Goal: Task Accomplishment & Management: Complete application form

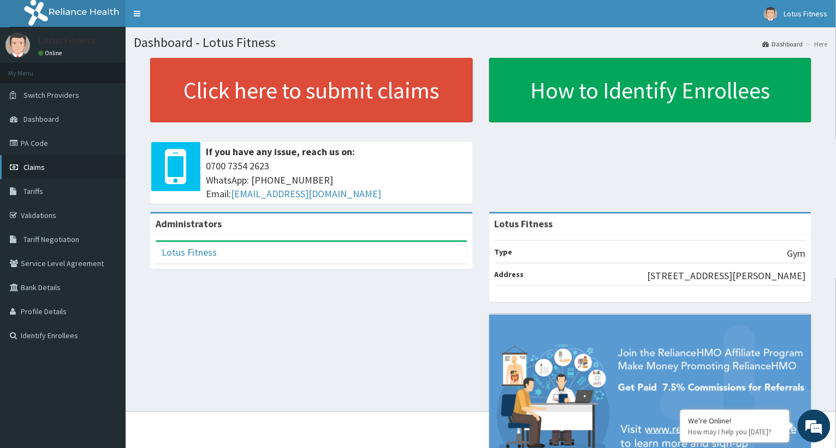
click at [25, 160] on link "Claims" at bounding box center [63, 167] width 126 height 24
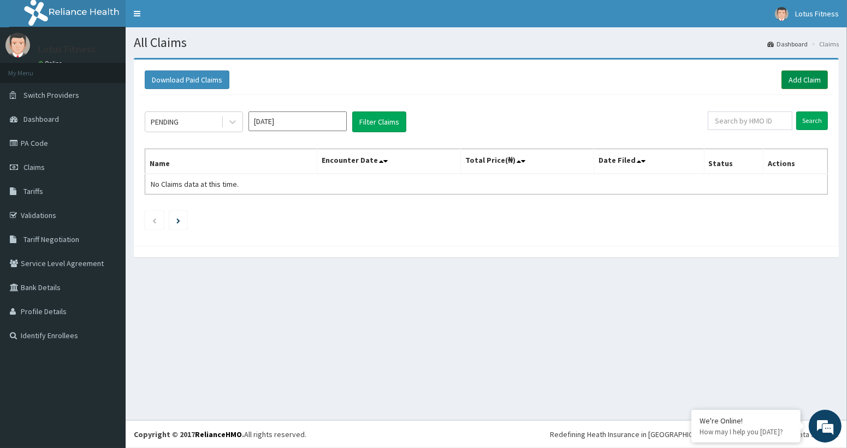
click at [807, 78] on link "Add Claim" at bounding box center [804, 79] width 46 height 19
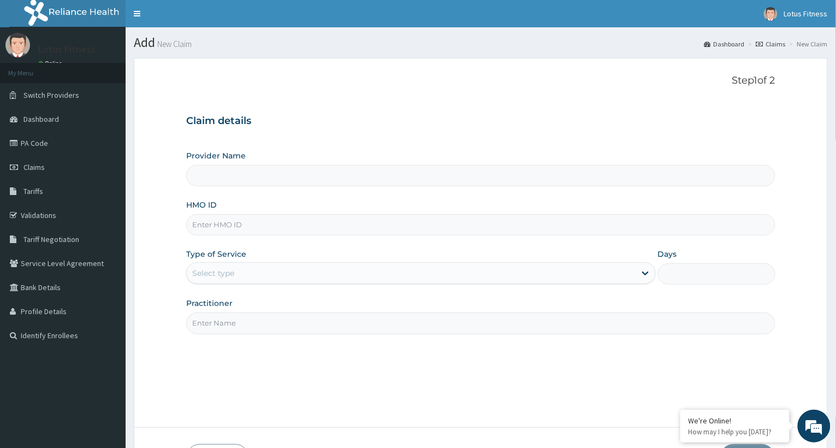
type input "Lotus Fitness"
type input "1"
click at [228, 224] on input "HMO ID" at bounding box center [480, 224] width 589 height 21
type input "VHA/10092/A"
click at [233, 327] on input "Practitioner" at bounding box center [480, 322] width 589 height 21
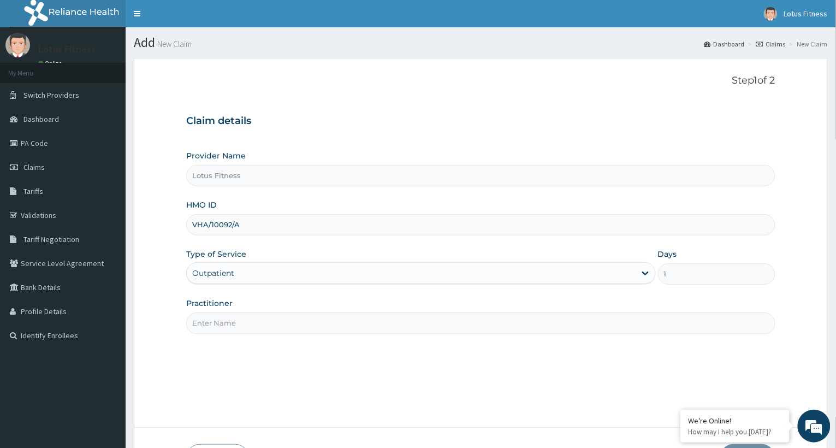
type input "GYM"
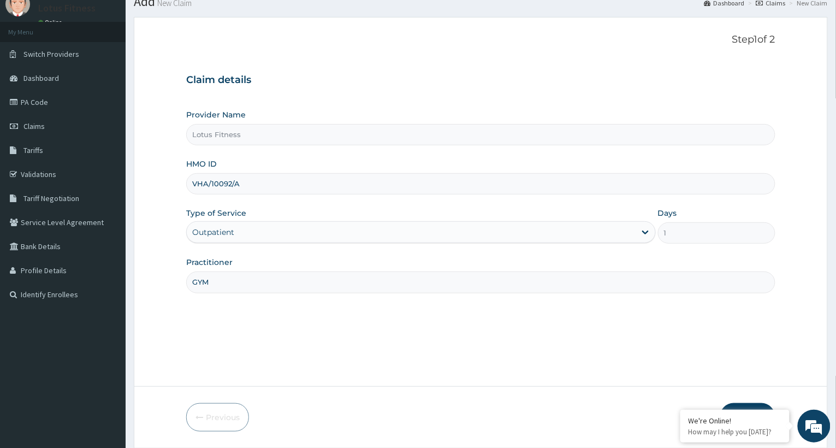
scroll to position [78, 0]
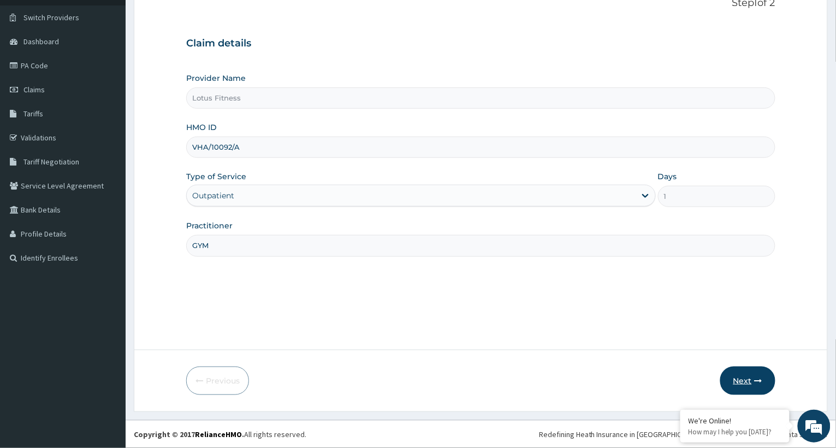
click at [747, 376] on button "Next" at bounding box center [747, 380] width 55 height 28
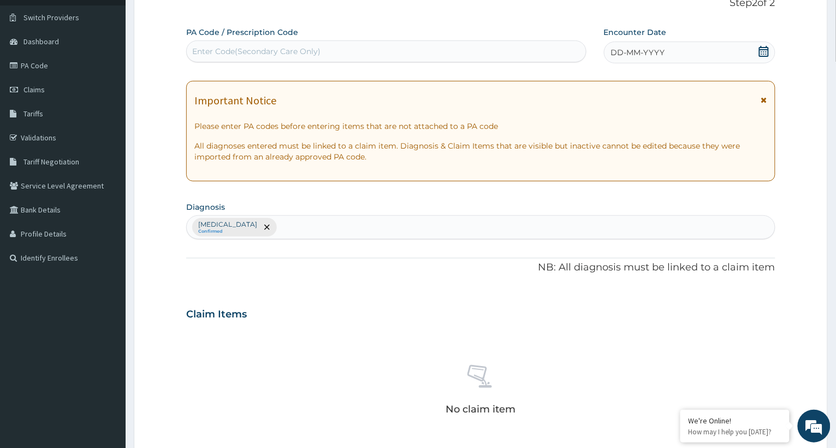
click at [216, 46] on div "Enter Code(Secondary Care Only)" at bounding box center [256, 51] width 128 height 11
type input "PA/0A7A44"
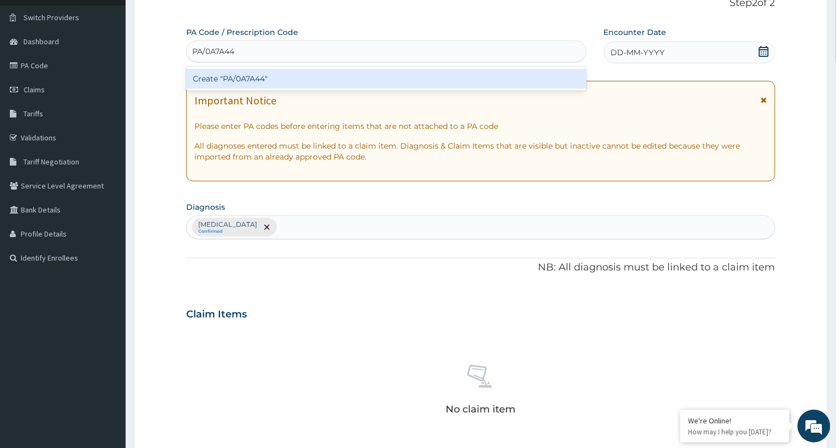
click at [231, 79] on div "Create "PA/0A7A44"" at bounding box center [386, 79] width 400 height 20
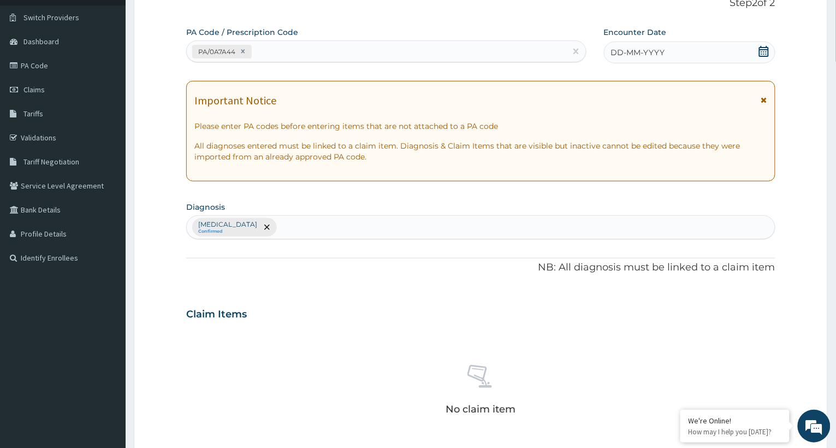
click at [763, 53] on icon at bounding box center [763, 51] width 11 height 11
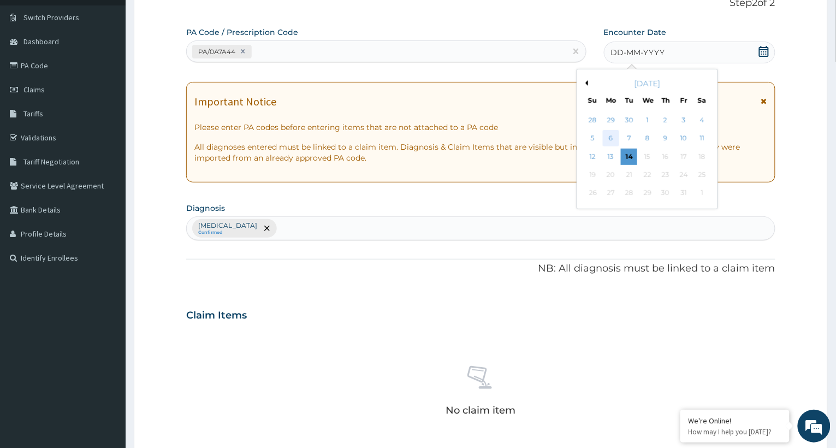
click at [611, 136] on div "6" at bounding box center [611, 138] width 16 height 16
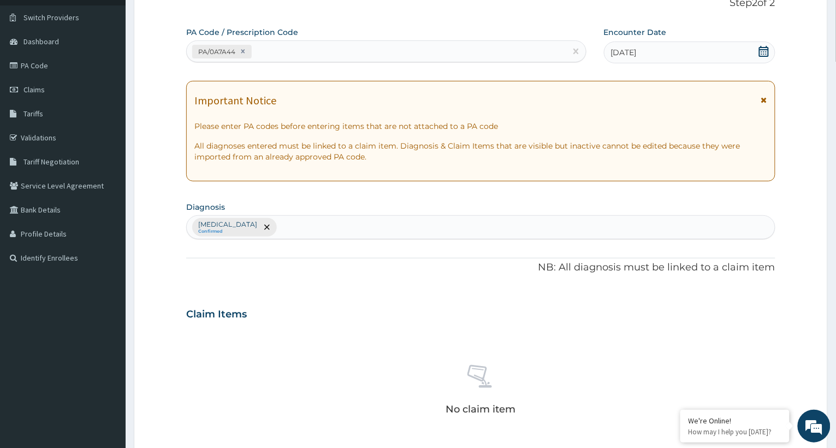
scroll to position [340, 0]
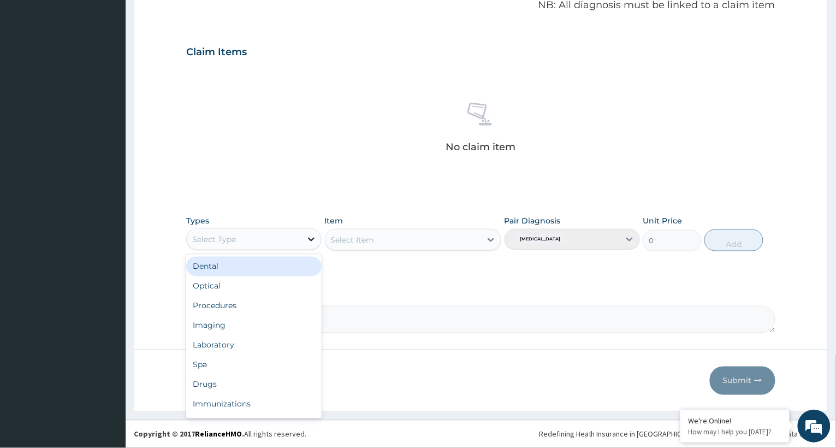
click at [312, 237] on icon at bounding box center [311, 239] width 11 height 11
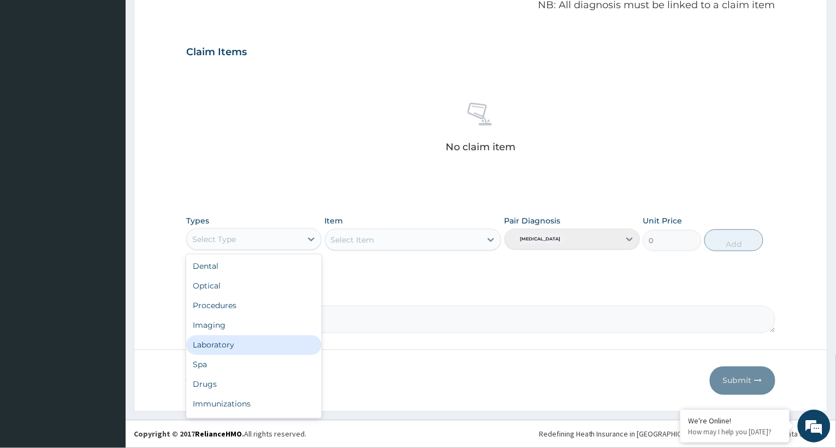
scroll to position [37, 0]
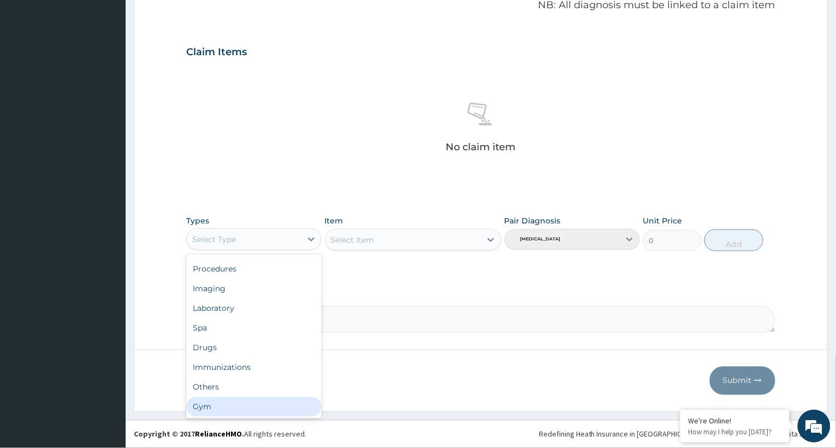
click at [230, 408] on div "Gym" at bounding box center [253, 407] width 135 height 20
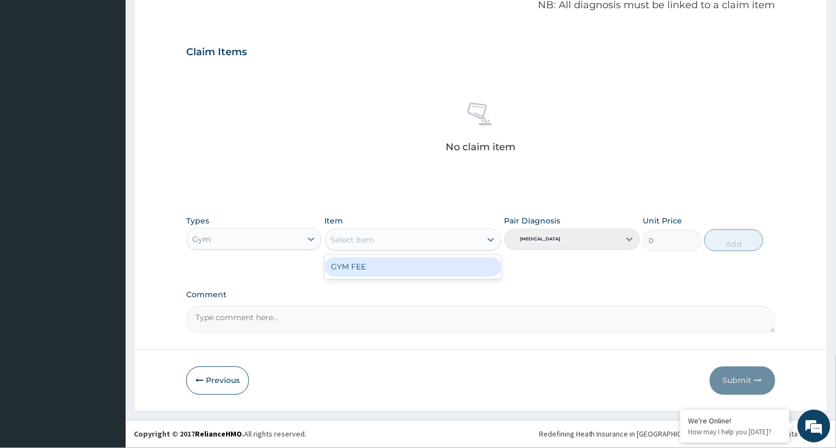
click at [498, 237] on div at bounding box center [491, 240] width 20 height 20
click at [432, 264] on div "GYM FEE" at bounding box center [413, 267] width 177 height 20
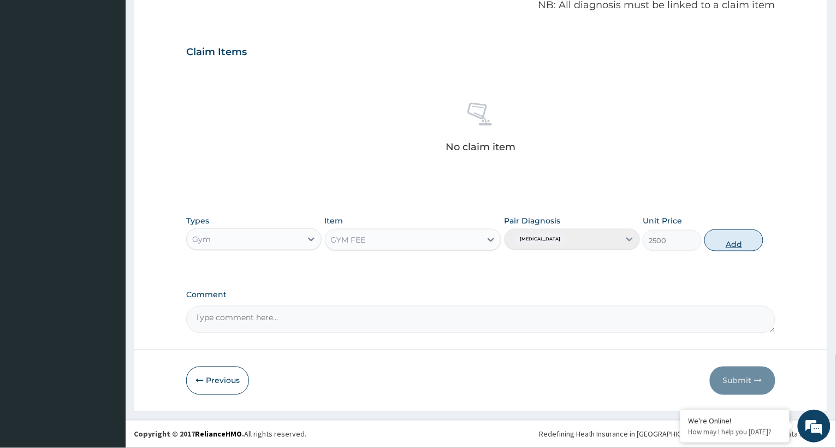
click at [738, 241] on button "Add" at bounding box center [733, 240] width 59 height 22
type input "0"
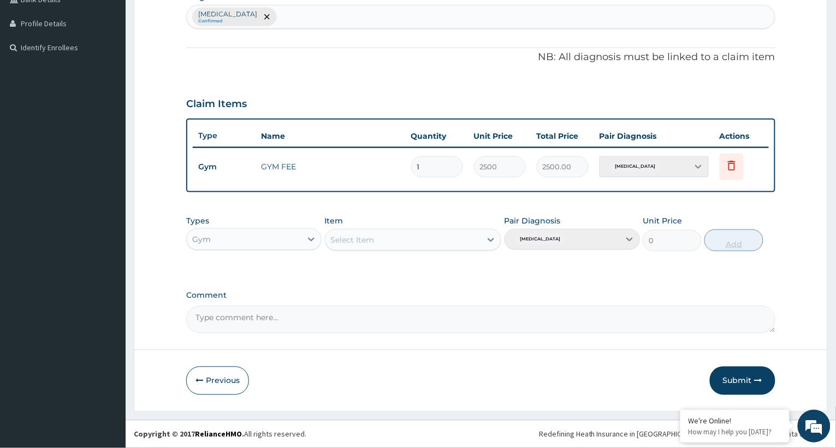
scroll to position [286, 0]
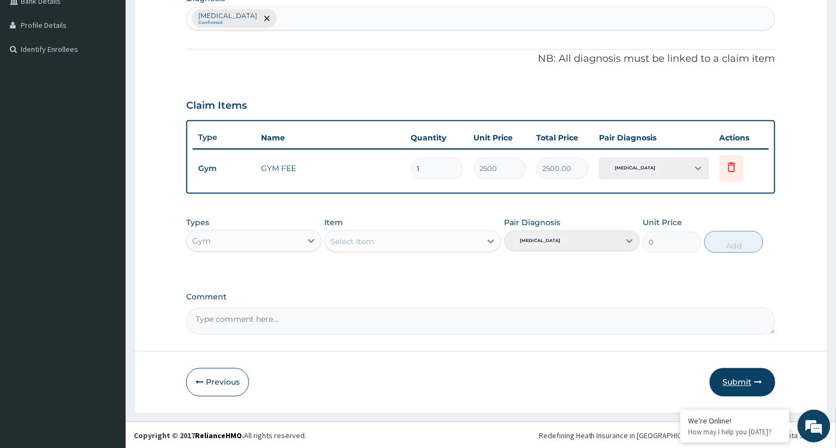
click at [742, 377] on button "Submit" at bounding box center [743, 382] width 66 height 28
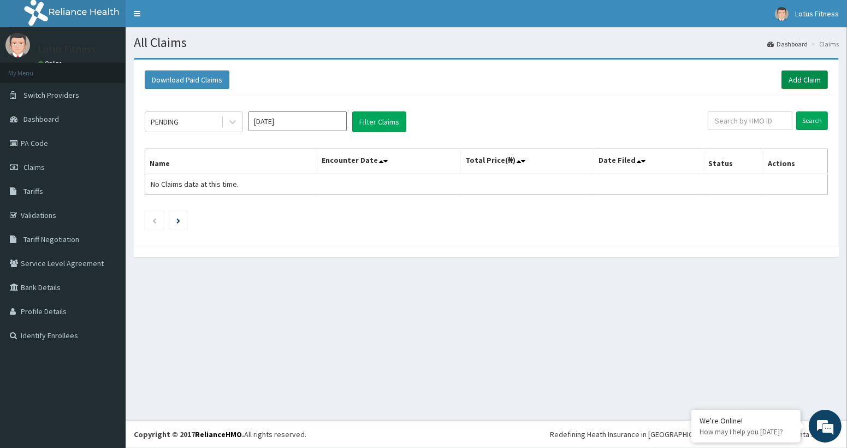
click at [808, 74] on link "Add Claim" at bounding box center [804, 79] width 46 height 19
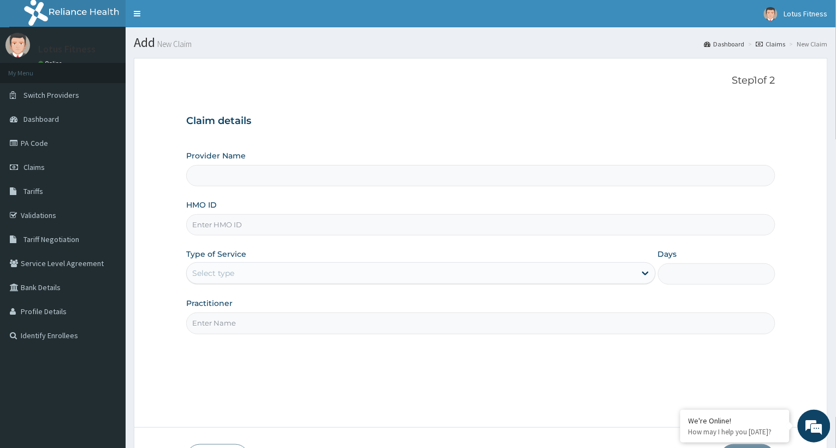
click at [224, 224] on input "HMO ID" at bounding box center [480, 224] width 589 height 21
type input "Lotus Fitness"
type input "1"
type input "AHF/3012/A"
click at [223, 325] on input "Practitioner" at bounding box center [480, 322] width 589 height 21
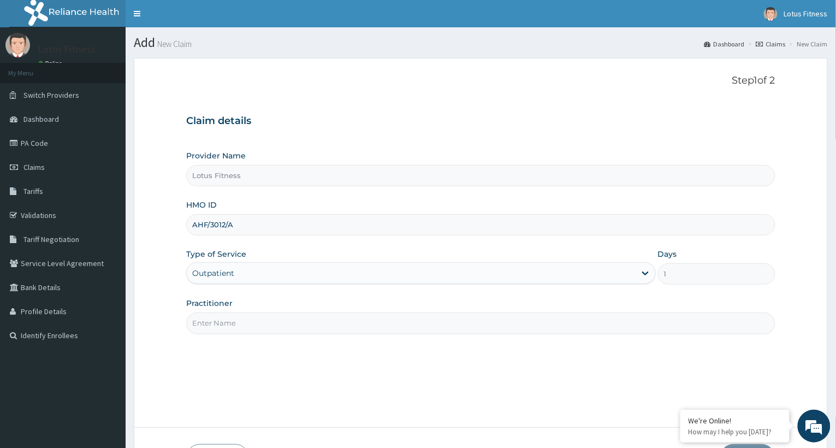
type input "GYM"
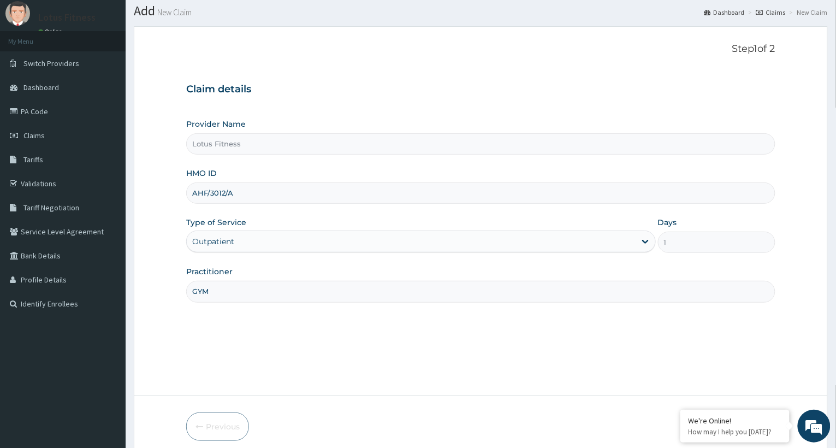
scroll to position [78, 0]
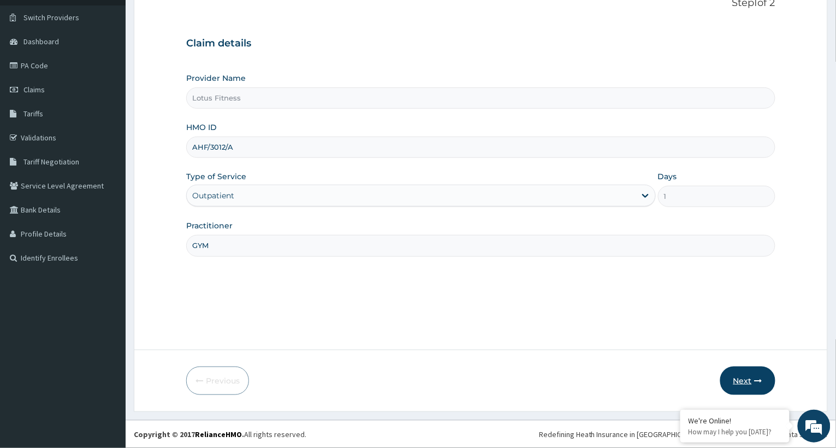
click at [744, 377] on button "Next" at bounding box center [747, 380] width 55 height 28
click at [252, 150] on input "AHF/3012/A" at bounding box center [480, 146] width 589 height 21
click at [233, 145] on input "AHF/3512/A" at bounding box center [480, 146] width 589 height 21
click at [744, 377] on button "Next" at bounding box center [747, 380] width 55 height 28
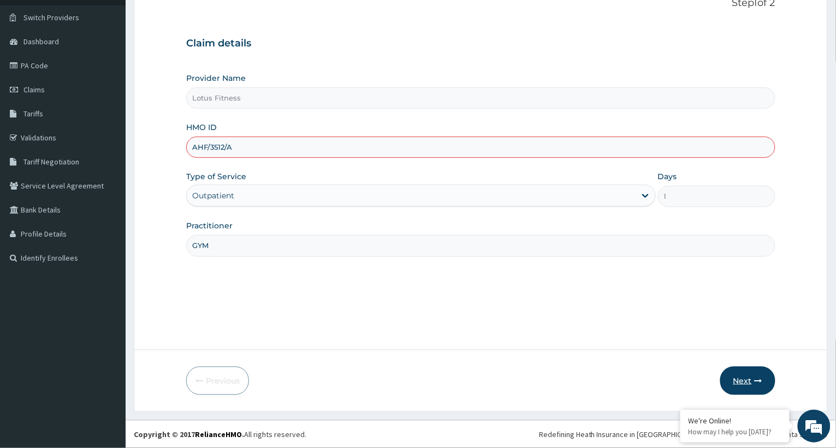
click at [740, 378] on button "Next" at bounding box center [747, 380] width 55 height 28
click at [242, 143] on input "AHF/3512/A" at bounding box center [480, 146] width 589 height 21
type input "A"
click at [156, 136] on form "Step 1 of 2 Claim details Provider Name Lotus Fitness HMO ID Type of Service Ou…" at bounding box center [481, 195] width 694 height 431
click at [812, 150] on form "Step 1 of 2 Claim details Provider Name Lotus Fitness HMO ID Type of Service Ou…" at bounding box center [481, 195] width 694 height 431
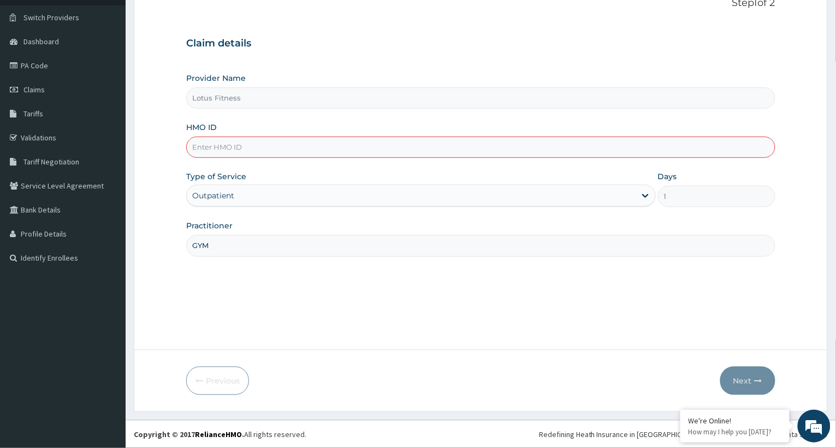
click at [233, 87] on div "Lotus Fitness" at bounding box center [480, 97] width 589 height 21
click at [229, 103] on input "Lotus Fitness" at bounding box center [480, 97] width 589 height 21
click at [222, 148] on input "HMO ID" at bounding box center [480, 146] width 589 height 21
type input "H"
type input "QLR/10019/A"
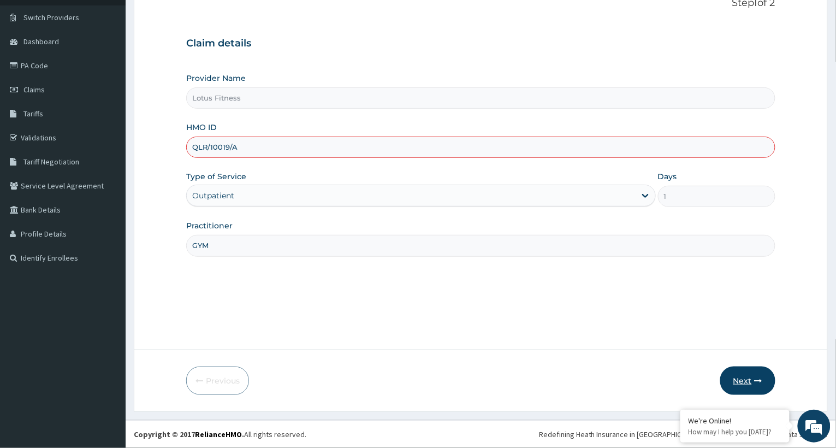
click at [754, 379] on button "Next" at bounding box center [747, 380] width 55 height 28
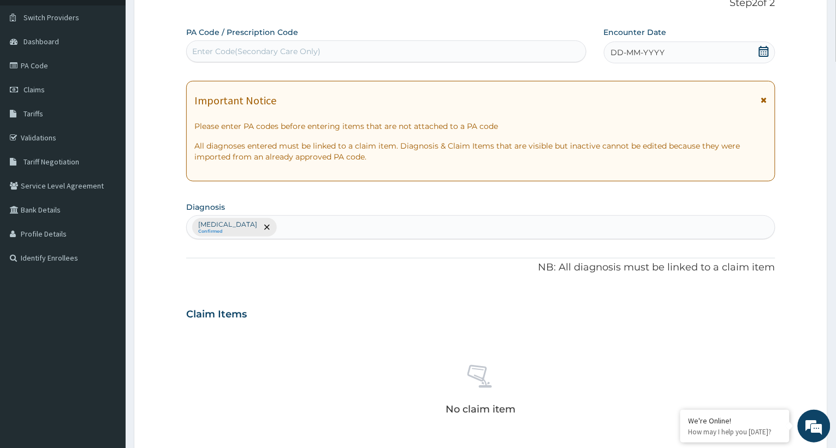
click at [756, 47] on div "DD-MM-YYYY" at bounding box center [689, 52] width 171 height 22
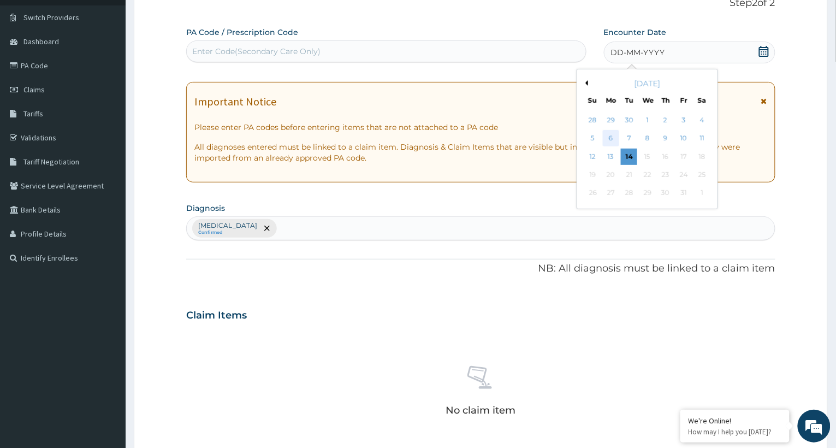
click at [610, 135] on div "6" at bounding box center [611, 138] width 16 height 16
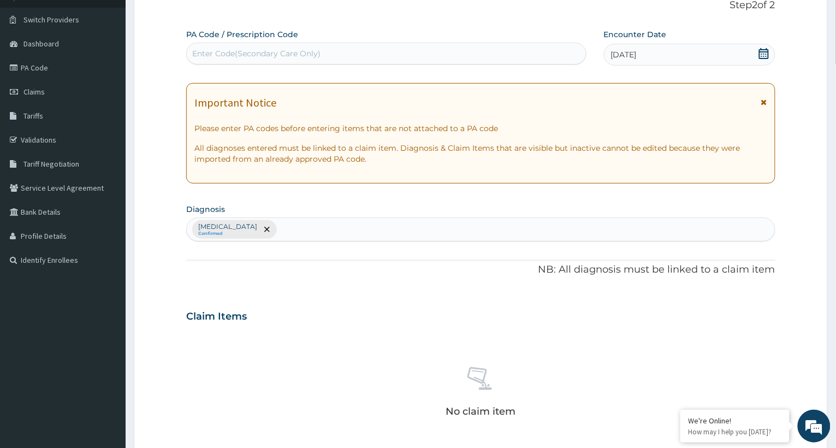
scroll to position [0, 0]
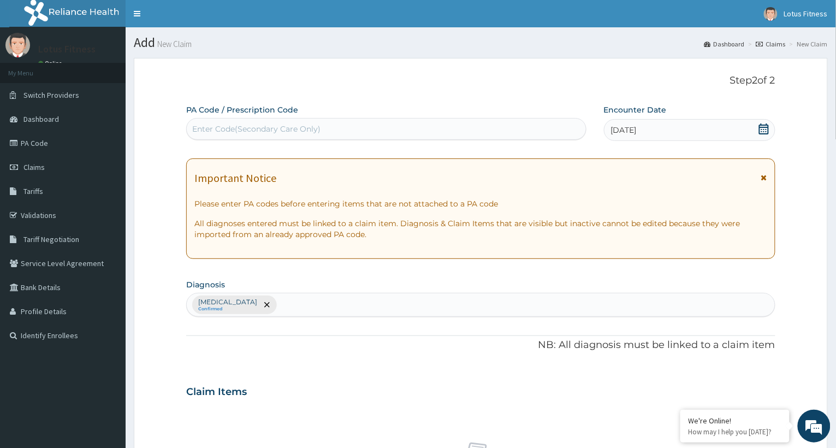
click at [265, 126] on div "Enter Code(Secondary Care Only)" at bounding box center [256, 128] width 128 height 11
type input "PA/1826FE"
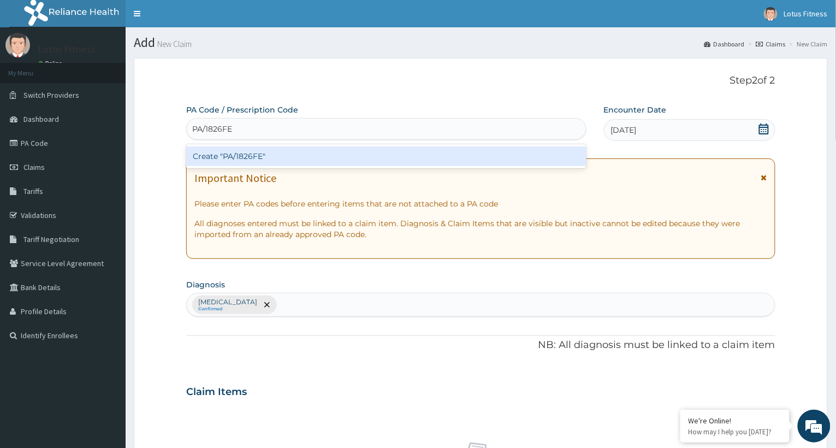
click at [261, 154] on div "Create "PA/1826FE"" at bounding box center [386, 156] width 400 height 20
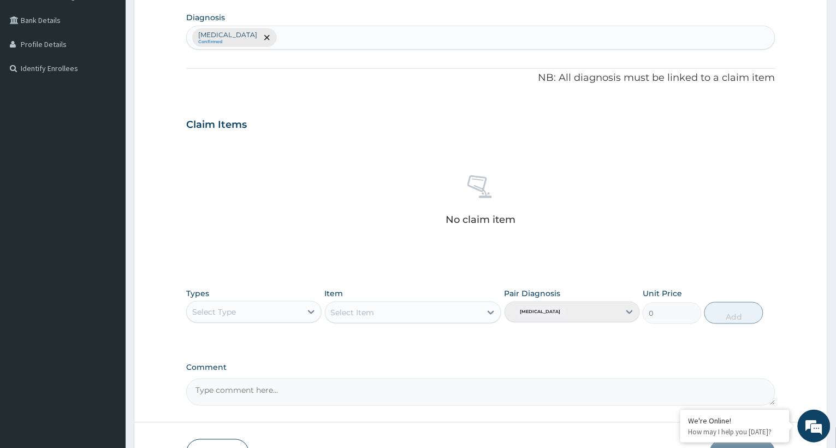
scroll to position [291, 0]
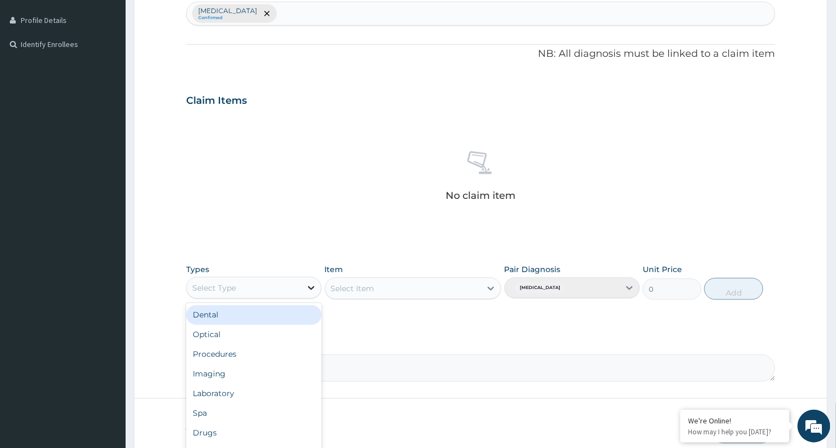
click at [314, 288] on icon at bounding box center [311, 287] width 11 height 11
click at [236, 284] on div "Select Type" at bounding box center [244, 287] width 115 height 17
type input "GYM"
click at [271, 312] on div "Gym" at bounding box center [253, 315] width 135 height 20
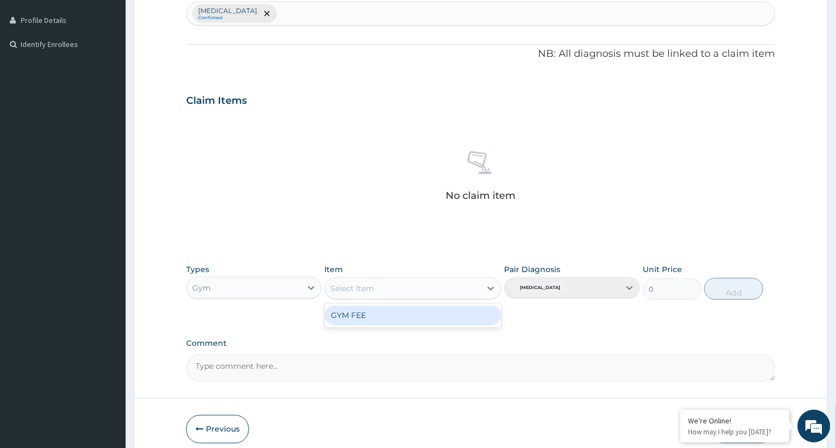
click at [484, 288] on div at bounding box center [491, 288] width 20 height 20
click at [455, 308] on div "GYM FEE" at bounding box center [413, 316] width 177 height 20
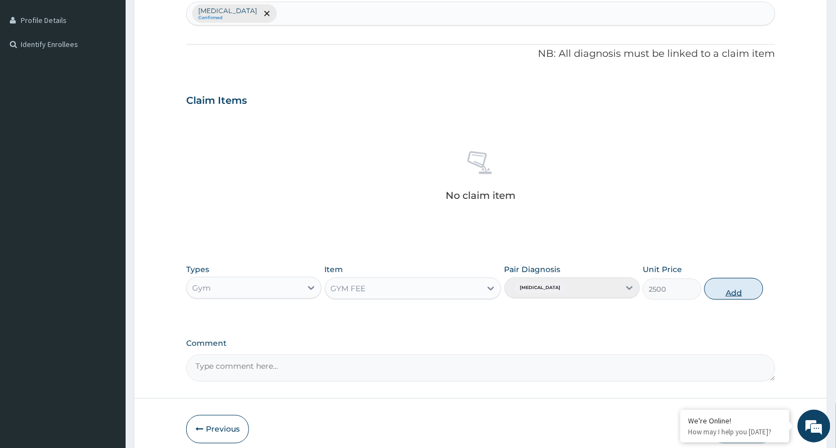
click at [736, 292] on button "Add" at bounding box center [733, 289] width 59 height 22
type input "0"
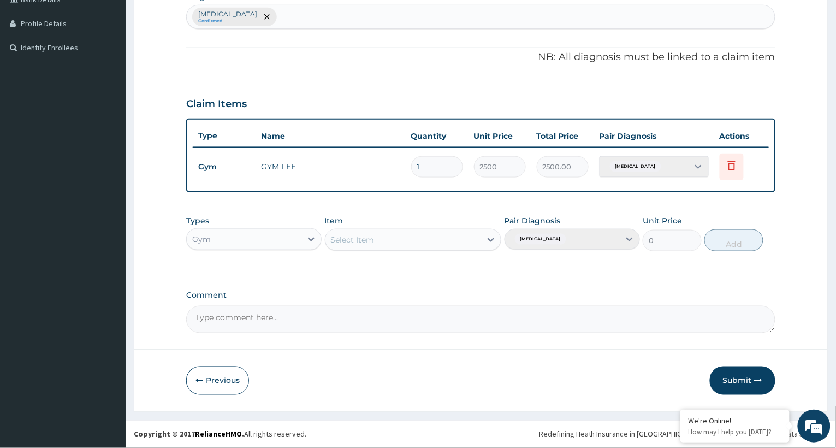
scroll to position [286, 0]
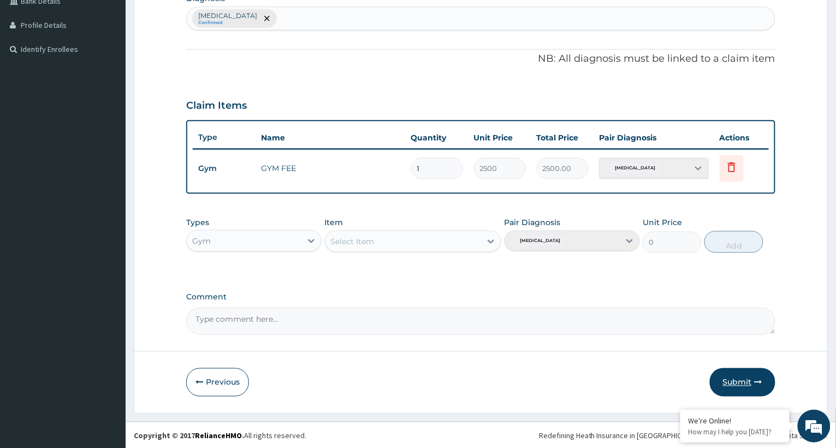
click at [741, 378] on button "Submit" at bounding box center [743, 382] width 66 height 28
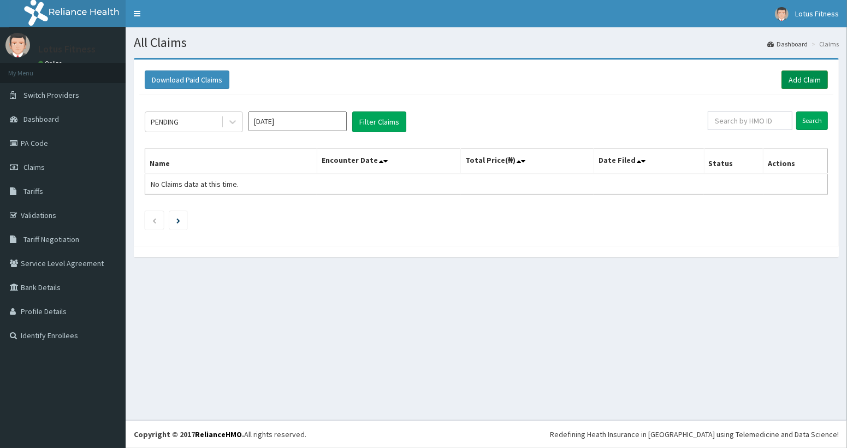
click at [798, 74] on link "Add Claim" at bounding box center [804, 79] width 46 height 19
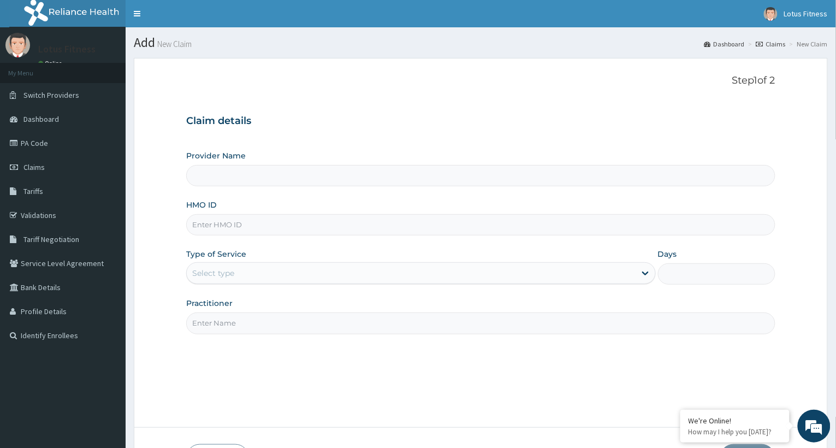
type input "Lotus Fitness"
type input "1"
click at [224, 227] on input "HMO ID" at bounding box center [480, 224] width 589 height 21
type input "BUP/100031/A"
click at [238, 336] on div "Step 1 of 2 Claim details Provider Name Lotus Fitness HMO ID BUP/100031/A Type …" at bounding box center [480, 243] width 589 height 336
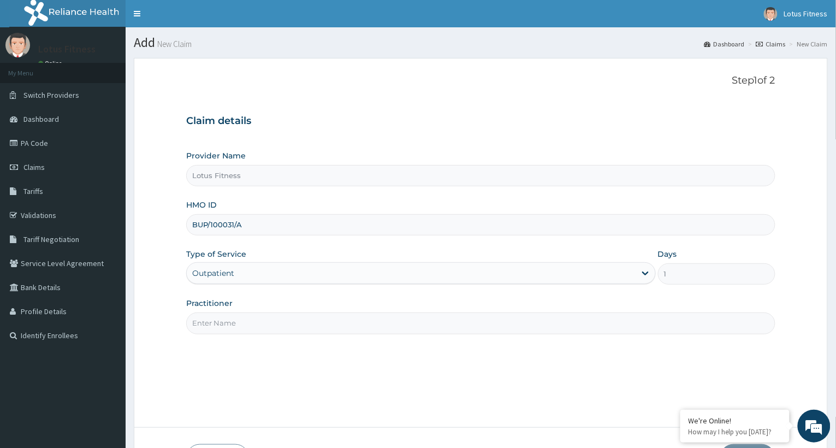
click at [240, 322] on input "Practitioner" at bounding box center [480, 322] width 589 height 21
type input "GYM"
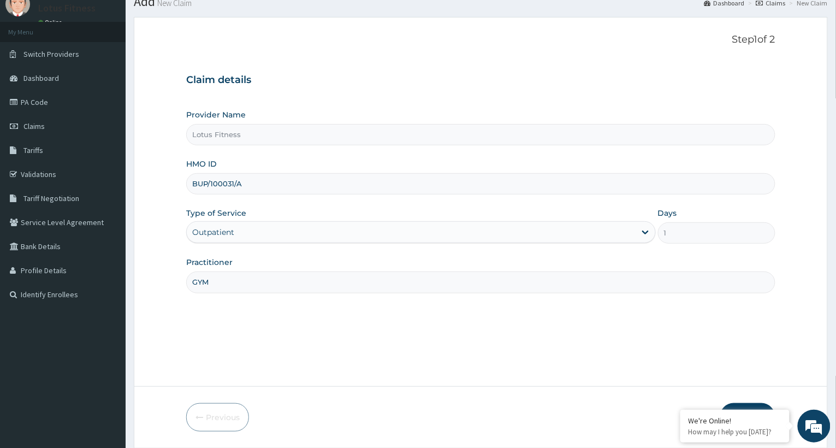
scroll to position [78, 0]
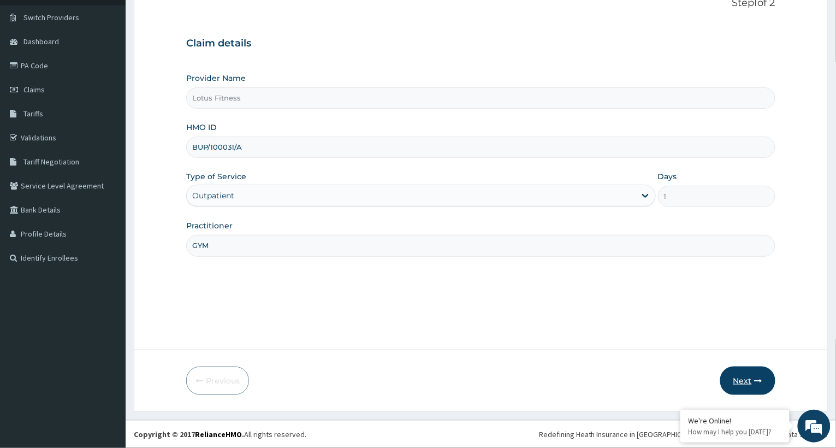
click at [742, 375] on button "Next" at bounding box center [747, 380] width 55 height 28
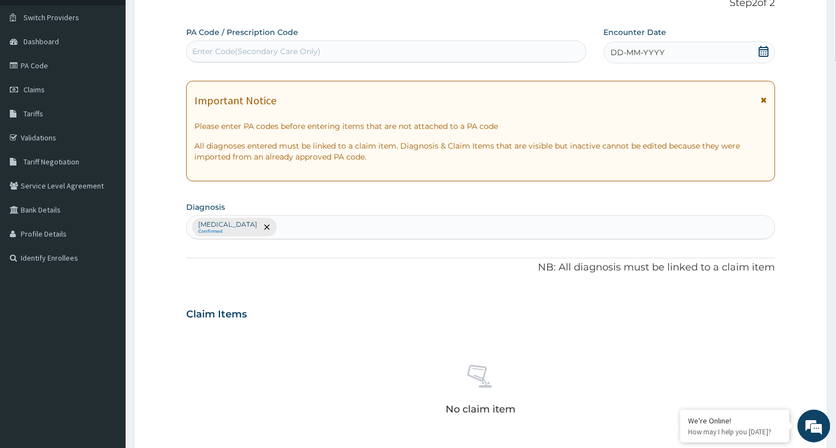
click at [261, 50] on div "Enter Code(Secondary Care Only)" at bounding box center [256, 51] width 128 height 11
type input "PA/FB45D4"
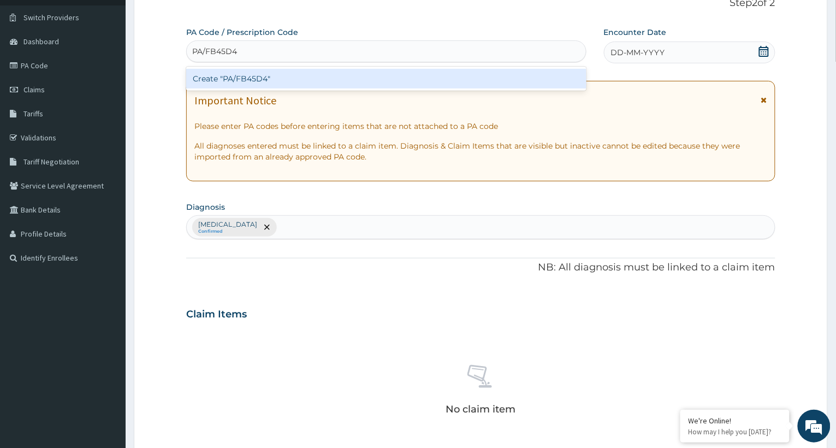
click at [263, 77] on div "Create "PA/FB45D4"" at bounding box center [386, 79] width 400 height 20
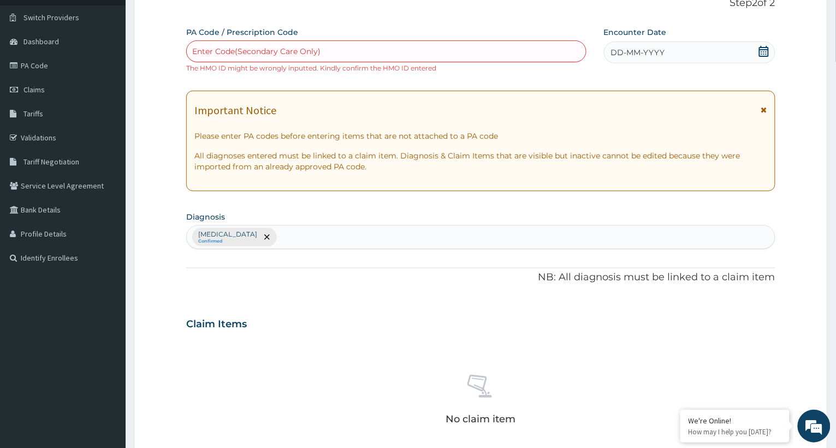
click at [334, 47] on div "Enter Code(Secondary Care Only)" at bounding box center [386, 51] width 399 height 17
click at [281, 46] on div "Enter Code(Secondary Care Only)" at bounding box center [256, 51] width 128 height 11
click at [353, 56] on div "Enter Code(Secondary Care Only)" at bounding box center [386, 51] width 399 height 17
click at [292, 52] on div "Enter Code(Secondary Care Only)" at bounding box center [256, 51] width 128 height 11
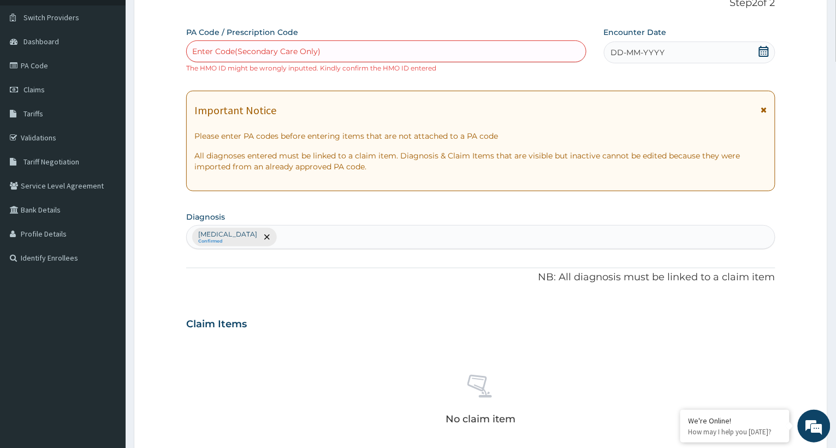
drag, startPoint x: 292, startPoint y: 52, endPoint x: 292, endPoint y: 60, distance: 8.2
click at [292, 60] on div "Enter Code(Secondary Care Only)" at bounding box center [386, 51] width 400 height 22
type input "PA/R2D95F"
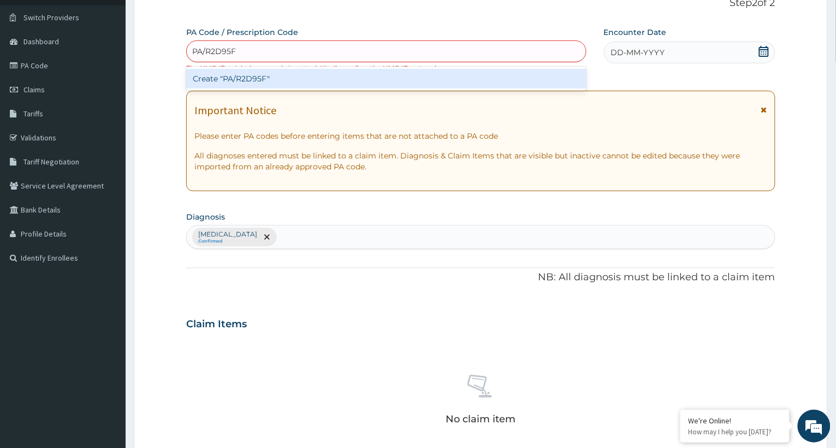
click at [267, 74] on div "Create "PA/R2D95F"" at bounding box center [386, 79] width 400 height 20
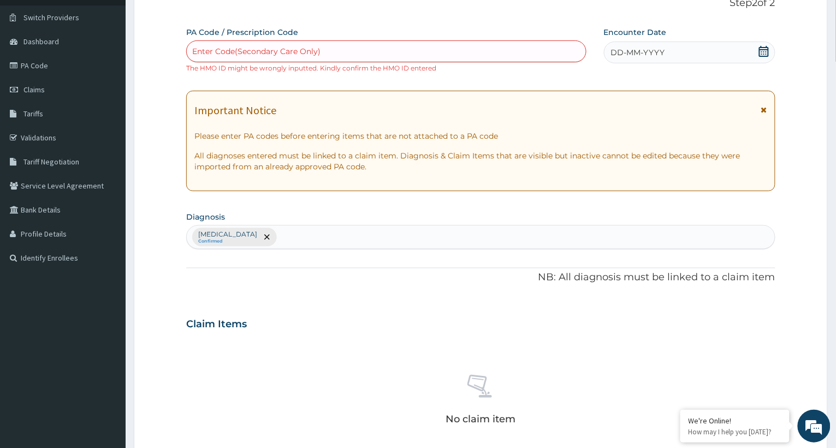
click at [319, 47] on div "Enter Code(Secondary Care Only)" at bounding box center [256, 51] width 128 height 11
click at [310, 52] on div "Enter Code(Secondary Care Only)" at bounding box center [256, 51] width 128 height 11
type input "PA/E245D4"
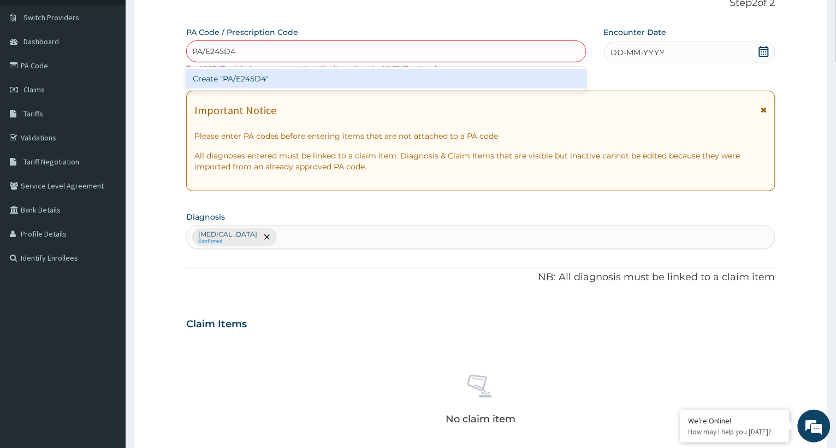
click at [267, 75] on div "Create "PA/E245D4"" at bounding box center [386, 79] width 400 height 20
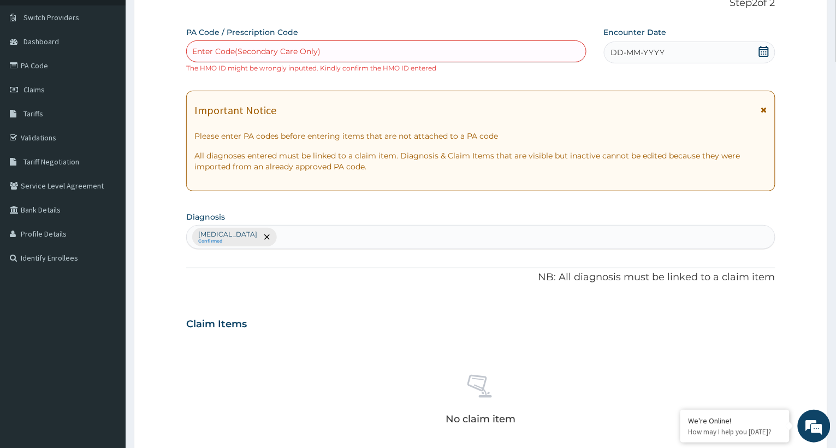
click at [319, 49] on div "Enter Code(Secondary Care Only)" at bounding box center [256, 51] width 128 height 11
type input "PA/FB45D4"
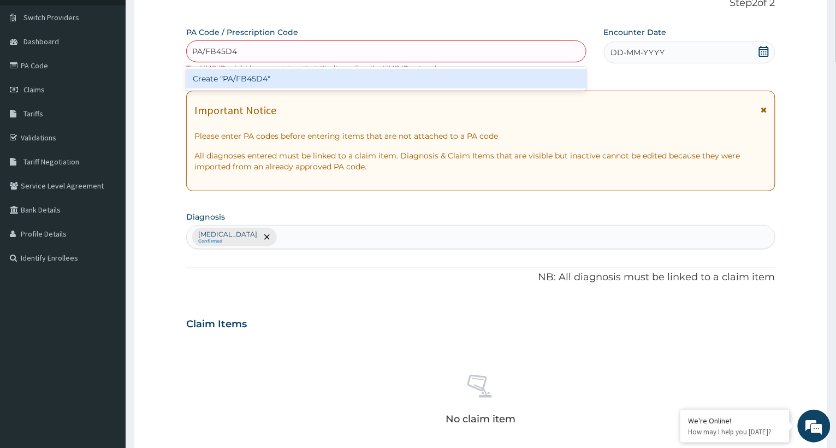
click at [306, 80] on div "Create "PA/FB45D4"" at bounding box center [386, 79] width 400 height 20
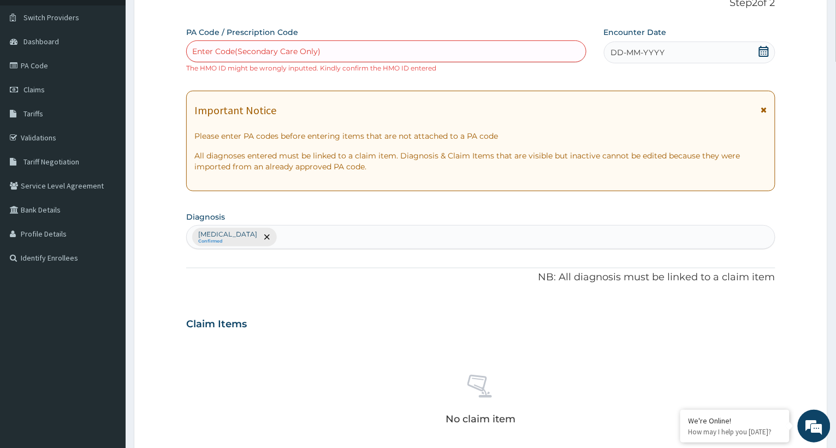
click at [662, 53] on span "DD-MM-YYYY" at bounding box center [638, 52] width 54 height 11
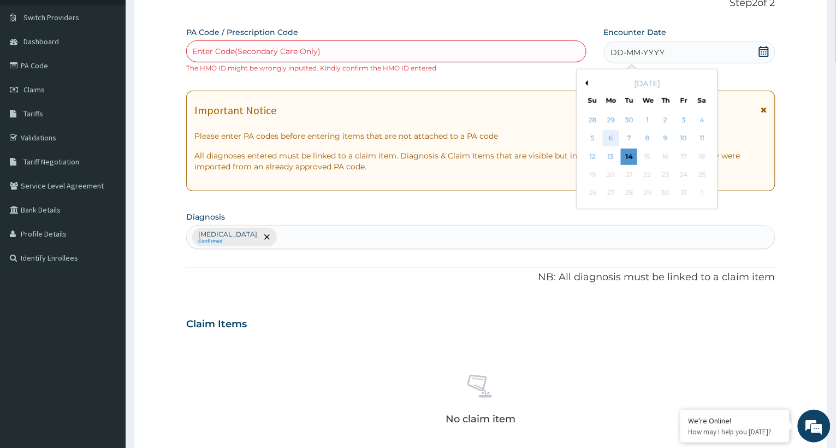
click at [614, 138] on div "6" at bounding box center [611, 138] width 16 height 16
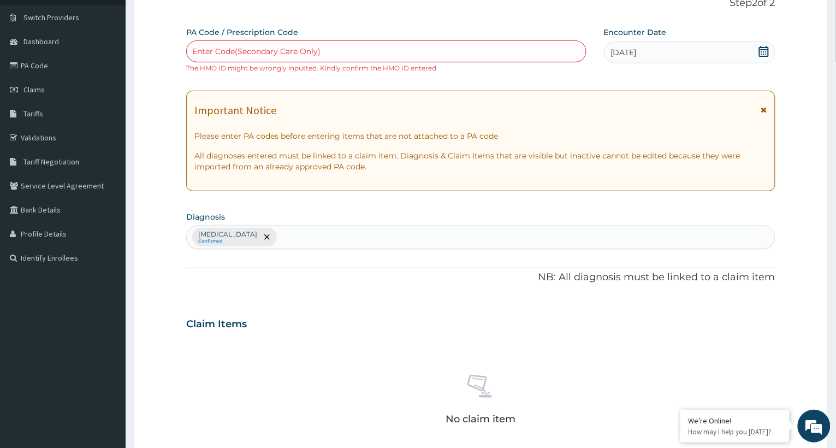
click at [335, 49] on div "Enter Code(Secondary Care Only)" at bounding box center [386, 51] width 399 height 17
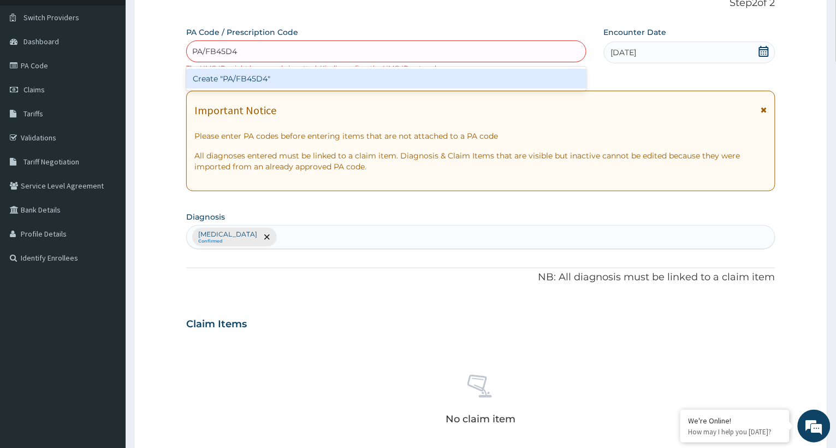
type input "PA/FB45D4"
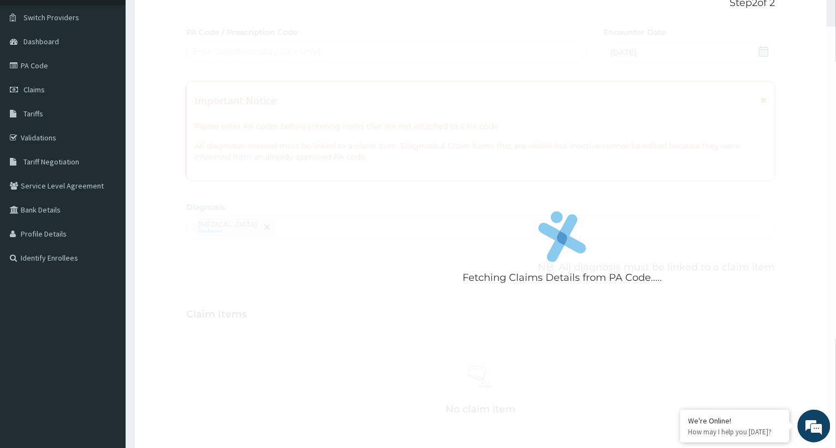
click at [764, 48] on div "Fetching Claims Details from PA Code..... PA Code / Prescription Code Enter Cod…" at bounding box center [480, 311] width 589 height 568
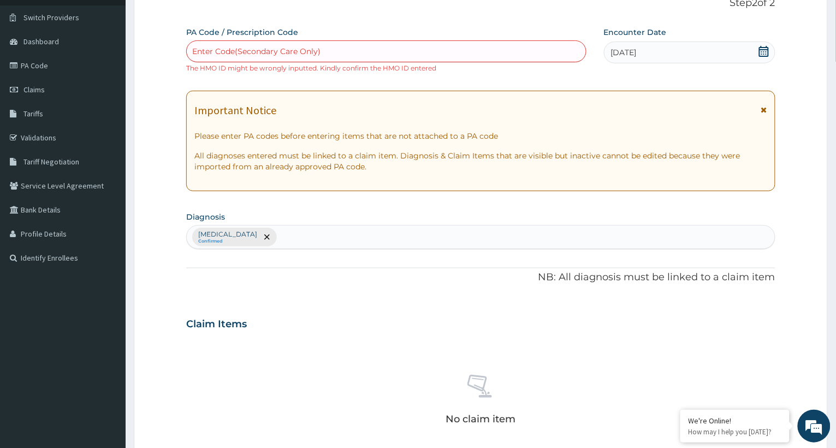
click at [318, 51] on div "Enter Code(Secondary Care Only)" at bounding box center [256, 51] width 128 height 11
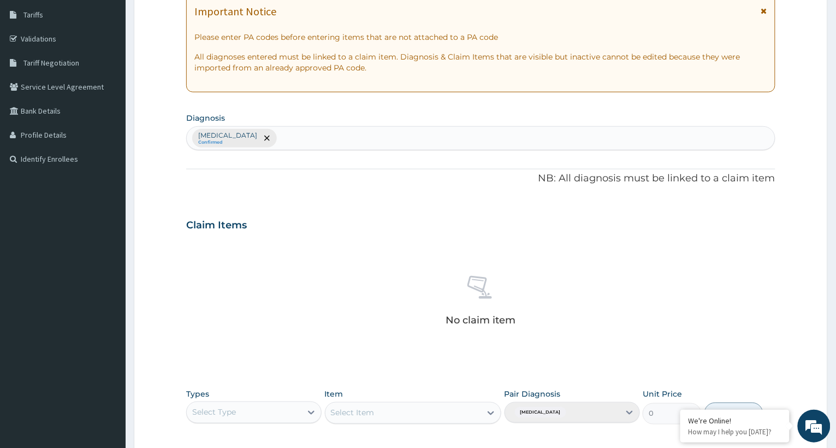
scroll to position [223, 0]
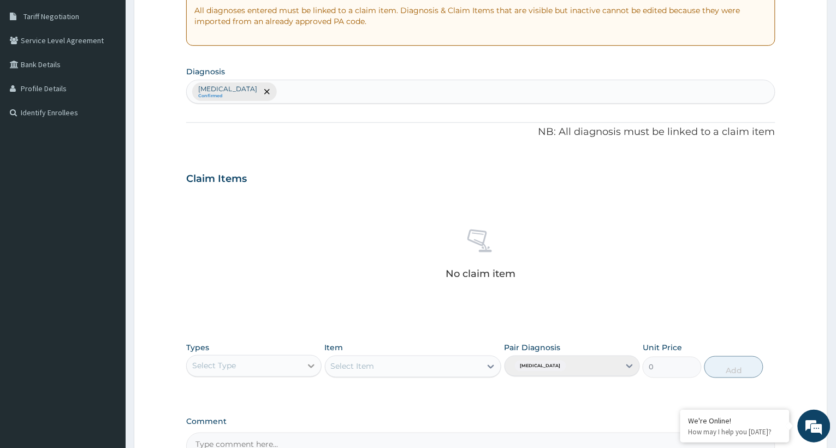
type input "PA/FB35D4"
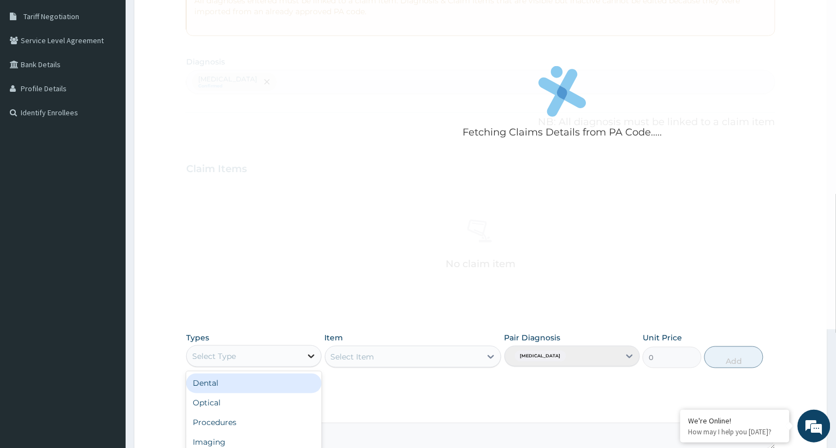
click at [311, 364] on div at bounding box center [311, 356] width 20 height 20
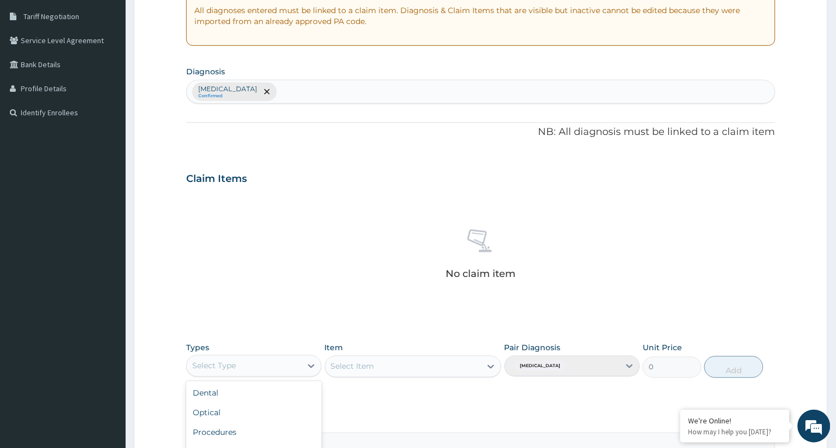
scroll to position [37, 0]
click at [278, 362] on div "Select Type" at bounding box center [244, 365] width 115 height 17
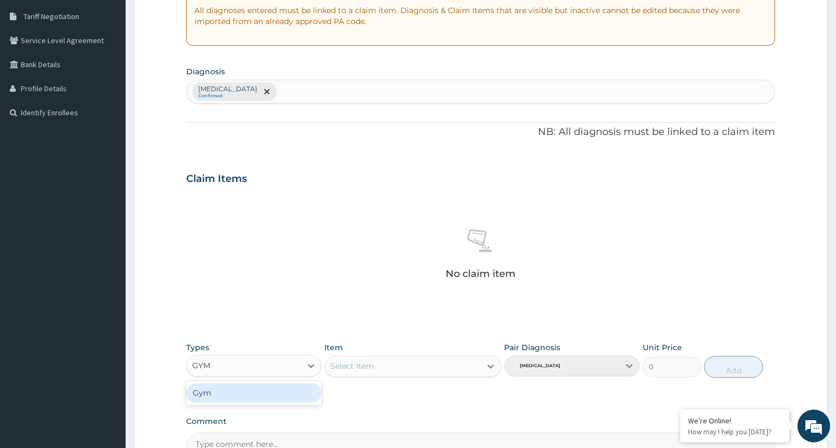
type input "GYM"
click at [489, 364] on div "Select Item" at bounding box center [413, 366] width 177 height 22
click at [493, 364] on div "Select Item" at bounding box center [413, 366] width 177 height 22
click at [446, 364] on div "Select Item" at bounding box center [413, 366] width 177 height 22
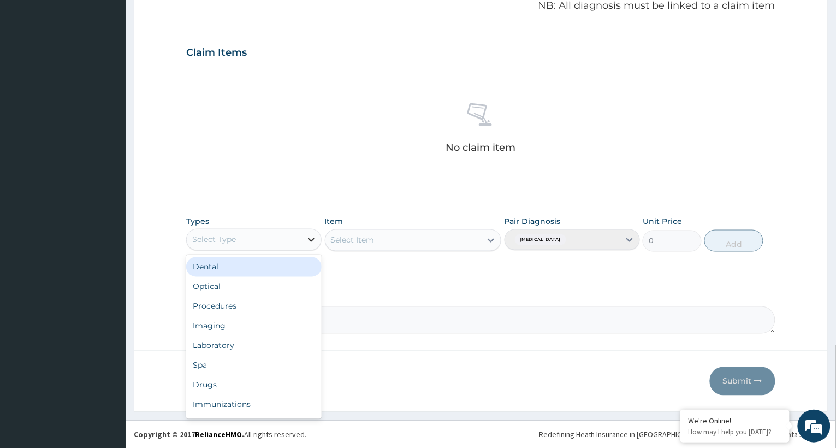
click at [307, 237] on icon at bounding box center [311, 239] width 11 height 11
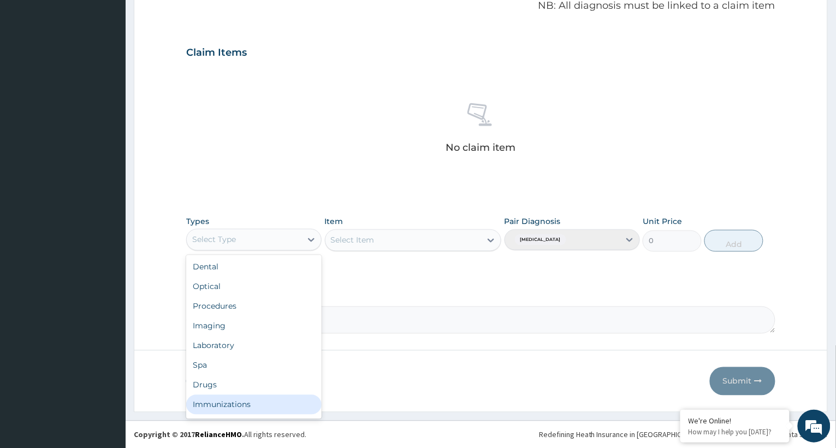
scroll to position [37, 0]
click at [234, 401] on div "Gym" at bounding box center [253, 407] width 135 height 20
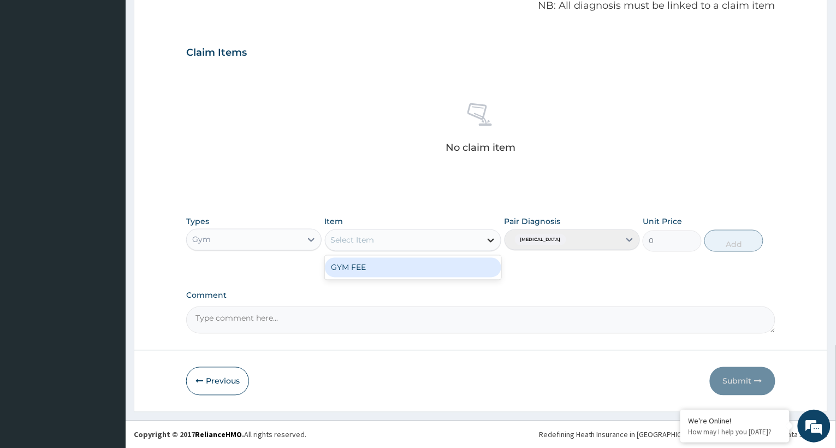
click at [490, 237] on icon at bounding box center [490, 240] width 11 height 11
click at [468, 261] on div "GYM FEE" at bounding box center [413, 268] width 177 height 20
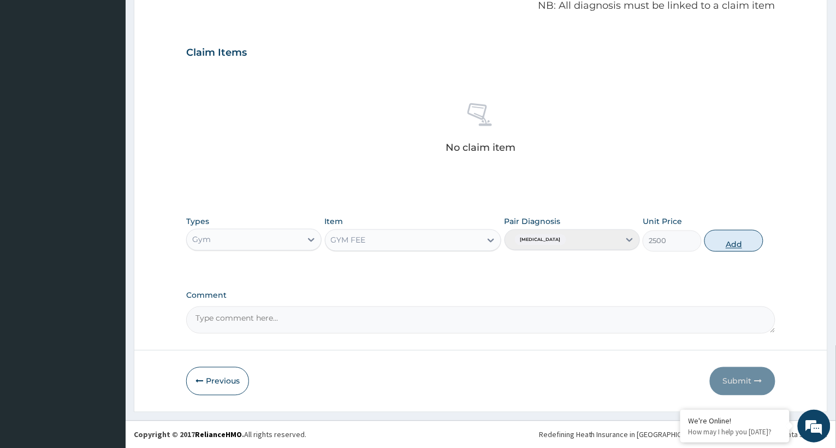
click at [730, 234] on button "Add" at bounding box center [733, 241] width 59 height 22
type input "0"
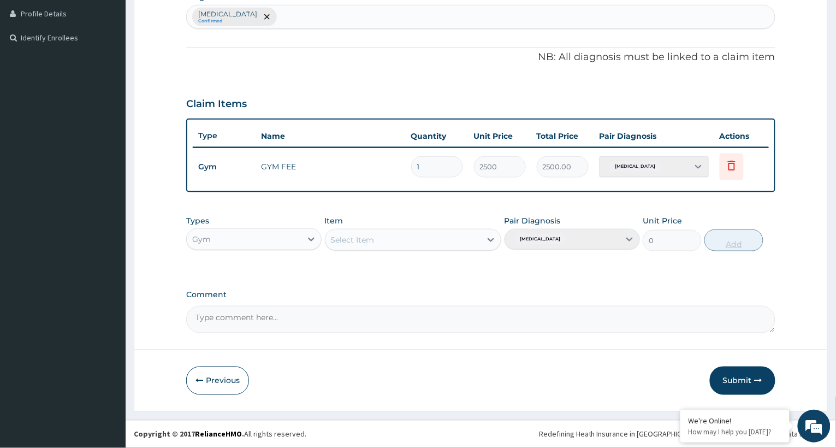
scroll to position [296, 0]
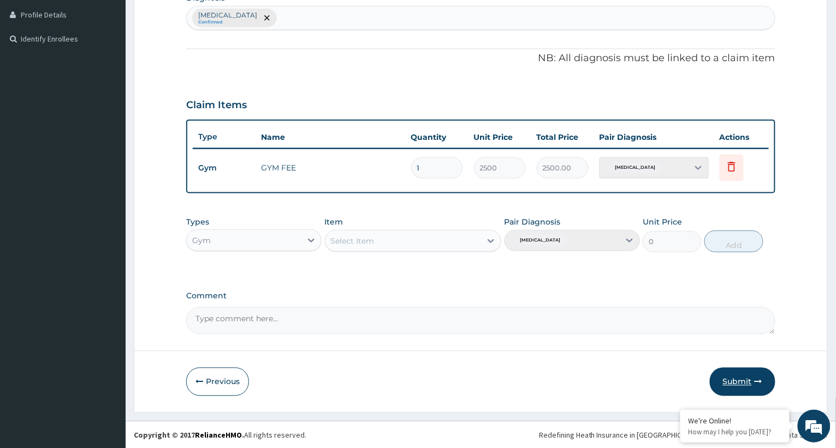
click at [747, 379] on button "Submit" at bounding box center [743, 381] width 66 height 28
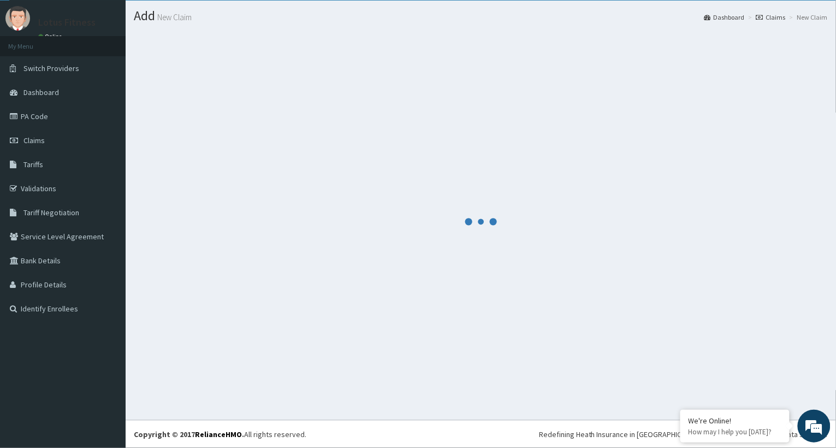
scroll to position [286, 0]
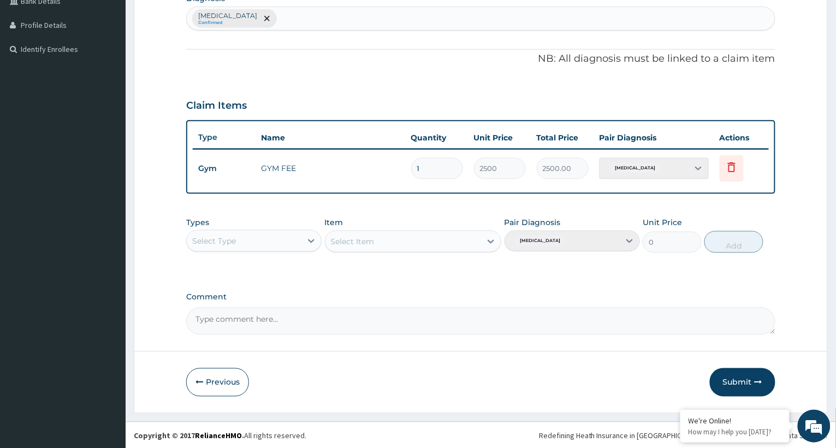
click at [740, 403] on form "Step 2 of 2 PA Code / Prescription Code Enter Code(Secondary Care Only) Encount…" at bounding box center [481, 92] width 694 height 641
click at [744, 376] on button "Submit" at bounding box center [743, 382] width 66 height 28
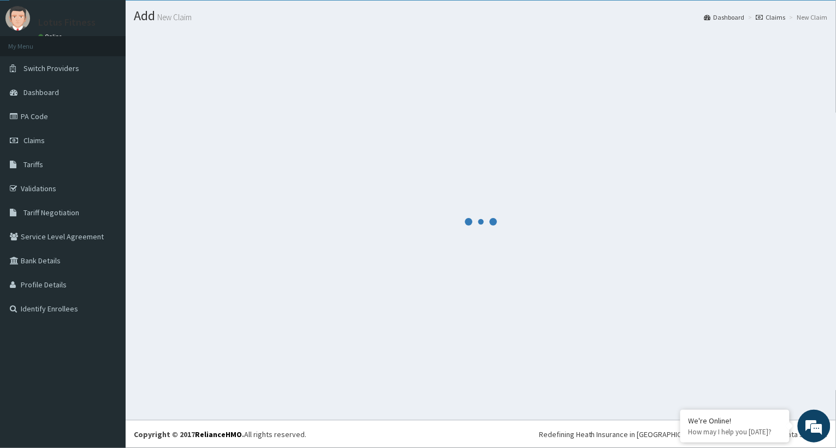
scroll to position [27, 0]
click at [47, 138] on link "Claims" at bounding box center [63, 140] width 126 height 24
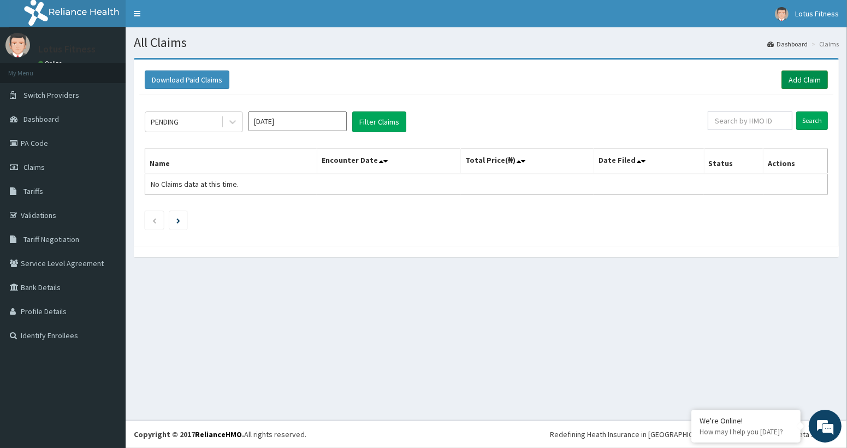
click at [799, 81] on link "Add Claim" at bounding box center [804, 79] width 46 height 19
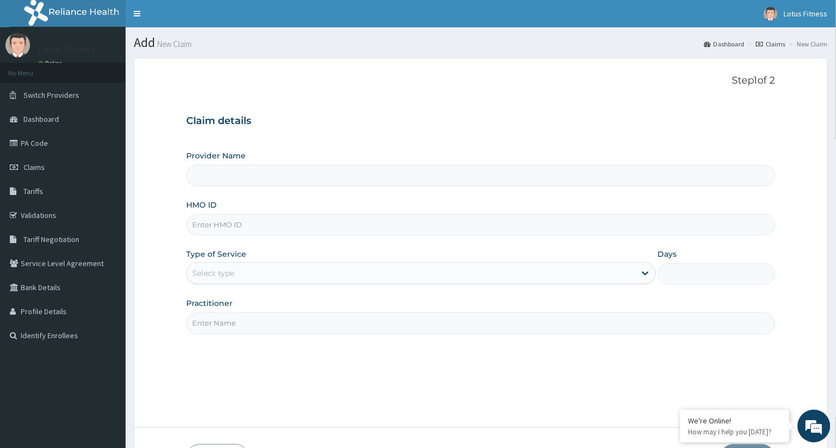
type input "Lotus Fitness"
type input "1"
click at [206, 222] on input "HMO ID" at bounding box center [480, 224] width 589 height 21
type input "PA/BA4CEF"
click at [420, 329] on input "Practitioner" at bounding box center [480, 322] width 589 height 21
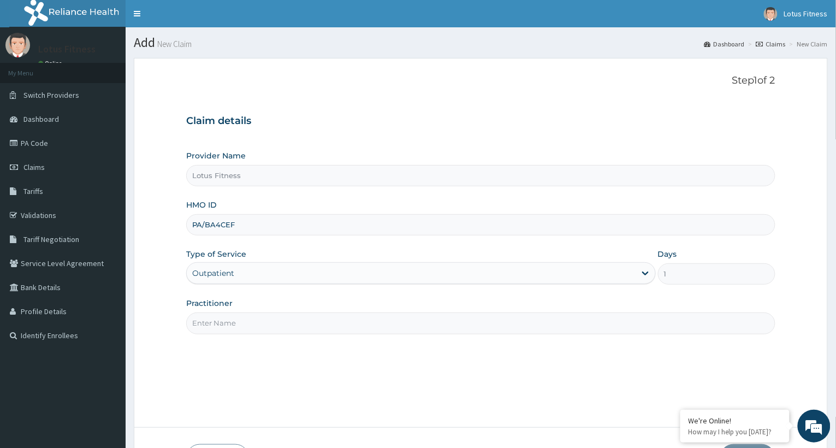
type input "GYM"
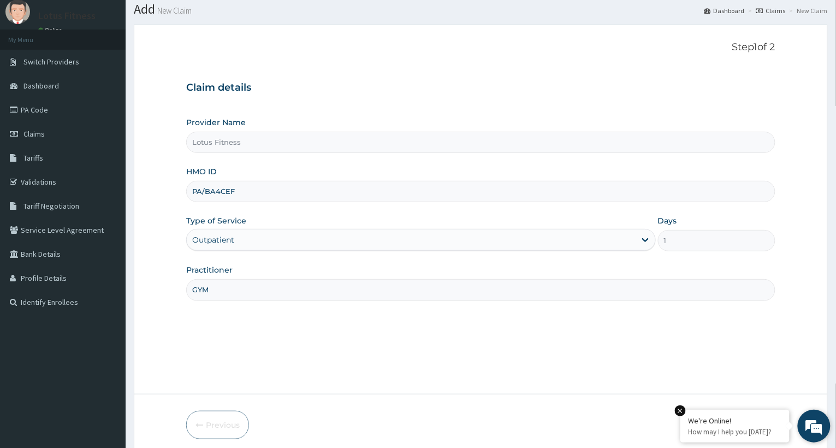
scroll to position [78, 0]
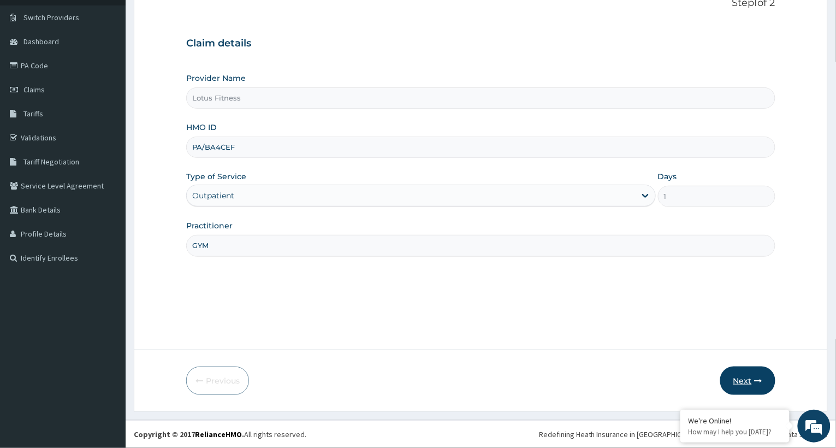
click at [746, 377] on button "Next" at bounding box center [747, 380] width 55 height 28
click at [741, 377] on button "Next" at bounding box center [747, 380] width 55 height 28
click at [748, 373] on button "Next" at bounding box center [747, 380] width 55 height 28
click at [741, 382] on button "Next" at bounding box center [747, 380] width 55 height 28
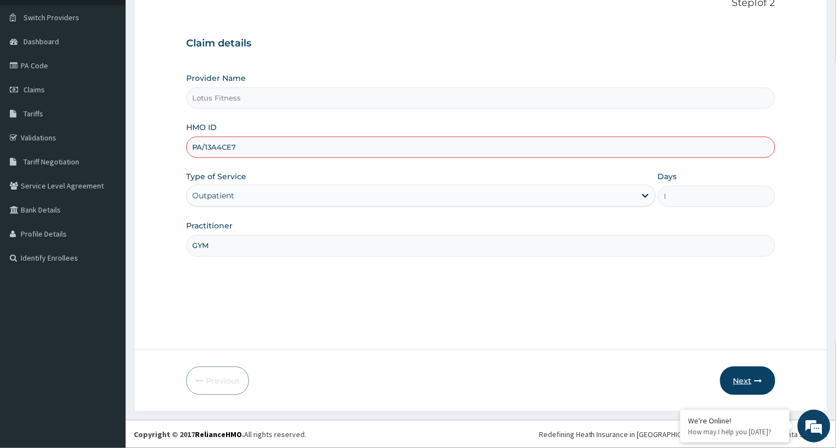
click at [751, 378] on button "Next" at bounding box center [747, 380] width 55 height 28
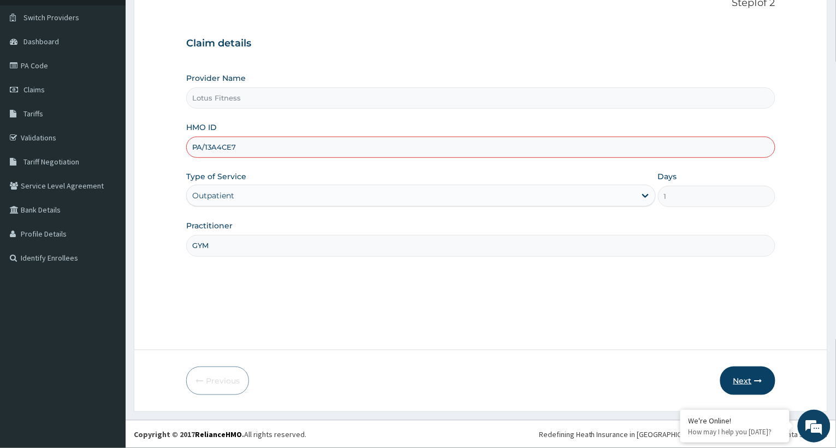
click at [751, 378] on button "Next" at bounding box center [747, 380] width 55 height 28
click at [240, 149] on input "PA/13A4CE7" at bounding box center [480, 146] width 589 height 21
type input "P"
type input "PA//EAOC80"
click at [269, 254] on input "GYM" at bounding box center [480, 245] width 589 height 21
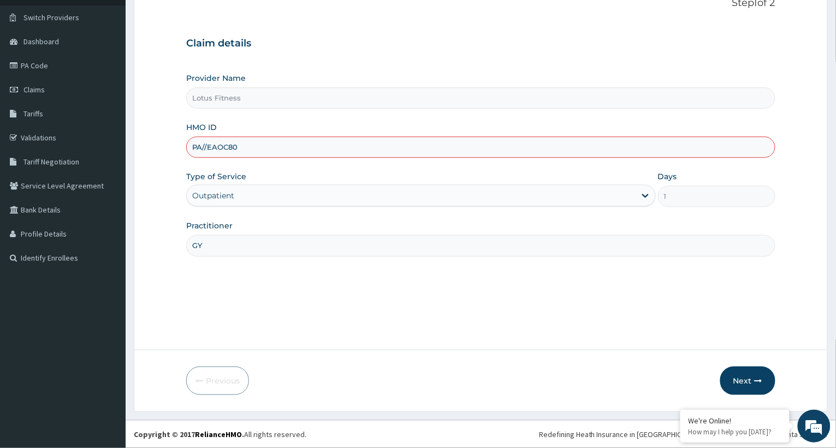
type input "G"
drag, startPoint x: 204, startPoint y: 231, endPoint x: 206, endPoint y: 244, distance: 13.3
click at [206, 244] on div "Practitioner" at bounding box center [480, 238] width 589 height 36
click at [207, 249] on input "Practitioner" at bounding box center [480, 245] width 589 height 21
type input "GYM"
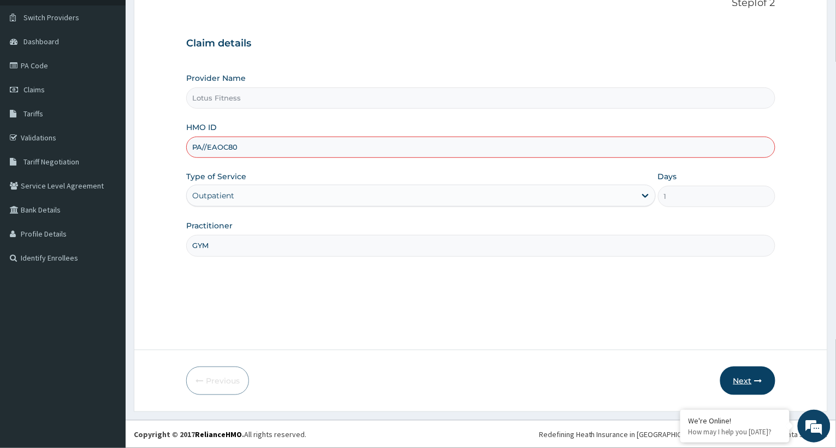
click at [745, 377] on button "Next" at bounding box center [747, 380] width 55 height 28
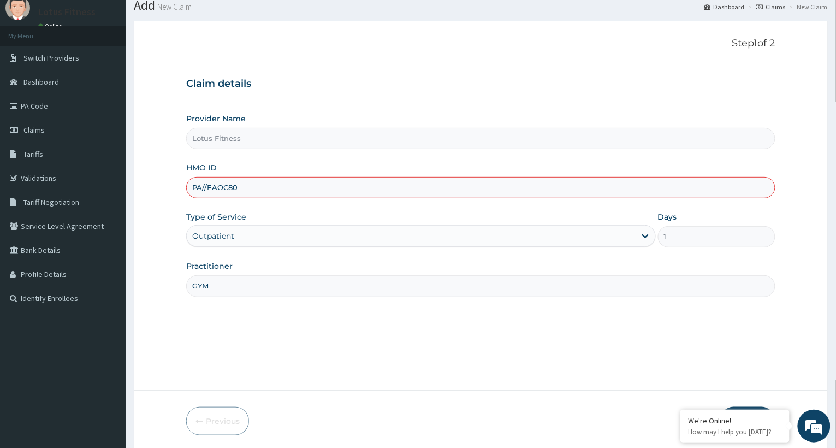
scroll to position [0, 0]
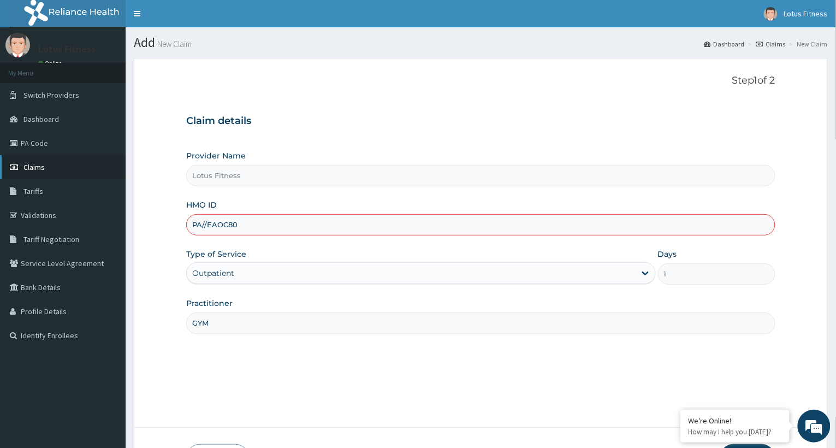
click at [50, 164] on link "Claims" at bounding box center [63, 167] width 126 height 24
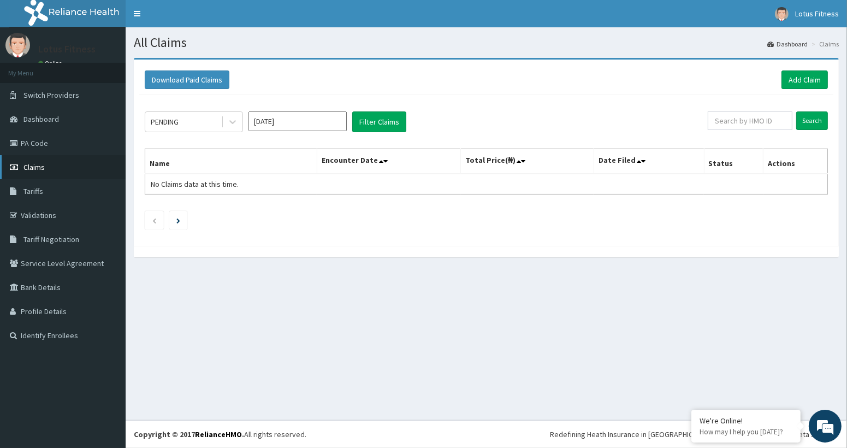
click at [44, 163] on span "Claims" at bounding box center [33, 167] width 21 height 10
click at [33, 167] on span "Claims" at bounding box center [33, 167] width 21 height 10
click at [801, 75] on link "Add Claim" at bounding box center [804, 79] width 46 height 19
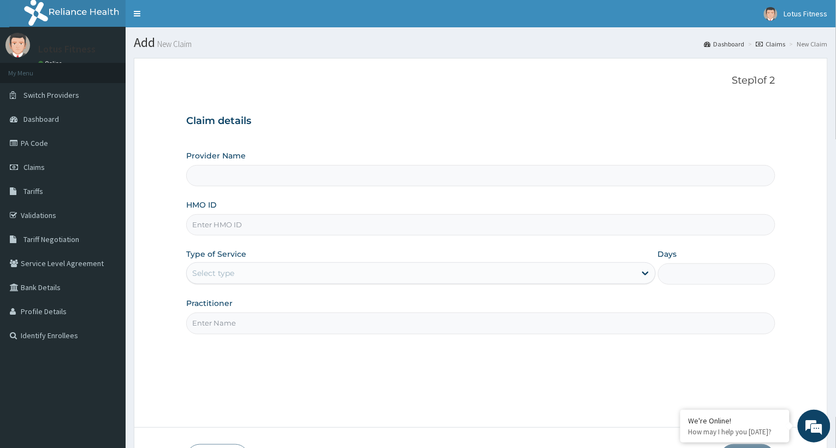
click at [245, 230] on input "HMO ID" at bounding box center [480, 224] width 589 height 21
type input "PA/E"
type input "Lotus Fitness"
type input "1"
type input "PA/EAOC80"
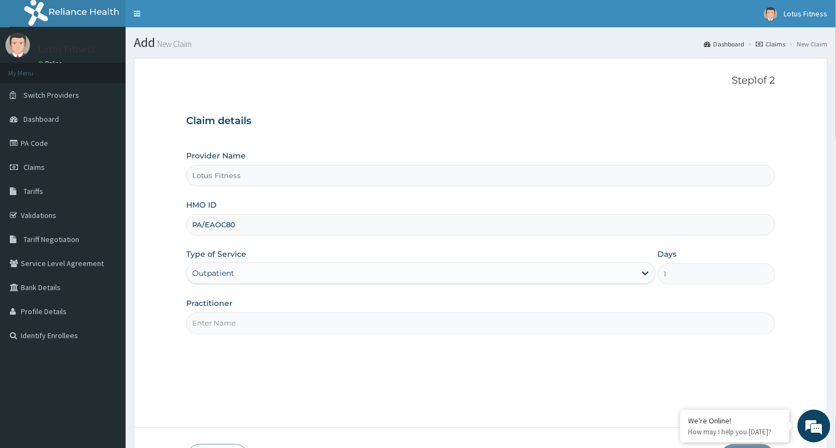
click at [227, 330] on input "Practitioner" at bounding box center [480, 322] width 589 height 21
type input "GYM"
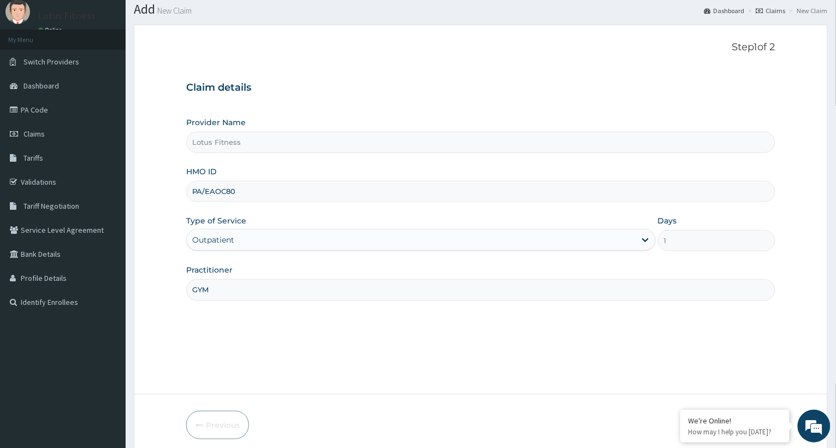
scroll to position [78, 0]
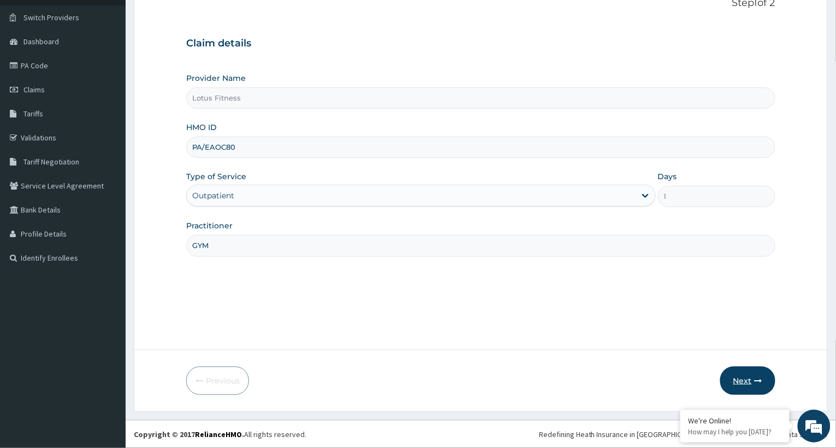
click at [743, 382] on button "Next" at bounding box center [747, 380] width 55 height 28
click at [743, 374] on button "Next" at bounding box center [747, 380] width 55 height 28
click at [256, 147] on input "PA/EAOC80" at bounding box center [480, 146] width 589 height 21
click at [736, 372] on button "Next" at bounding box center [747, 380] width 55 height 28
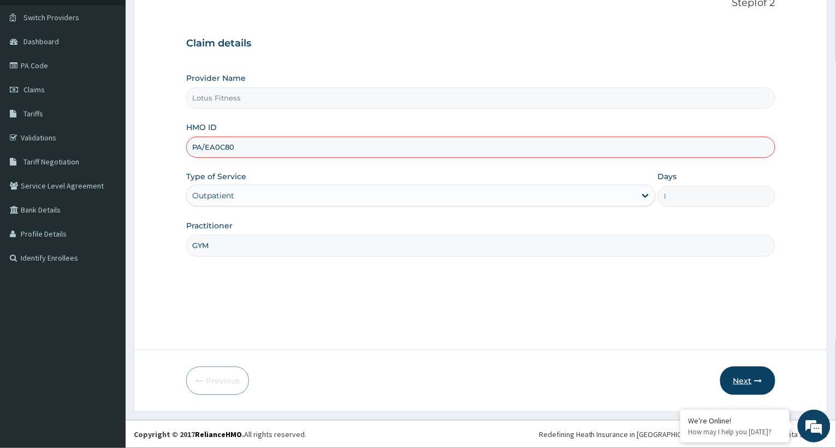
click at [736, 372] on button "Next" at bounding box center [747, 380] width 55 height 28
type input "P"
type input "BUP/100031/A"
click at [216, 252] on input "GYM" at bounding box center [480, 245] width 589 height 21
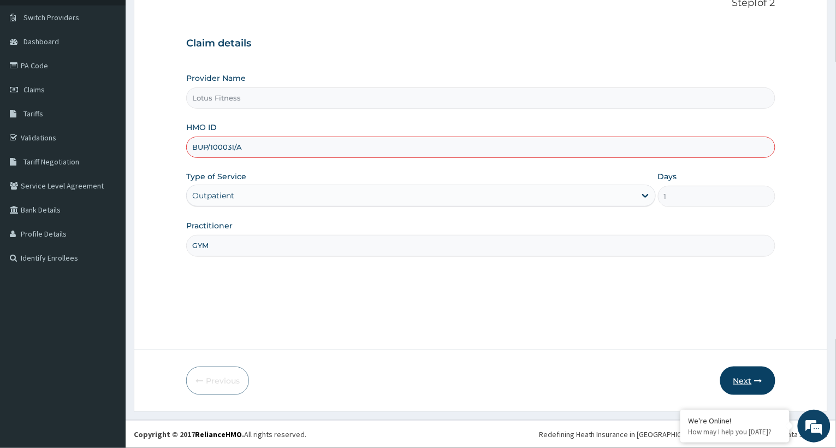
click at [749, 380] on button "Next" at bounding box center [747, 380] width 55 height 28
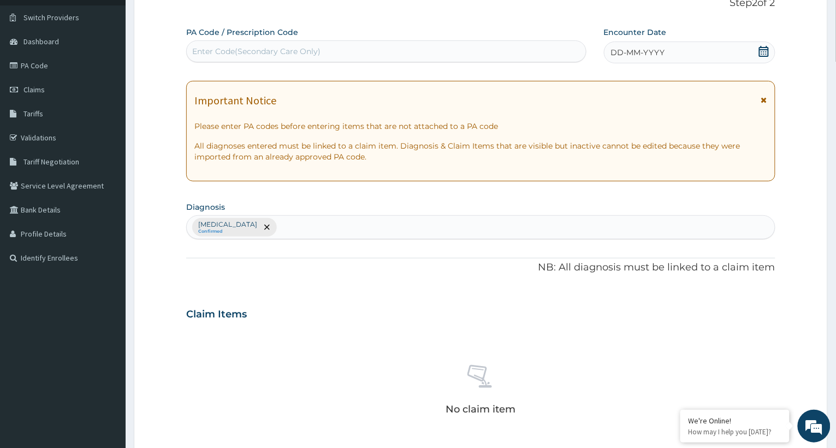
click at [306, 50] on div "Enter Code(Secondary Care Only)" at bounding box center [256, 51] width 128 height 11
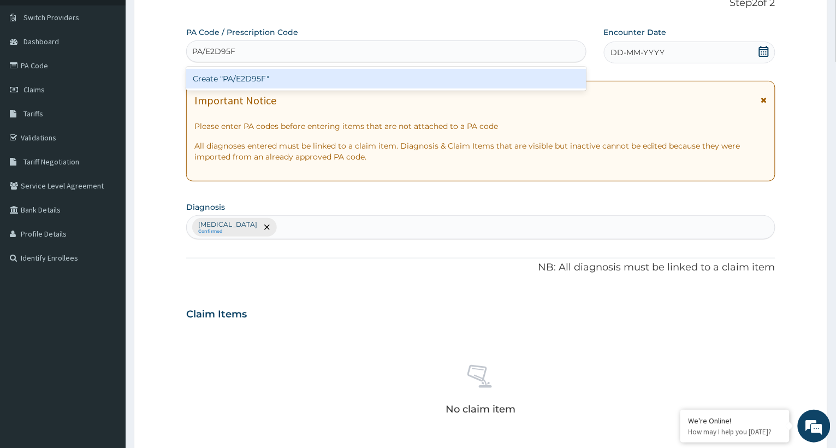
type input "PA/E2D95F"
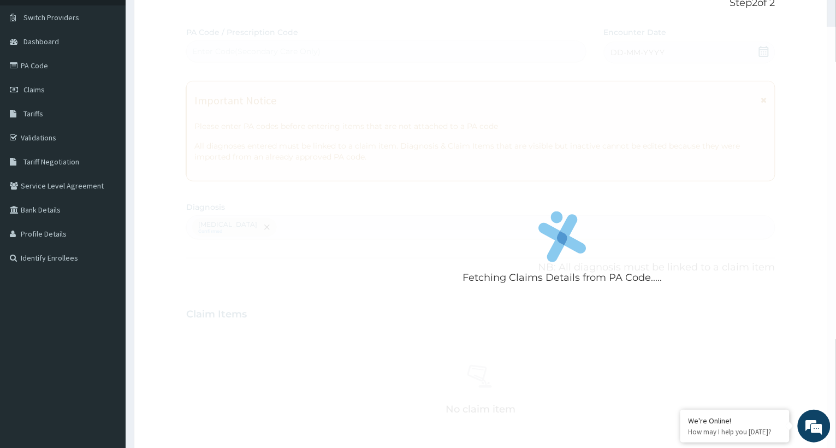
click at [759, 49] on div "Fetching Claims Details from PA Code..... PA Code / Prescription Code Enter Cod…" at bounding box center [480, 311] width 589 height 568
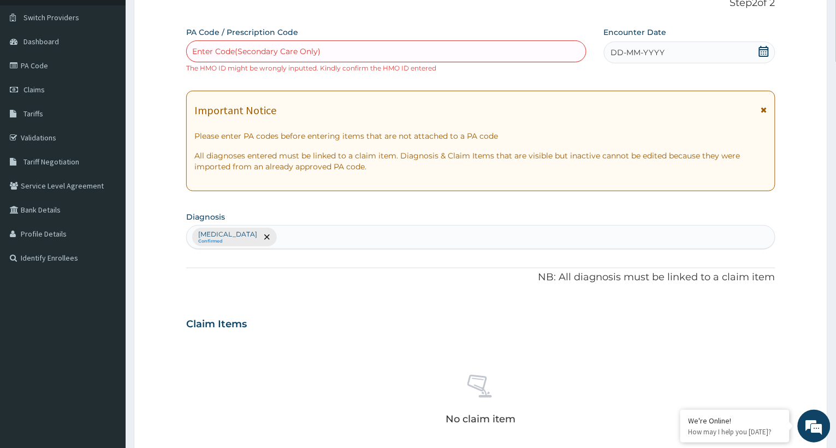
click at [753, 47] on div "DD-MM-YYYY" at bounding box center [689, 52] width 171 height 22
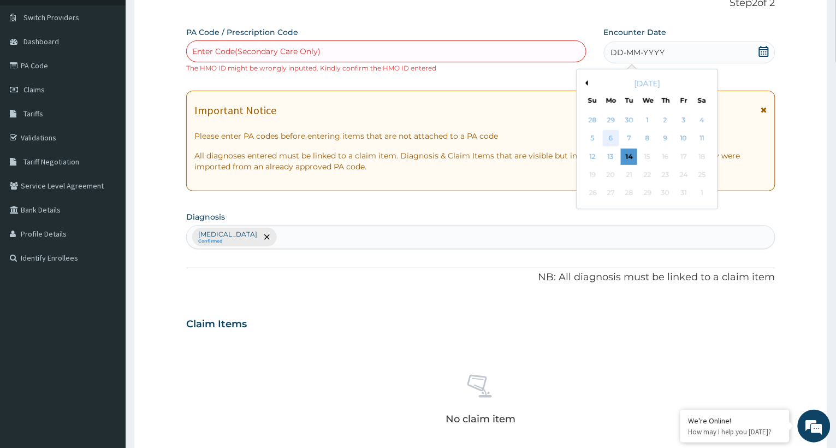
click at [608, 139] on div "6" at bounding box center [611, 138] width 16 height 16
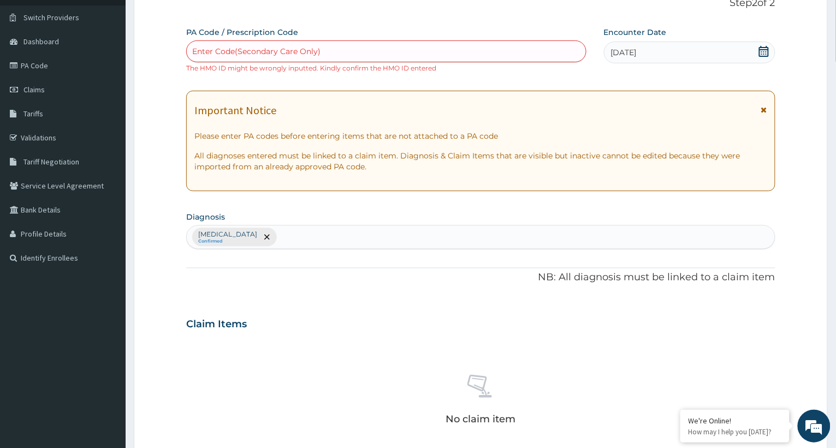
click at [280, 44] on div "Enter Code(Secondary Care Only)" at bounding box center [386, 51] width 399 height 17
click at [364, 43] on div "Enter Code(Secondary Care Only)" at bounding box center [386, 51] width 399 height 17
click at [362, 47] on div "Enter Code(Secondary Care Only)" at bounding box center [386, 51] width 399 height 17
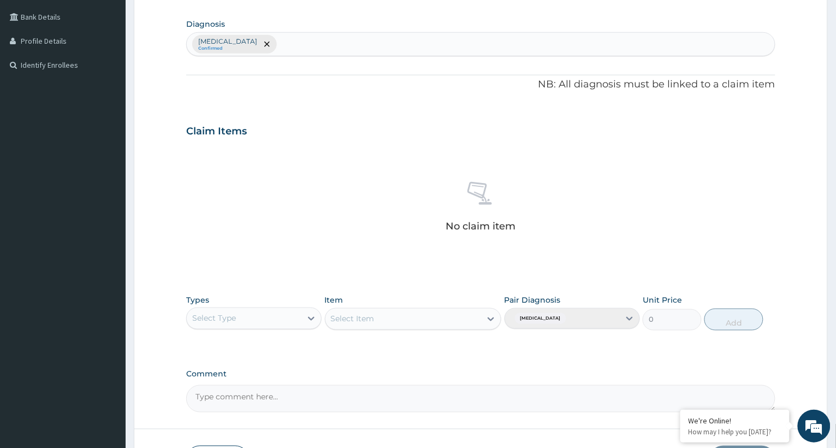
scroll to position [296, 0]
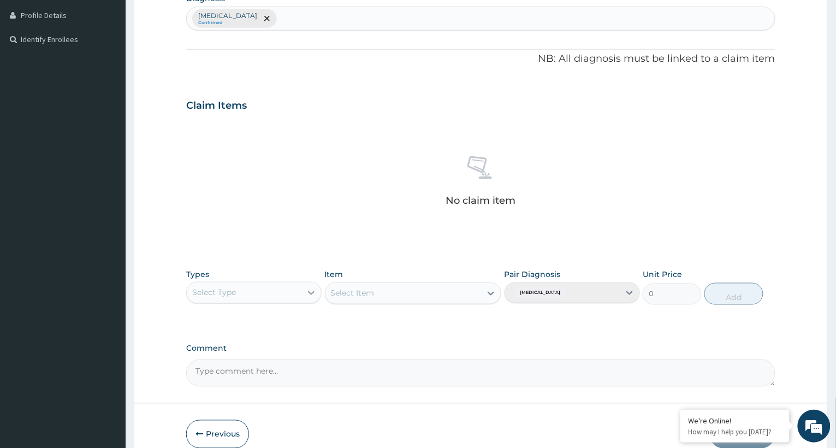
type input "PA/E2D95F"
click at [306, 292] on div at bounding box center [311, 293] width 20 height 20
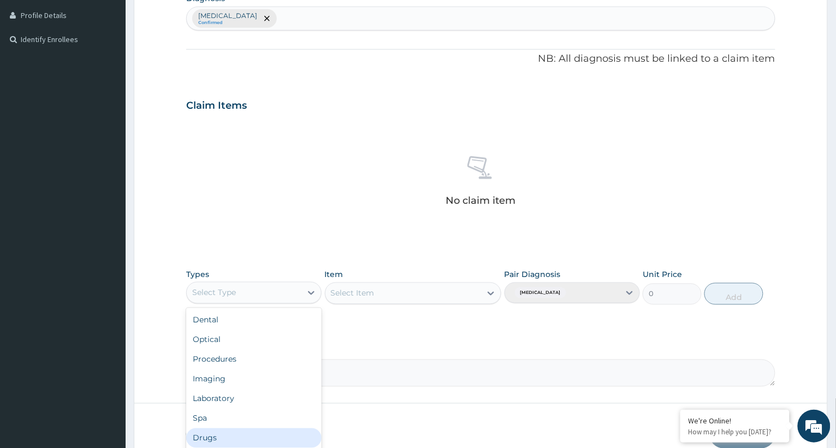
scroll to position [37, 0]
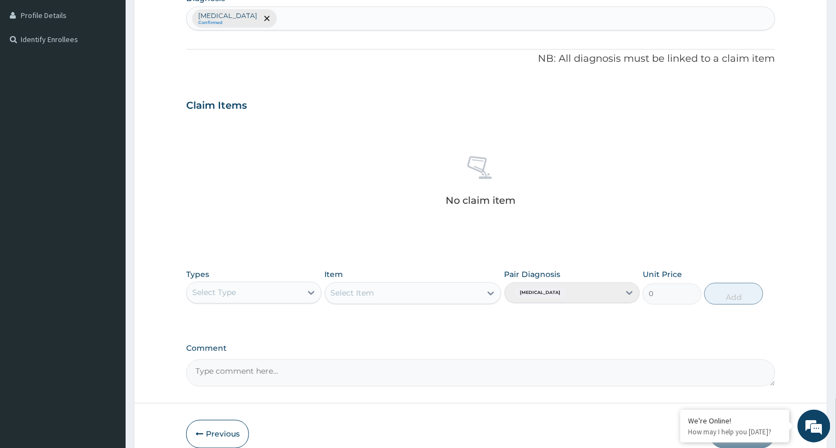
click at [275, 291] on div "Select Type" at bounding box center [244, 292] width 115 height 17
type input "GYM"
click at [285, 323] on div "Gym" at bounding box center [253, 320] width 135 height 20
click at [488, 298] on div "Select Item" at bounding box center [413, 293] width 177 height 22
click at [493, 293] on icon at bounding box center [490, 294] width 7 height 4
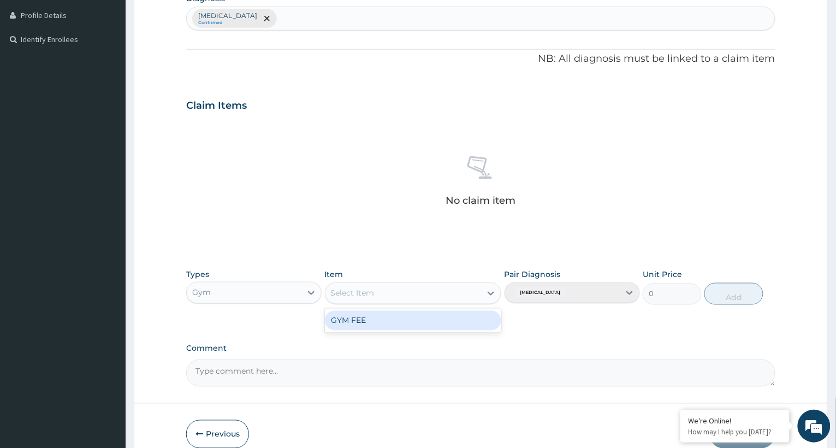
click at [463, 322] on div "GYM FEE" at bounding box center [413, 321] width 177 height 20
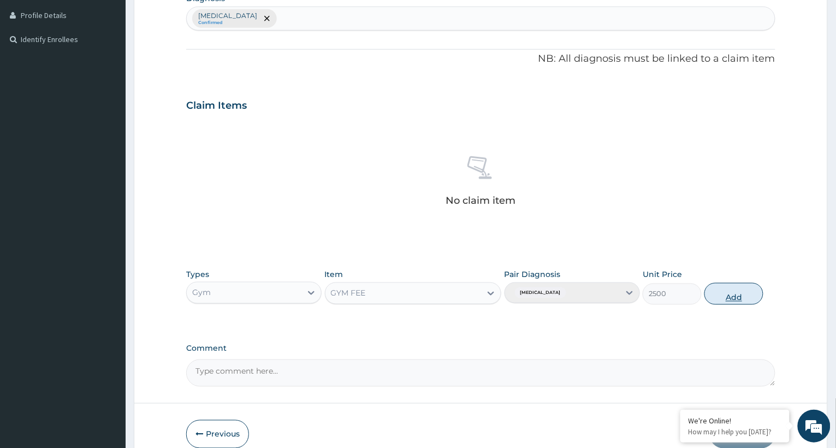
click at [743, 302] on button "Add" at bounding box center [733, 294] width 59 height 22
type input "0"
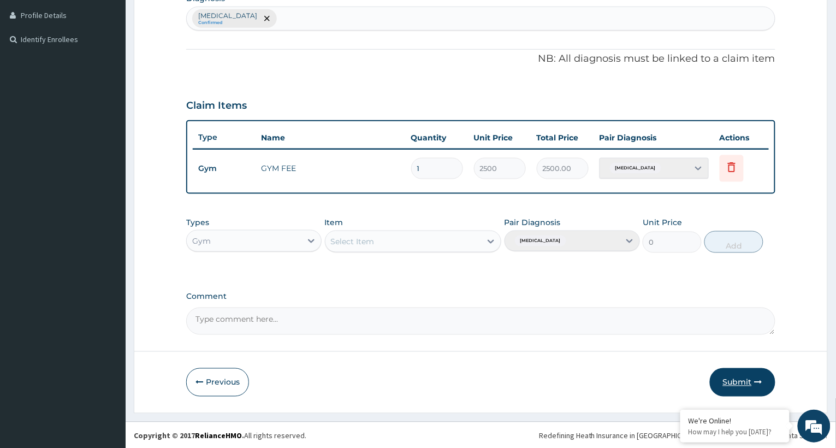
click at [735, 375] on button "Submit" at bounding box center [743, 382] width 66 height 28
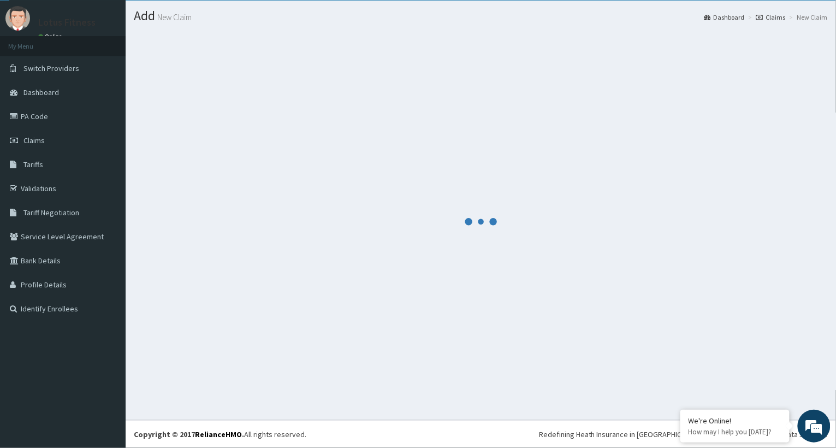
scroll to position [286, 0]
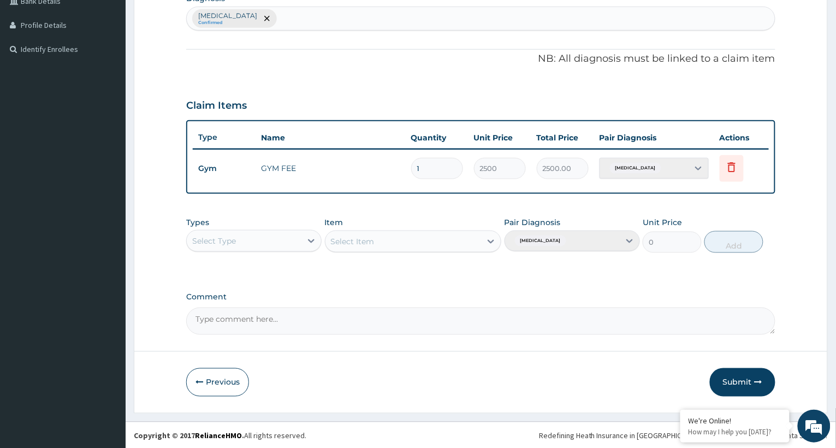
click at [735, 375] on button "Submit" at bounding box center [743, 382] width 66 height 28
click at [310, 297] on label "Comment" at bounding box center [480, 296] width 589 height 9
click at [310, 307] on textarea "Comment" at bounding box center [480, 320] width 589 height 27
click at [340, 311] on textarea "Comment" at bounding box center [480, 320] width 589 height 27
click at [222, 382] on button "Previous" at bounding box center [217, 382] width 63 height 28
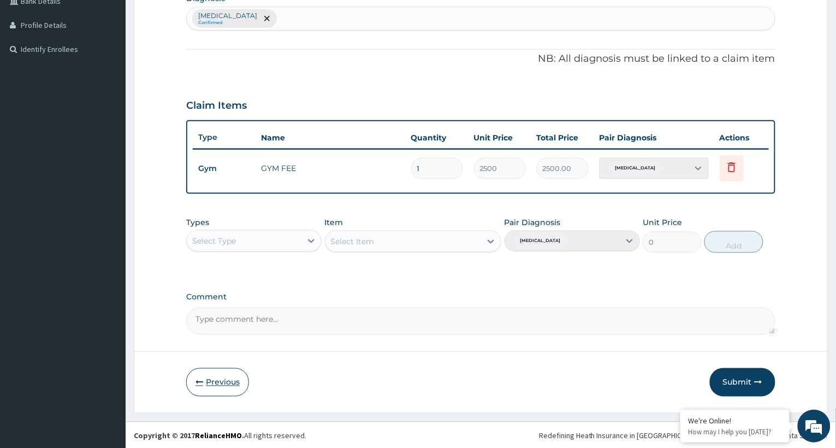
scroll to position [78, 0]
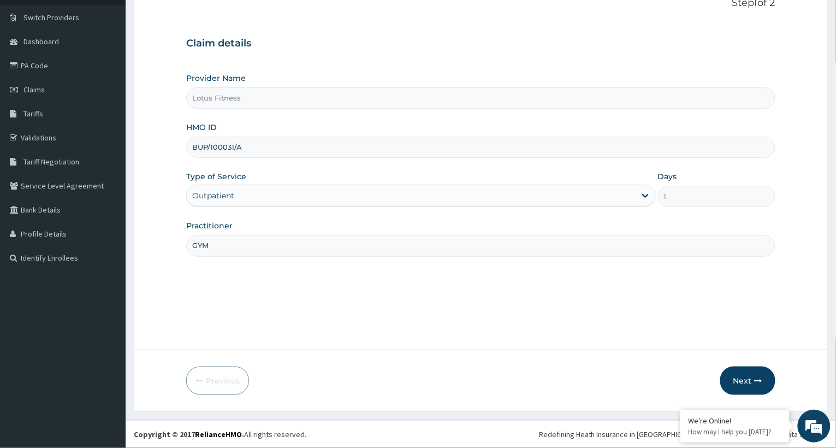
click at [261, 144] on input "BUP/100031/A" at bounding box center [480, 146] width 589 height 21
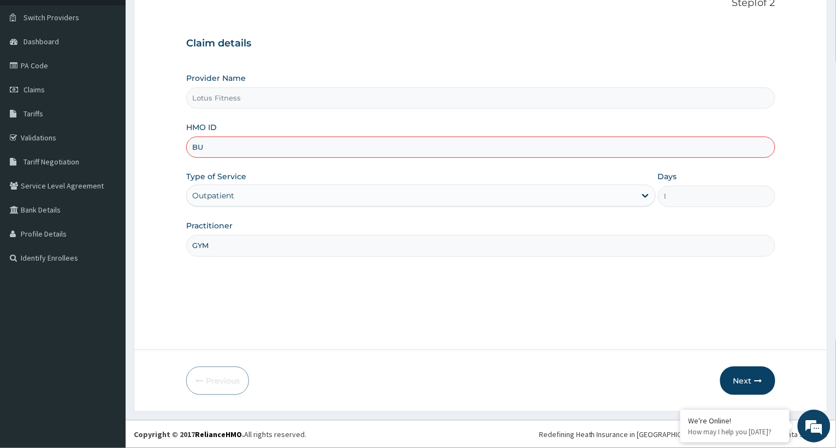
type input "B"
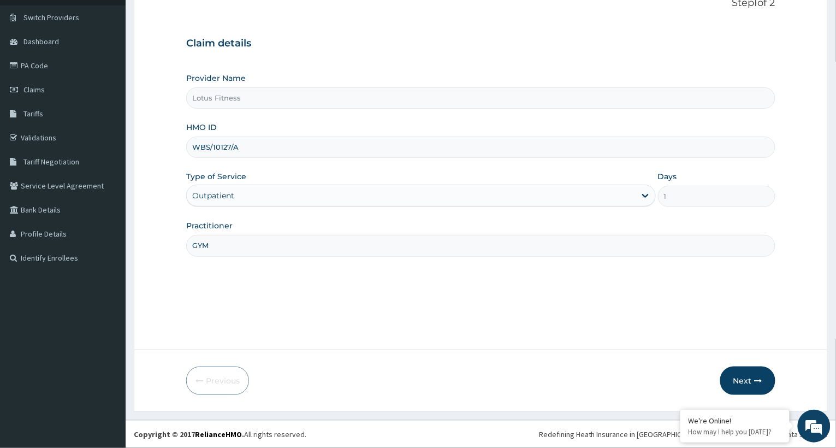
click at [228, 188] on div "Outpatient" at bounding box center [420, 196] width 469 height 22
click at [643, 194] on div "Outpatient" at bounding box center [420, 196] width 469 height 22
drag, startPoint x: 255, startPoint y: 144, endPoint x: 243, endPoint y: 144, distance: 11.5
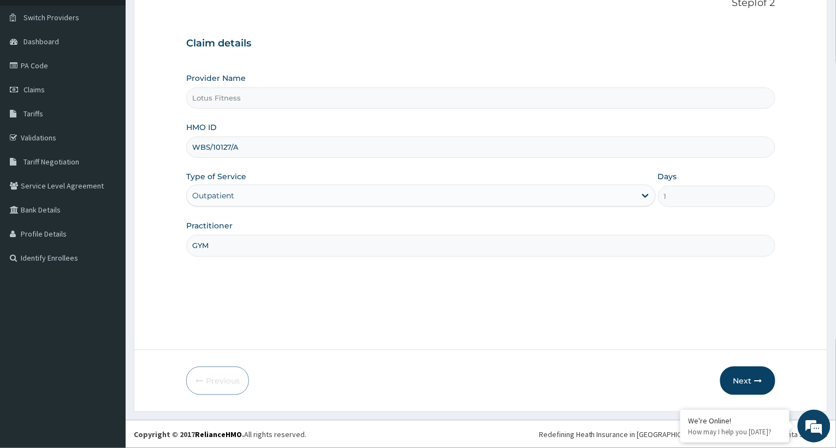
click at [254, 144] on input "WBS/10127/A" at bounding box center [480, 146] width 589 height 21
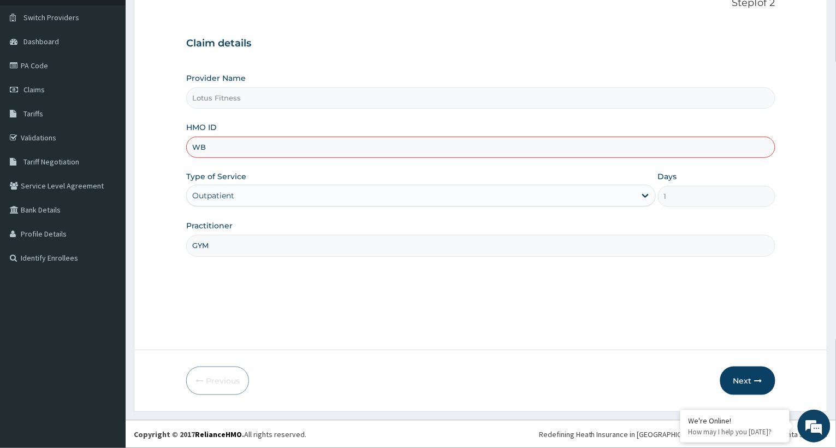
type input "W"
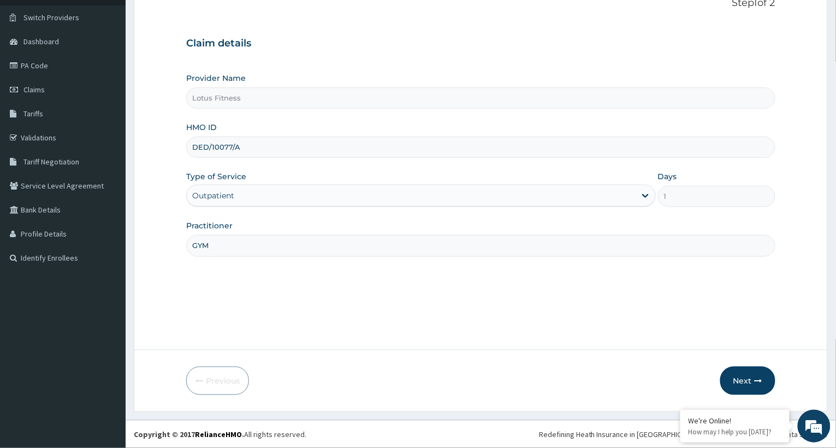
type input "DED/10077/A"
drag, startPoint x: 219, startPoint y: 249, endPoint x: 219, endPoint y: 255, distance: 6.0
click at [219, 255] on input "GYM" at bounding box center [480, 245] width 589 height 21
click at [220, 248] on input "GYM" at bounding box center [480, 245] width 589 height 21
click at [750, 378] on button "Next" at bounding box center [747, 380] width 55 height 28
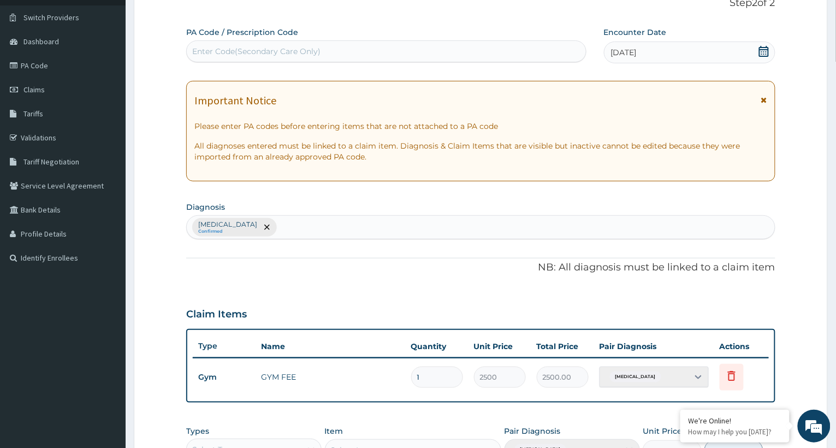
click at [319, 52] on div "Enter Code(Secondary Care Only)" at bounding box center [256, 51] width 128 height 11
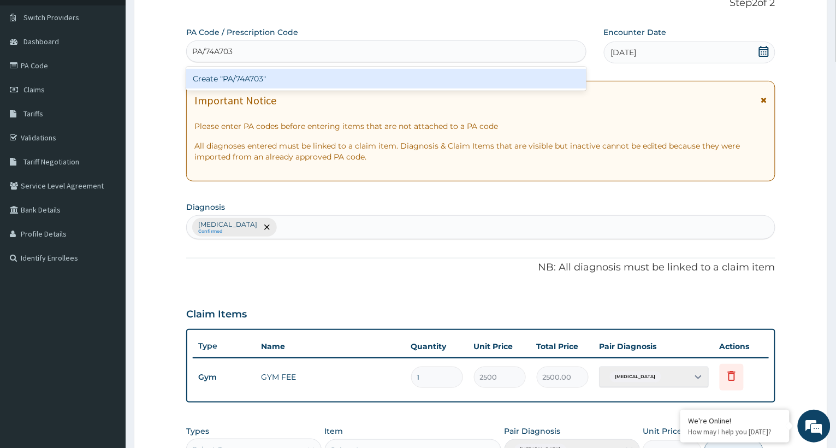
type input "PA/74A703"
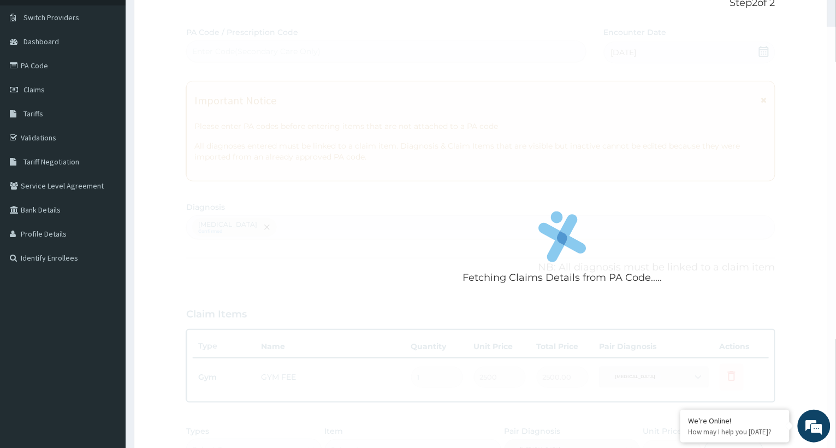
click at [763, 51] on div "Fetching Claims Details from PA Code..... PA Code / Prescription Code Enter Cod…" at bounding box center [480, 285] width 589 height 516
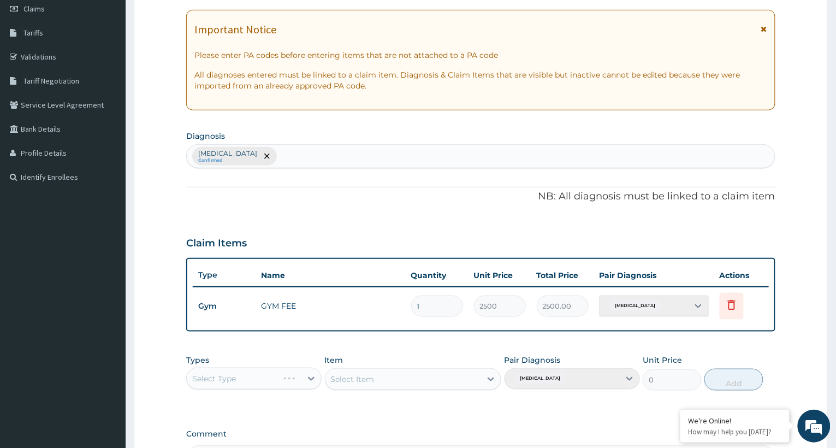
scroll to position [296, 0]
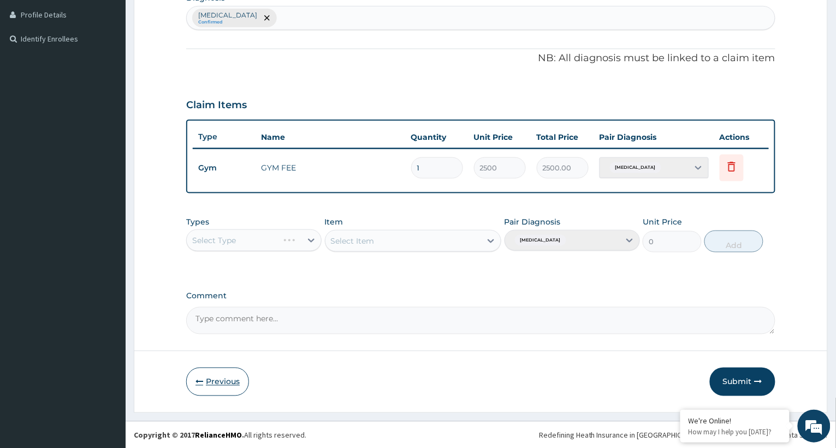
click at [216, 378] on button "Previous" at bounding box center [217, 381] width 63 height 28
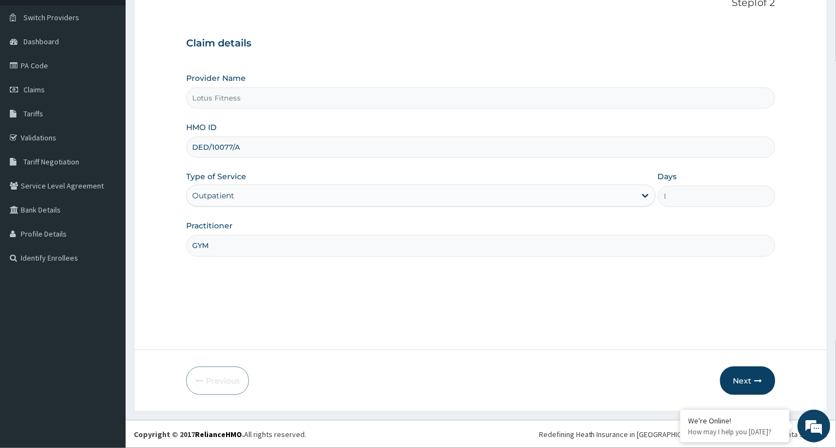
click at [247, 147] on input "DED/10077/A" at bounding box center [480, 146] width 589 height 21
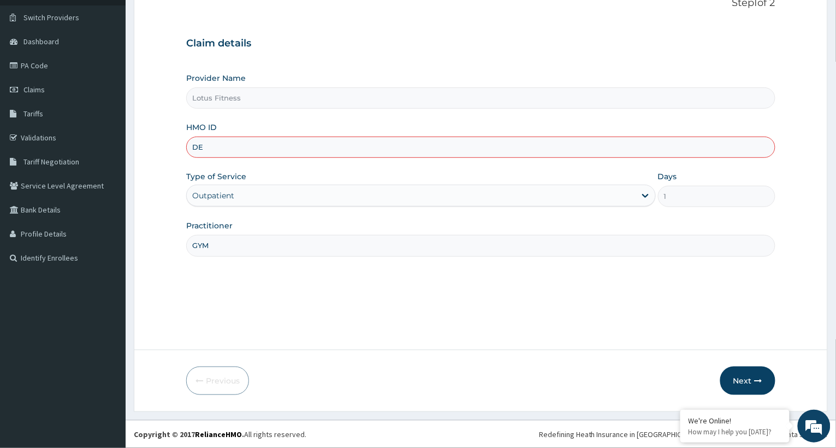
type input "D"
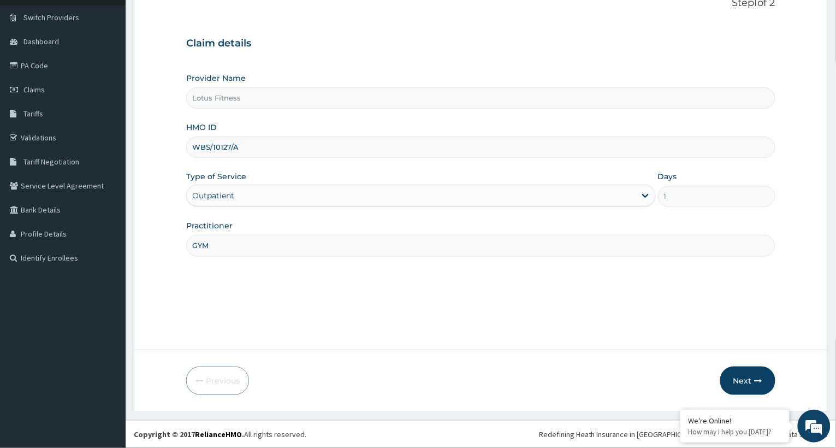
type input "WBS/10127/A"
click at [227, 246] on input "GYM" at bounding box center [480, 245] width 589 height 21
click at [749, 379] on button "Next" at bounding box center [747, 380] width 55 height 28
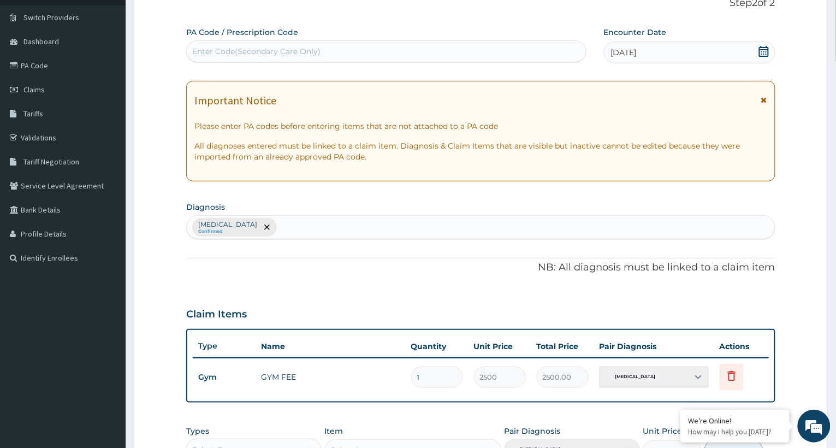
click at [313, 51] on div "Enter Code(Secondary Care Only)" at bounding box center [256, 51] width 128 height 11
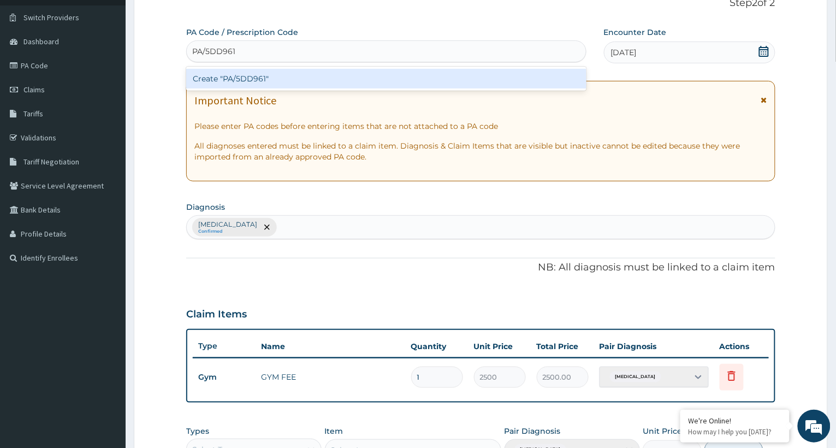
type input "PA/5DD961"
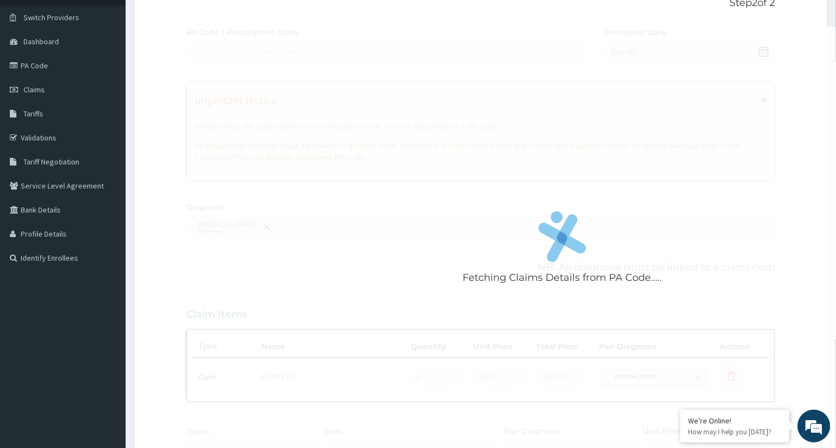
click at [764, 47] on div "Fetching Claims Details from PA Code..... PA Code / Prescription Code Enter Cod…" at bounding box center [480, 285] width 589 height 516
drag, startPoint x: 768, startPoint y: 54, endPoint x: 846, endPoint y: 243, distance: 204.4
drag, startPoint x: 846, startPoint y: 243, endPoint x: 794, endPoint y: 206, distance: 63.3
click at [794, 206] on div "Fetching Claims Details from PA Code....." at bounding box center [562, 251] width 752 height 448
click at [32, 87] on span "Claims" at bounding box center [33, 90] width 21 height 10
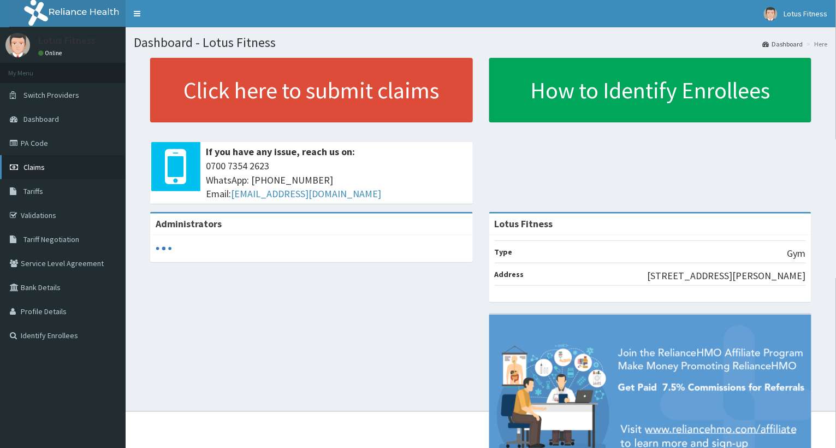
click at [44, 167] on link "Claims" at bounding box center [63, 167] width 126 height 24
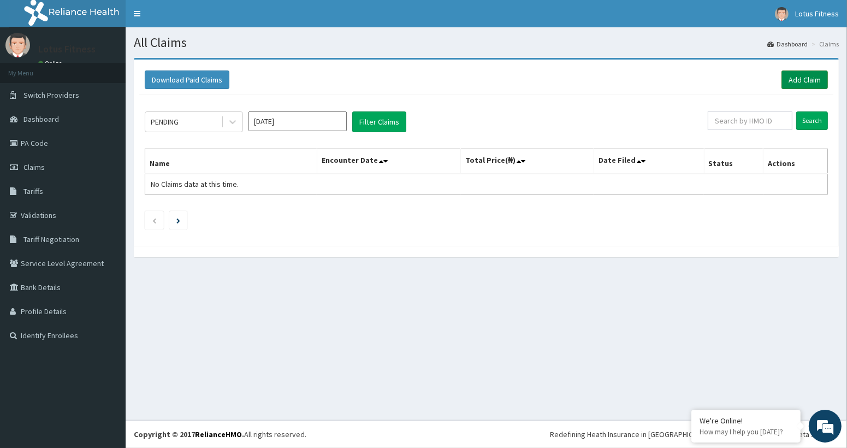
click at [801, 76] on link "Add Claim" at bounding box center [804, 79] width 46 height 19
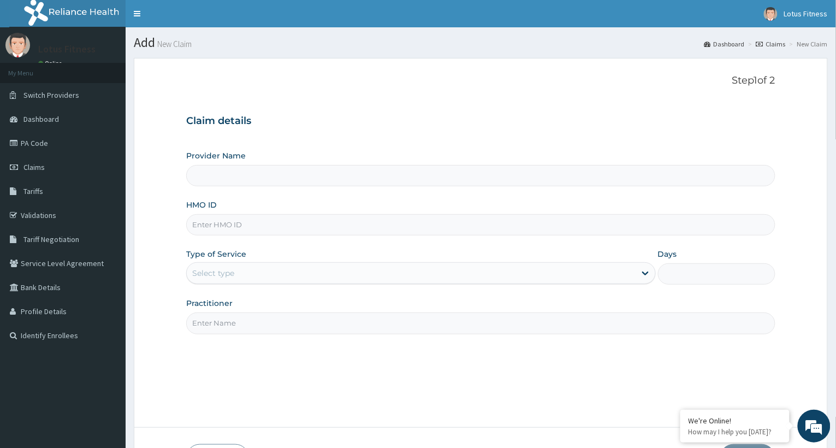
click at [225, 228] on input "HMO ID" at bounding box center [480, 224] width 589 height 21
type input "Lotus Fitness"
type input "1"
type input "P"
type input "WBS/10127/A"
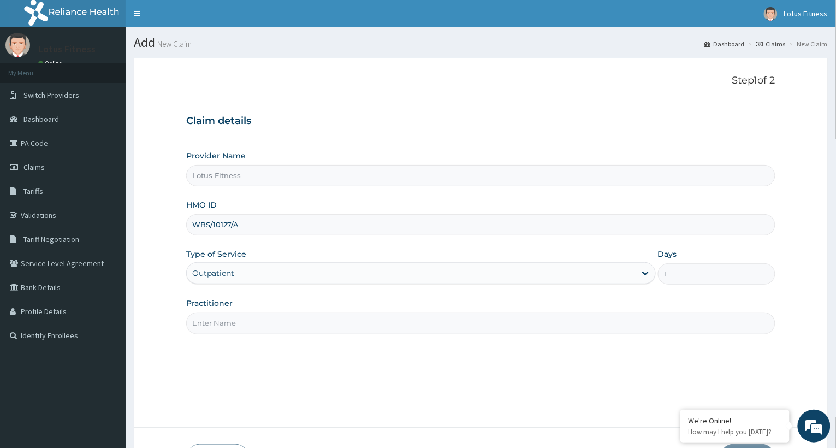
click at [217, 322] on input "Practitioner" at bounding box center [480, 322] width 589 height 21
type input "GYM"
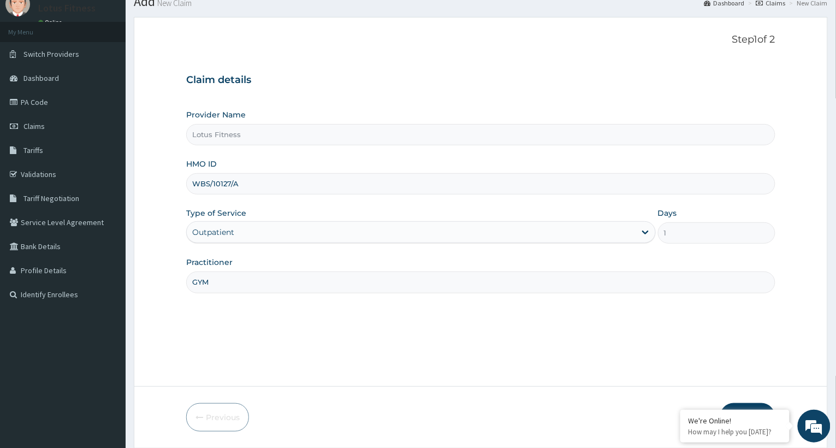
scroll to position [78, 0]
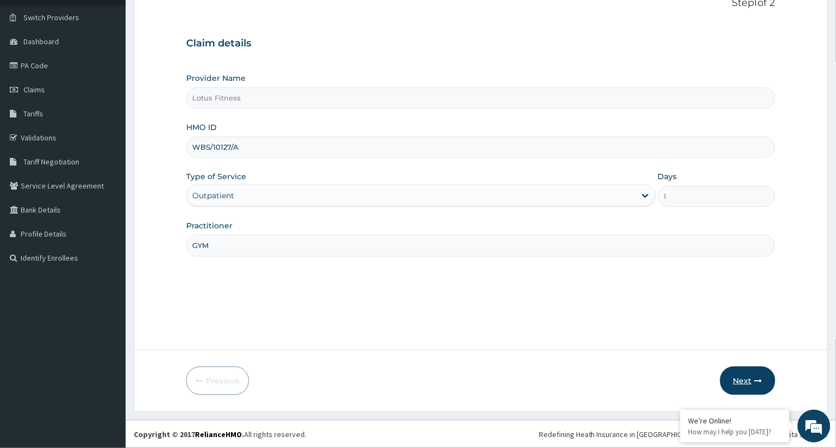
click at [745, 380] on button "Next" at bounding box center [747, 380] width 55 height 28
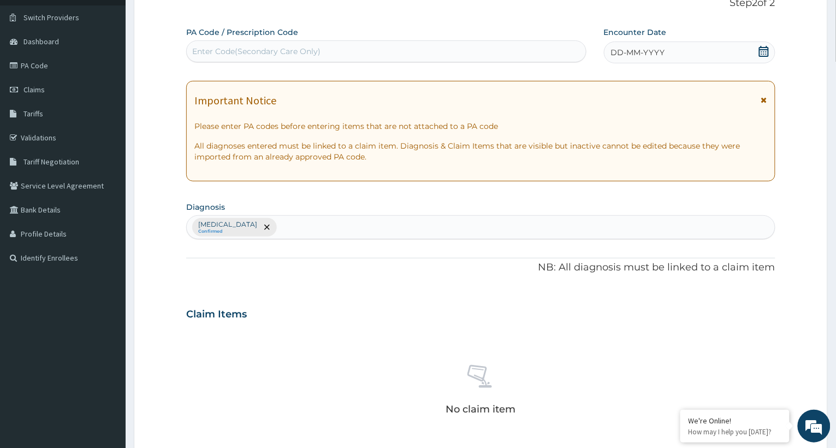
click at [329, 43] on div "Enter Code(Secondary Care Only)" at bounding box center [386, 51] width 399 height 17
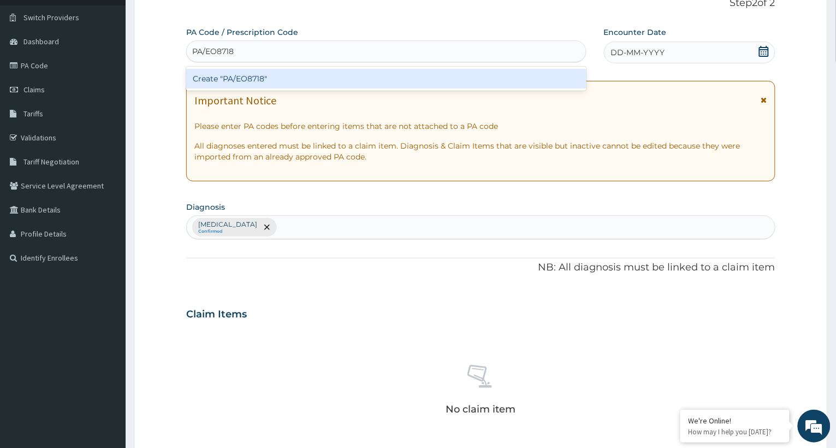
type input "PA/EO8718"
click at [741, 50] on div "PA Code / Prescription Code option Create "PA/EO8718" focused, 1 of 1. 1 result…" at bounding box center [480, 311] width 589 height 568
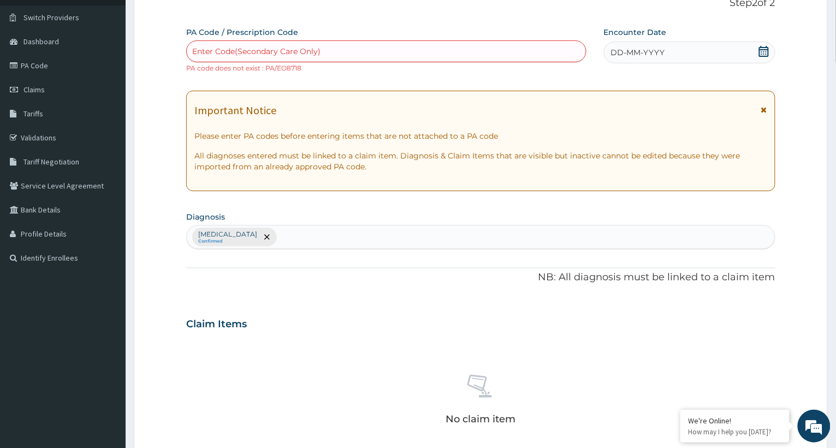
click at [763, 52] on icon at bounding box center [763, 51] width 11 height 11
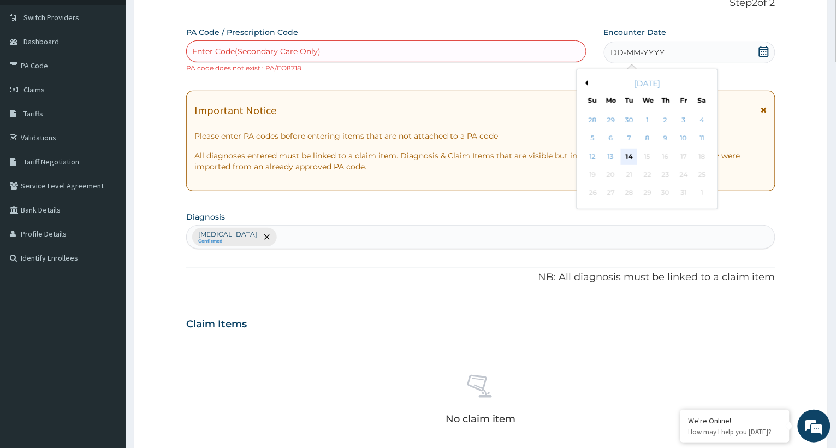
click at [628, 157] on div "14" at bounding box center [629, 156] width 16 height 16
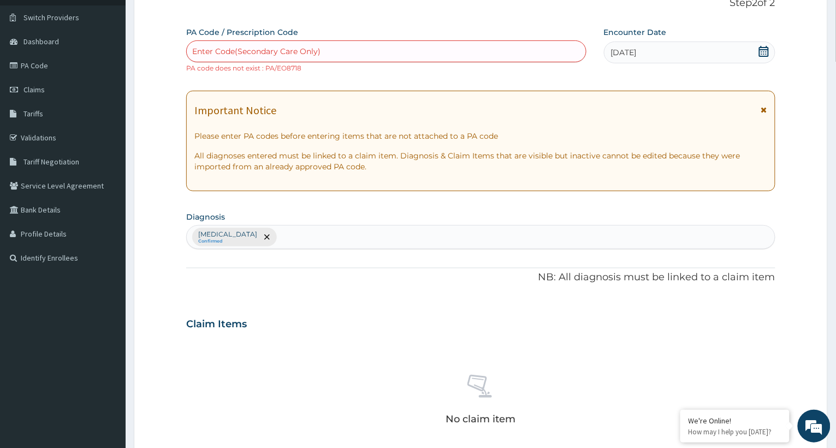
click at [435, 50] on div "Enter Code(Secondary Care Only)" at bounding box center [386, 51] width 399 height 17
type input "PA/E08718"
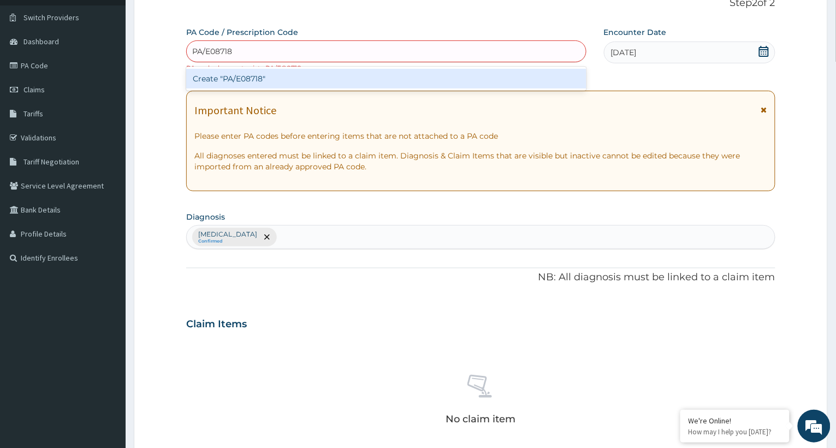
click at [427, 74] on div "Create "PA/E08718"" at bounding box center [386, 79] width 400 height 20
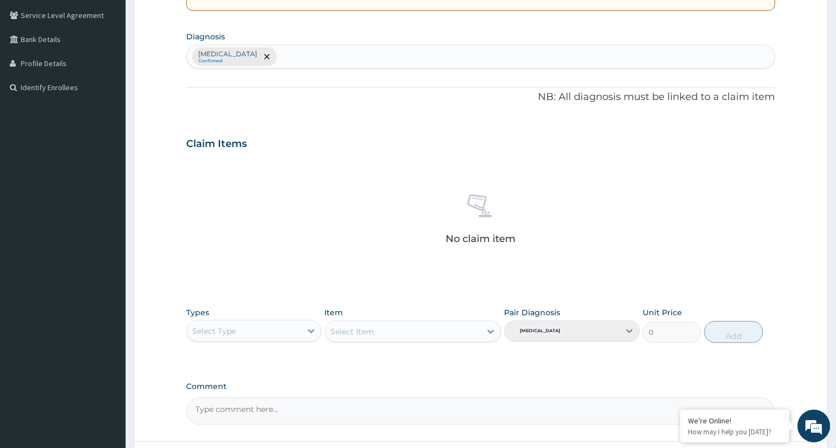
scroll to position [296, 0]
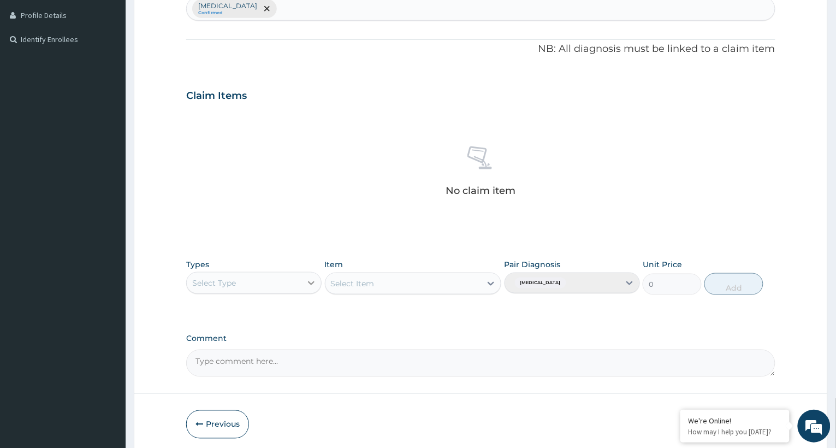
click at [310, 281] on icon at bounding box center [311, 282] width 11 height 11
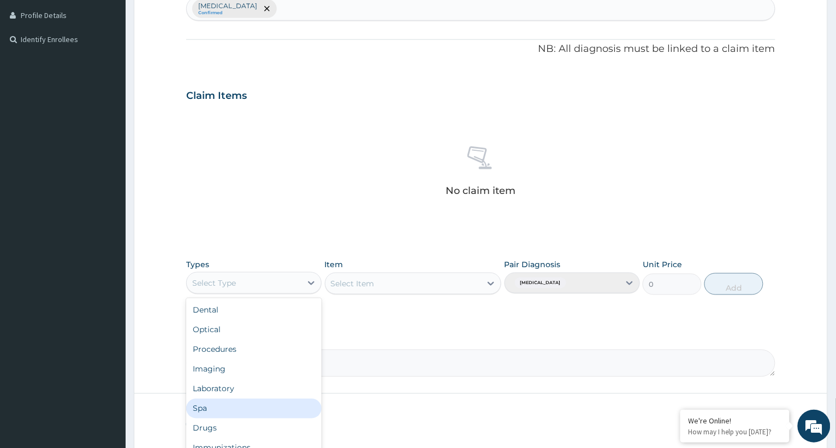
scroll to position [37, 0]
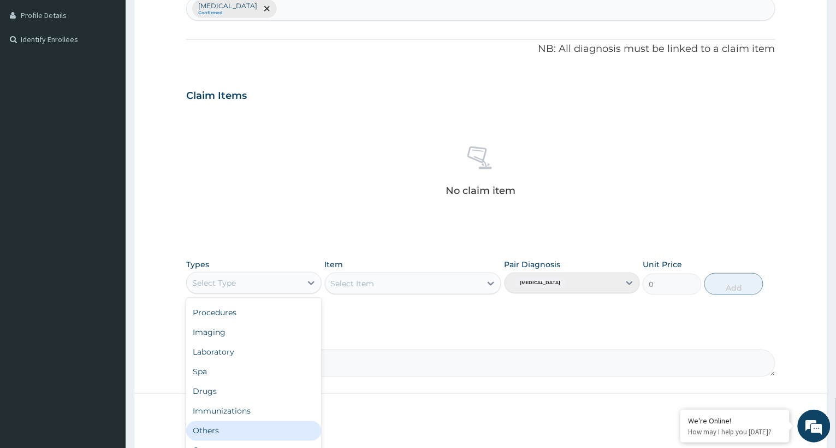
click at [243, 427] on div "Others" at bounding box center [253, 431] width 135 height 20
click at [312, 283] on icon at bounding box center [311, 283] width 7 height 4
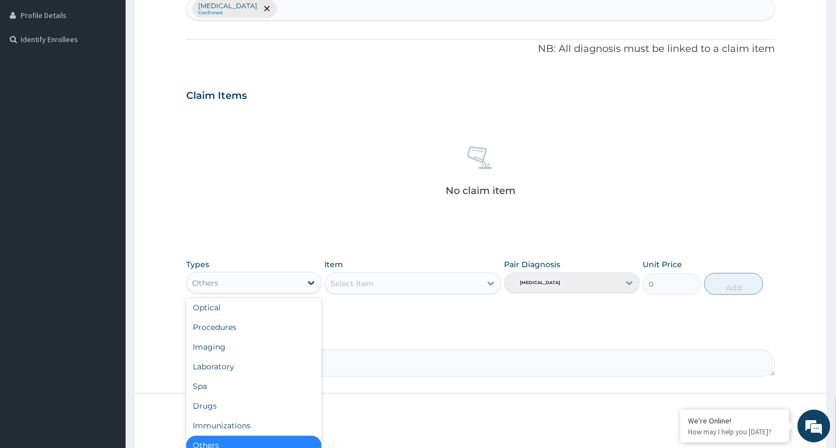
scroll to position [0, 0]
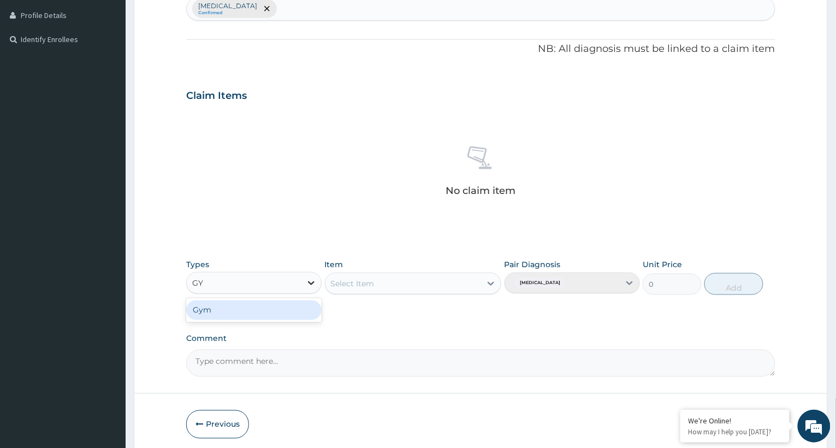
type input "GYM"
click at [313, 308] on div "Gym" at bounding box center [253, 310] width 135 height 20
click at [486, 282] on div "Select Item" at bounding box center [413, 283] width 177 height 22
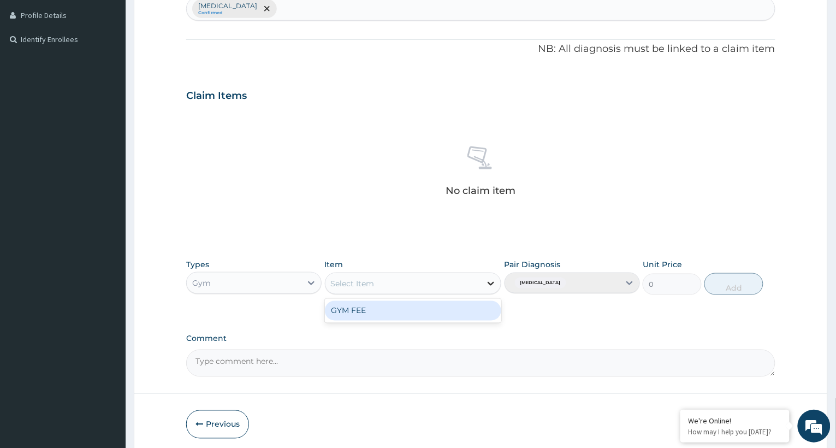
click at [490, 282] on icon at bounding box center [490, 283] width 11 height 11
click at [481, 307] on div "GYM FEE" at bounding box center [413, 311] width 177 height 20
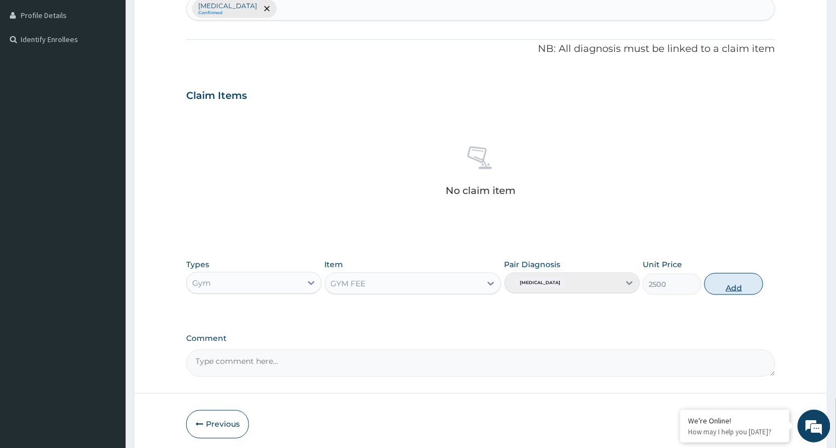
click at [730, 283] on button "Add" at bounding box center [733, 284] width 59 height 22
type input "0"
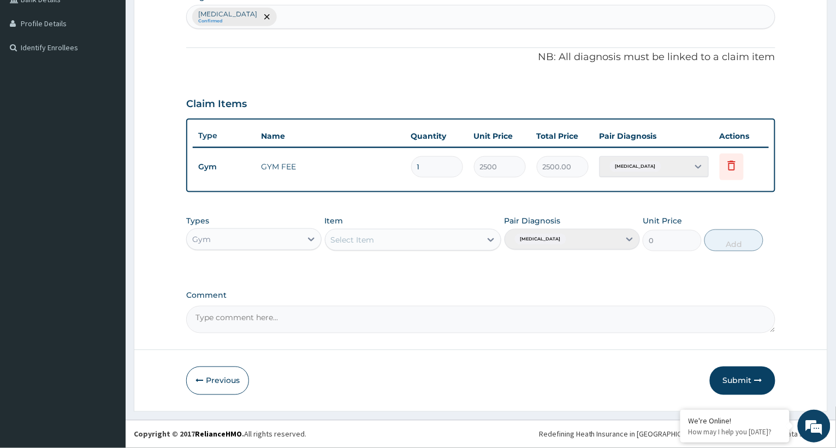
scroll to position [286, 0]
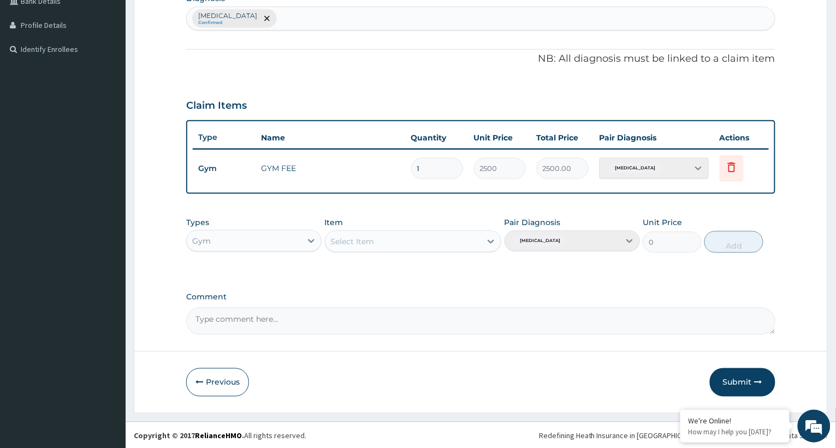
click at [631, 230] on div "Pair Diagnosis Lack of physical exercise" at bounding box center [571, 235] width 135 height 36
click at [631, 237] on div "Pair Diagnosis Lack of physical exercise" at bounding box center [571, 235] width 135 height 36
click at [737, 377] on button "Submit" at bounding box center [743, 382] width 66 height 28
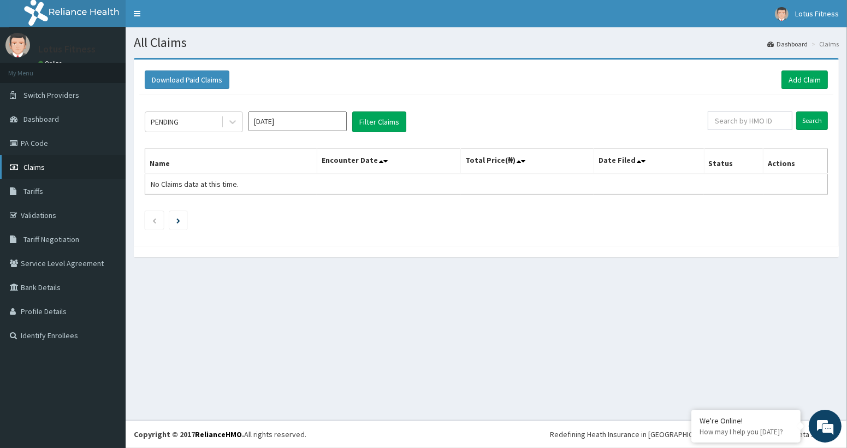
click at [41, 164] on span "Claims" at bounding box center [33, 167] width 21 height 10
click at [806, 76] on link "Add Claim" at bounding box center [804, 79] width 46 height 19
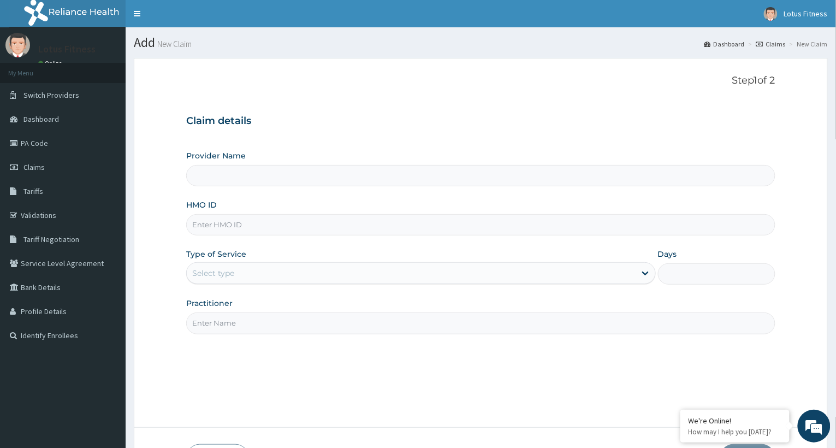
type input "Lotus Fitness"
type input "1"
click at [227, 222] on input "HMO ID" at bounding box center [480, 224] width 589 height 21
type input "MCO/10029/A"
click at [198, 326] on input "Practitioner" at bounding box center [480, 322] width 589 height 21
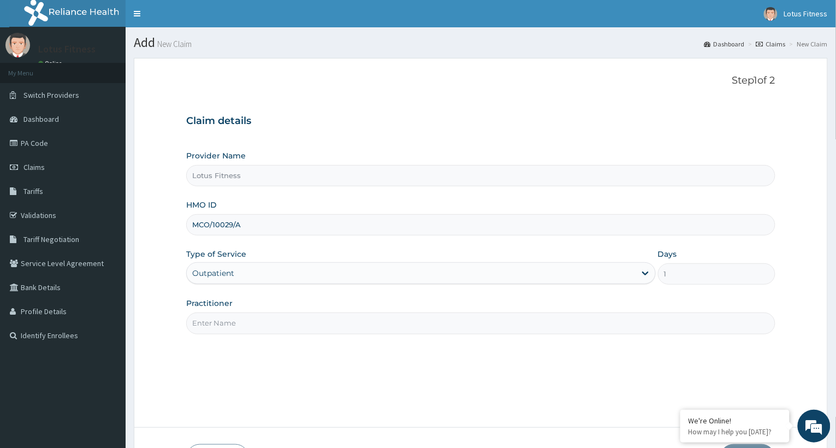
type input "GYM"
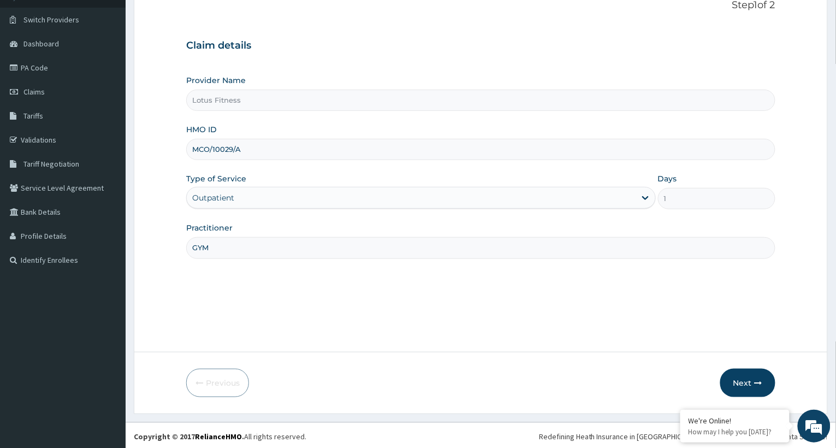
scroll to position [78, 0]
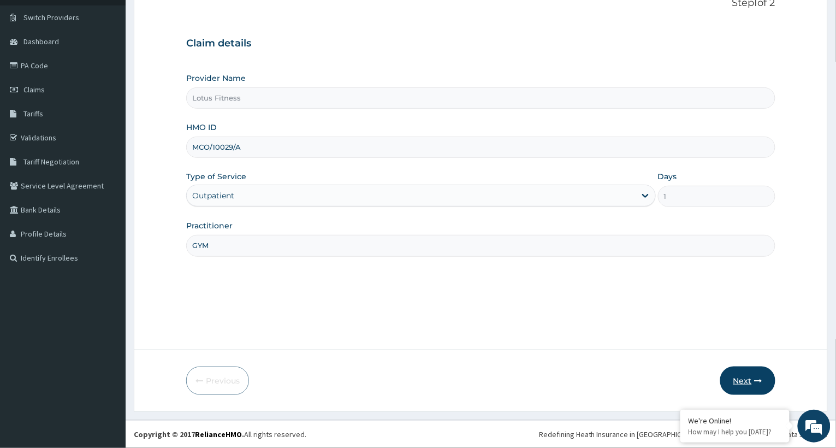
click at [741, 376] on button "Next" at bounding box center [747, 380] width 55 height 28
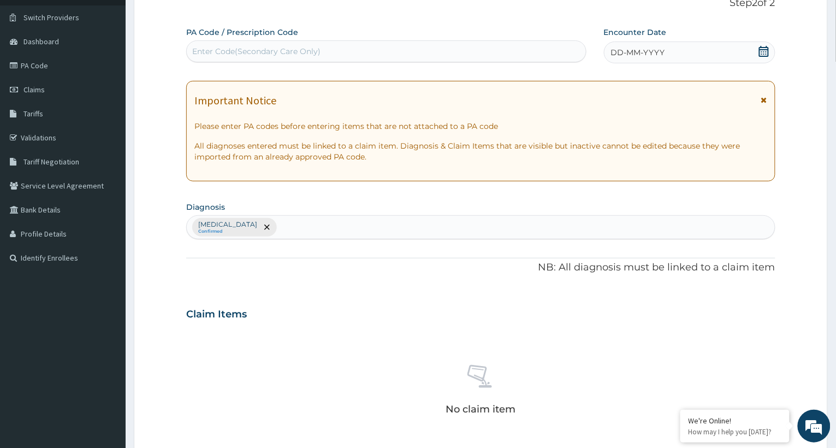
click at [228, 48] on div "Enter Code(Secondary Care Only)" at bounding box center [256, 51] width 128 height 11
type input "PA/2CFE4A"
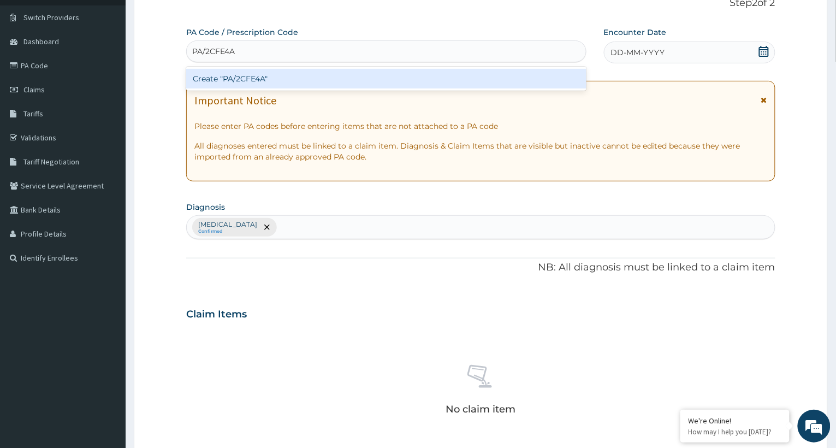
click at [235, 79] on div "Create "PA/2CFE4A"" at bounding box center [386, 79] width 400 height 20
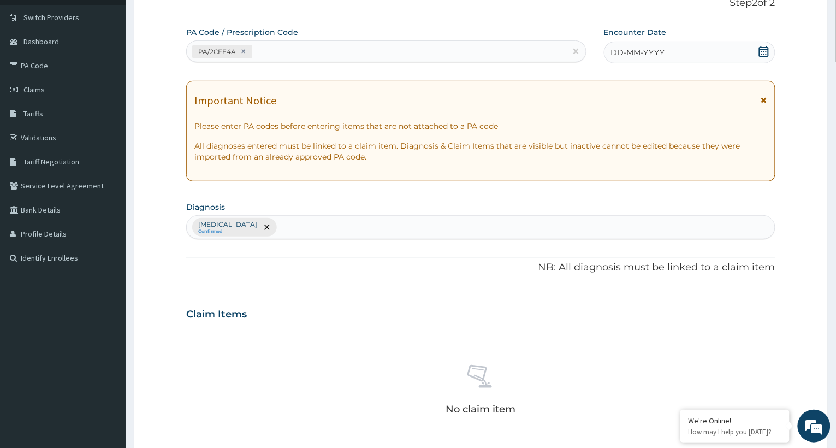
click at [691, 55] on div "DD-MM-YYYY" at bounding box center [689, 52] width 171 height 22
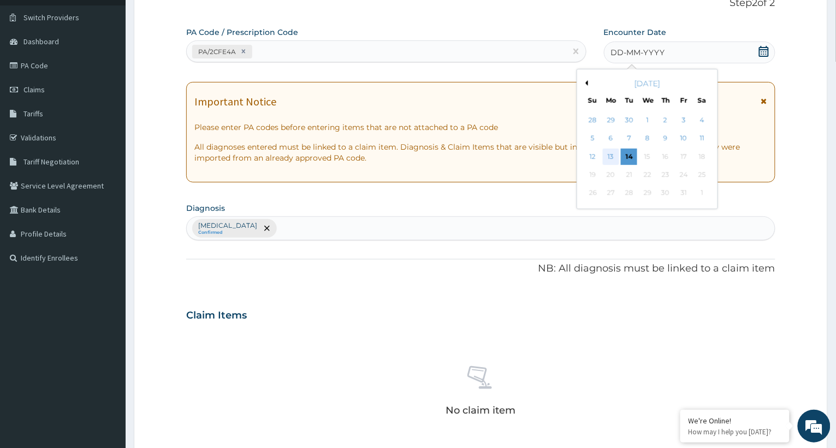
click at [605, 153] on div "13" at bounding box center [611, 156] width 16 height 16
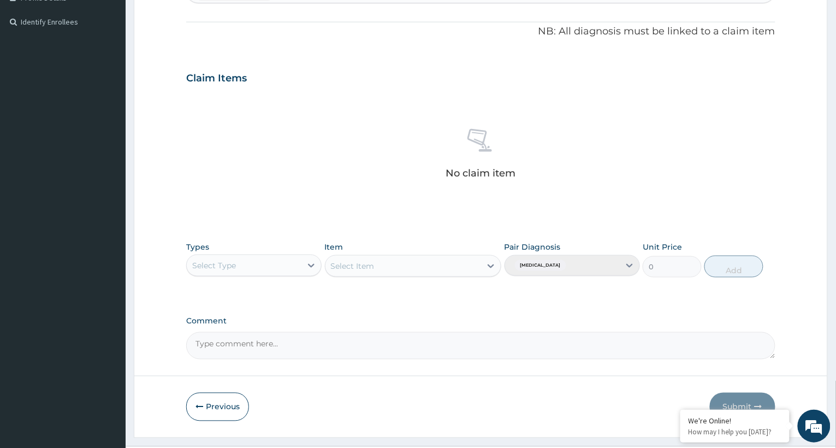
scroll to position [340, 0]
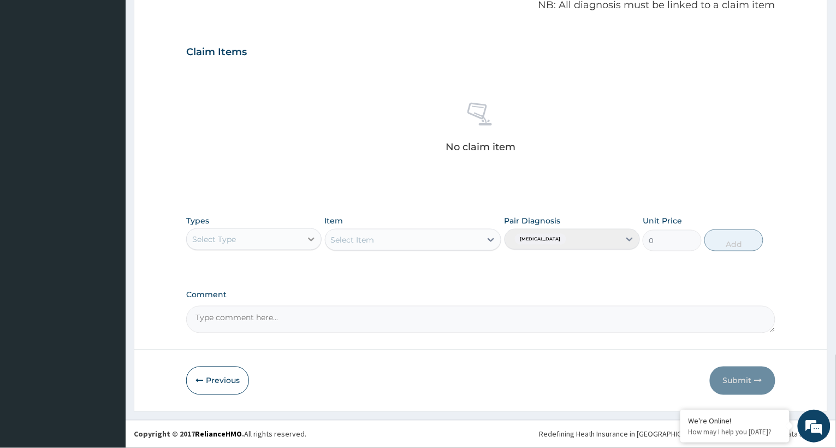
click at [310, 236] on icon at bounding box center [311, 239] width 11 height 11
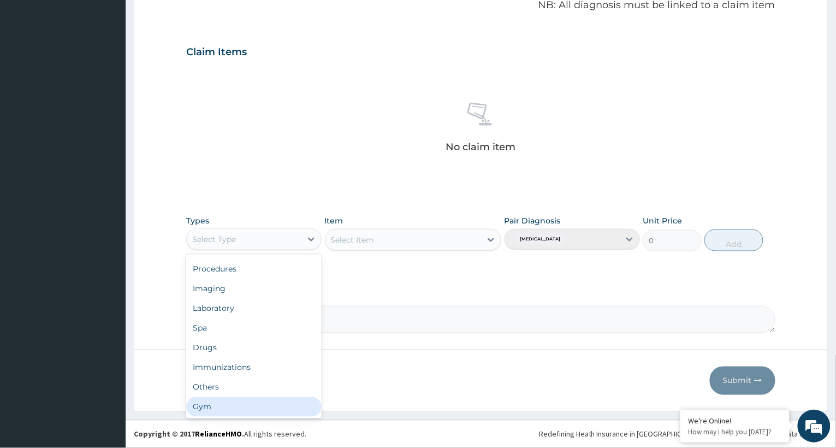
click at [259, 400] on div "Gym" at bounding box center [253, 407] width 135 height 20
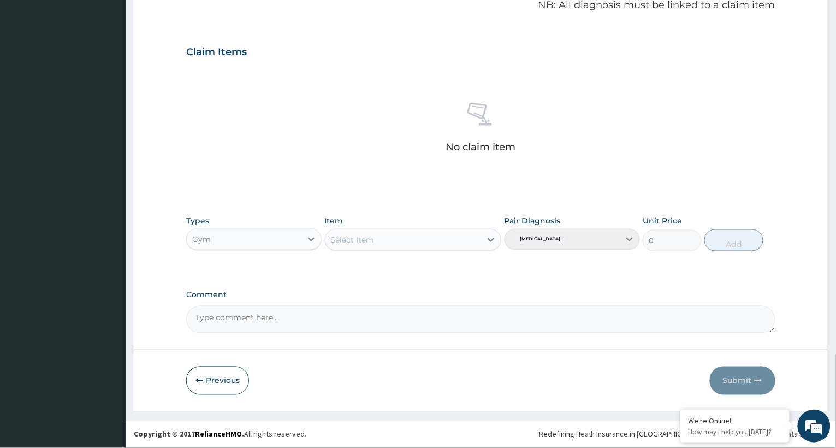
click at [487, 236] on div "Select Item" at bounding box center [413, 240] width 177 height 22
click at [487, 238] on icon at bounding box center [490, 239] width 11 height 11
click at [473, 269] on div "GYM FEE" at bounding box center [413, 267] width 177 height 20
click at [628, 239] on div "Pair Diagnosis Lack of physical exercise" at bounding box center [571, 233] width 135 height 36
click at [581, 237] on div "Pair Diagnosis Lack of physical exercise" at bounding box center [571, 233] width 135 height 36
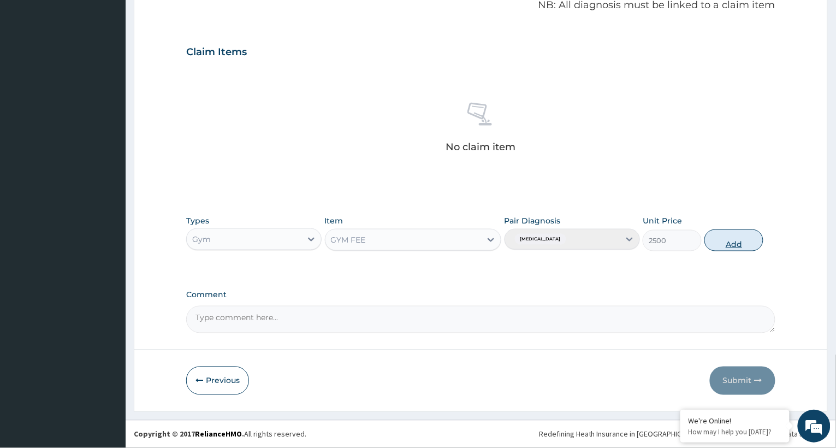
click at [734, 241] on button "Add" at bounding box center [733, 240] width 59 height 22
type input "0"
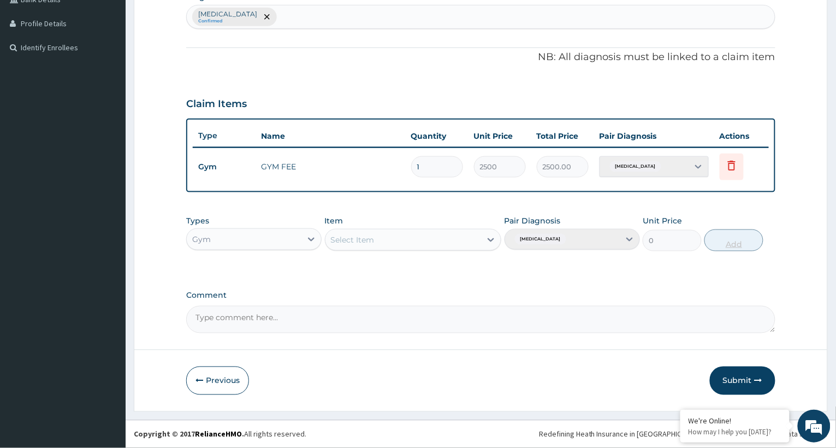
scroll to position [286, 0]
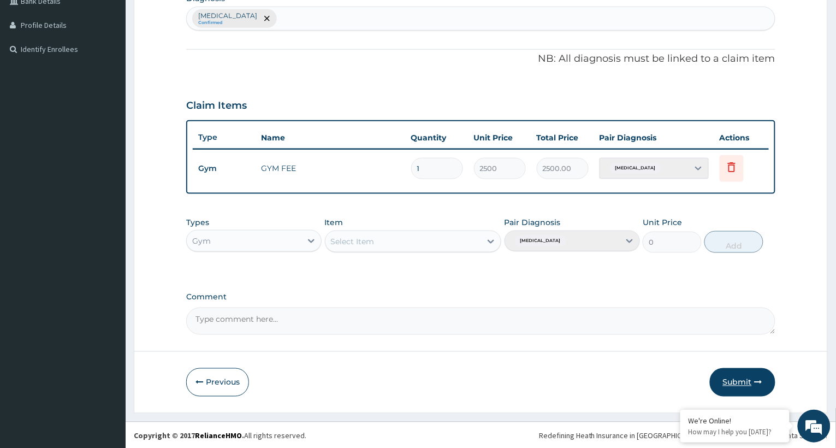
click at [742, 372] on button "Submit" at bounding box center [743, 382] width 66 height 28
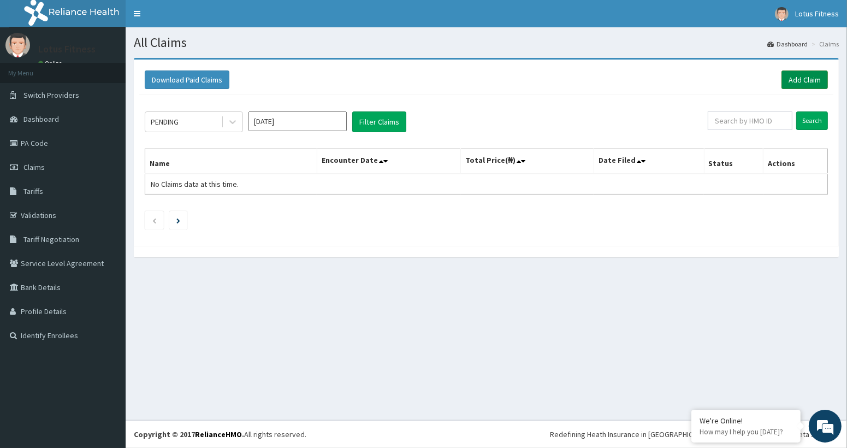
click at [799, 72] on link "Add Claim" at bounding box center [804, 79] width 46 height 19
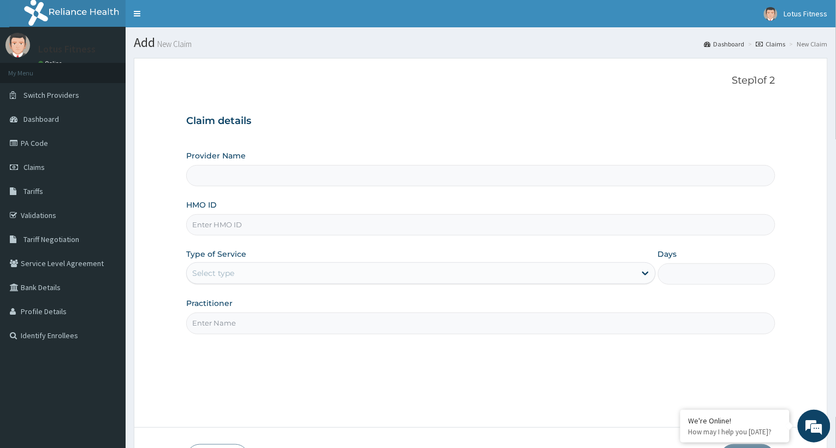
click at [268, 219] on input "HMO ID" at bounding box center [480, 224] width 589 height 21
type input "Lotus Fitness"
type input "1"
type input "DEL/10012/A"
click at [242, 329] on input "Practitioner" at bounding box center [480, 322] width 589 height 21
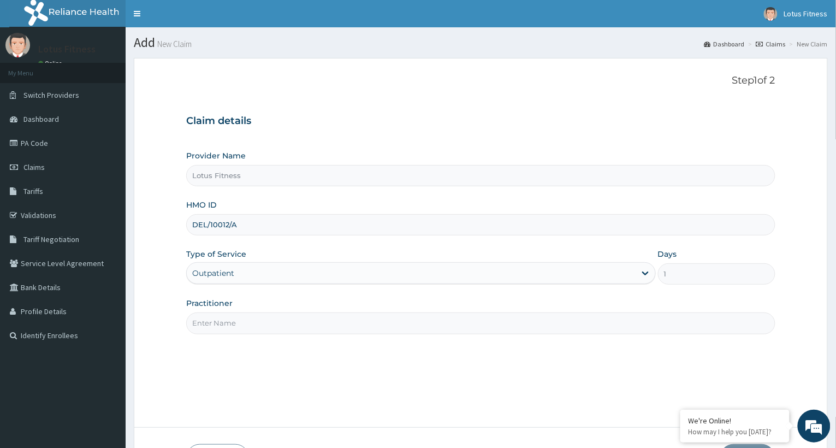
type input "GYM"
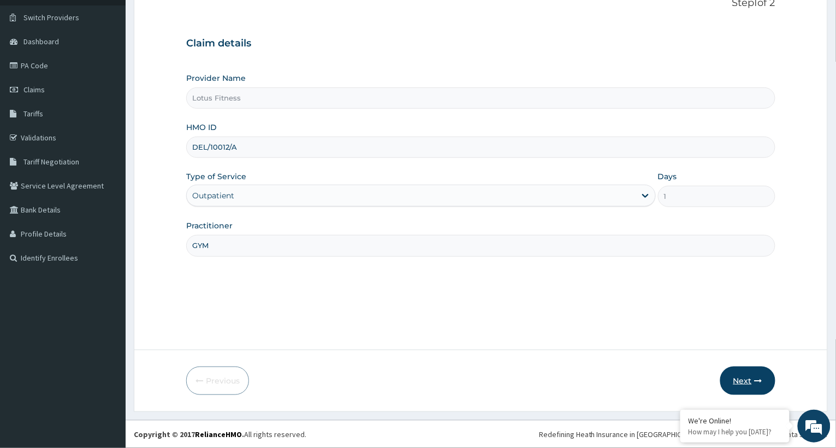
click at [735, 377] on button "Next" at bounding box center [747, 380] width 55 height 28
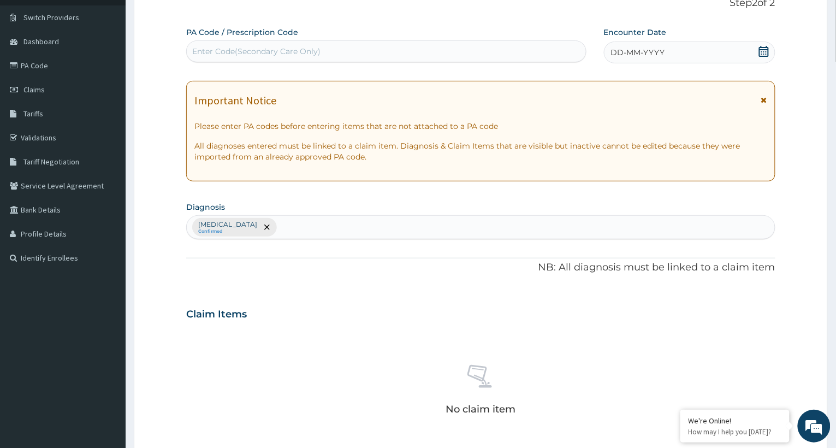
click at [290, 44] on div "Enter Code(Secondary Care Only)" at bounding box center [386, 51] width 399 height 17
type input "PA/F7BEA2"
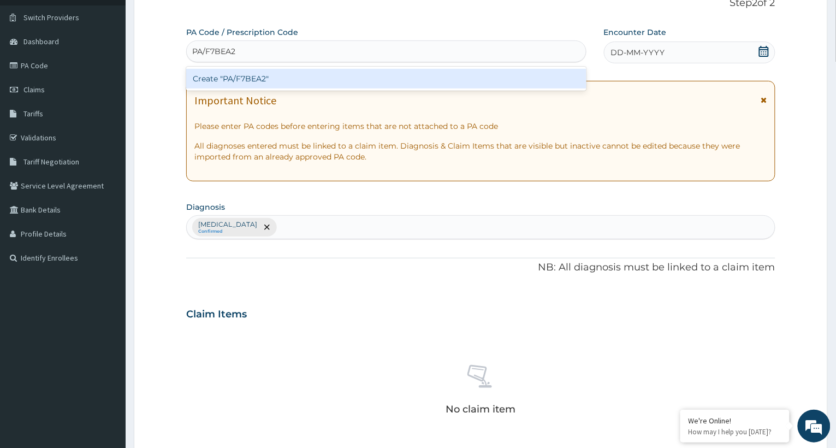
click at [293, 80] on div "Create "PA/F7BEA2"" at bounding box center [386, 79] width 400 height 20
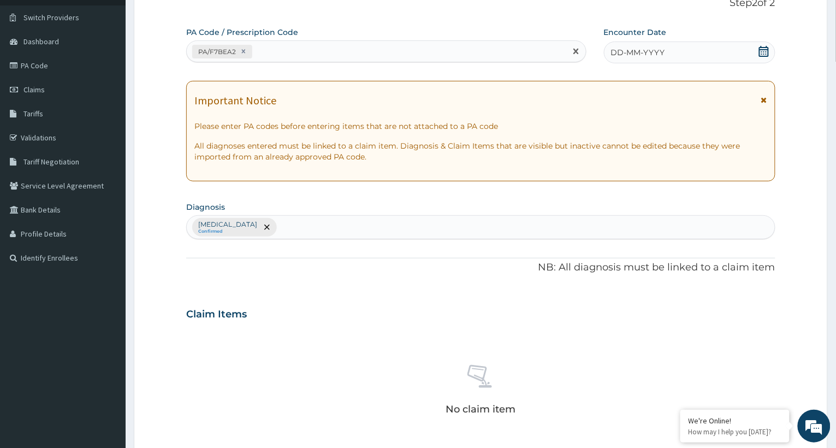
click at [681, 55] on div "DD-MM-YYYY" at bounding box center [689, 52] width 171 height 22
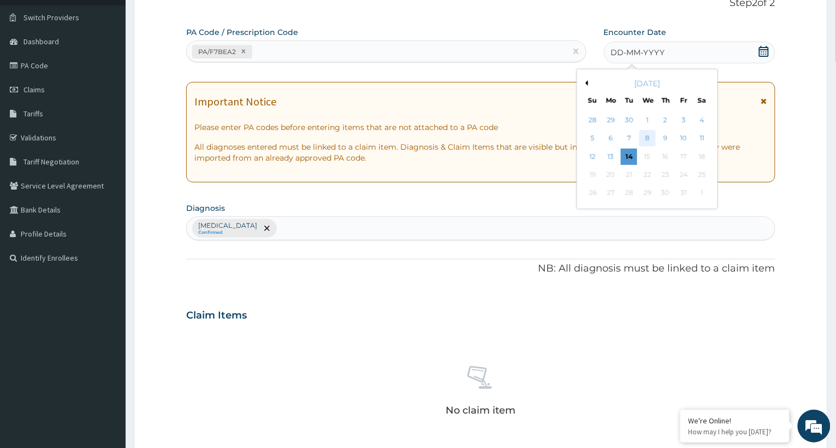
click at [644, 139] on div "8" at bounding box center [647, 138] width 16 height 16
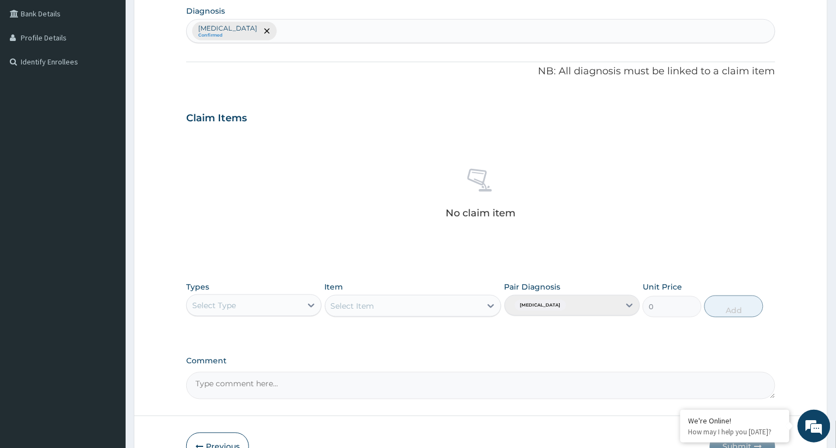
scroll to position [340, 0]
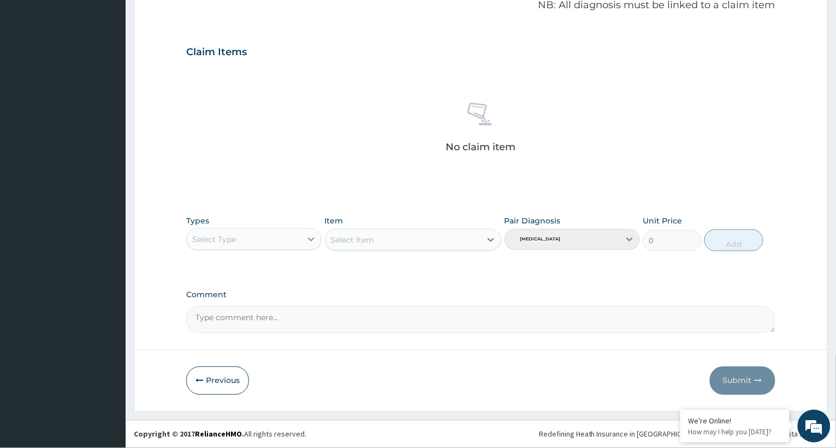
click at [311, 241] on icon at bounding box center [311, 239] width 11 height 11
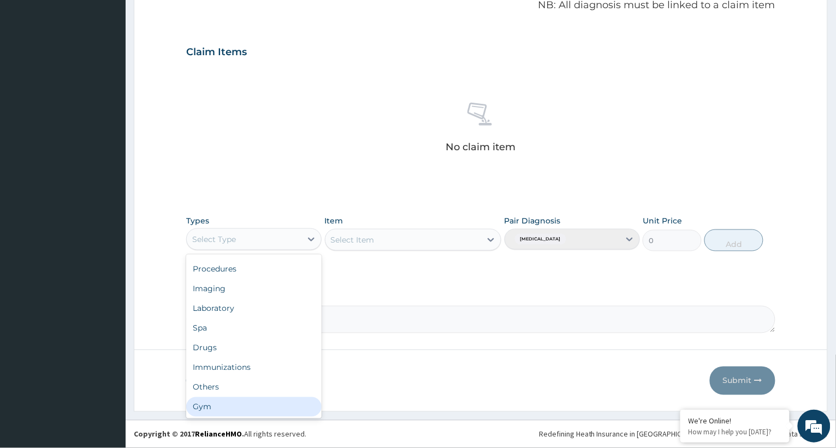
click at [246, 411] on div "Gym" at bounding box center [253, 407] width 135 height 20
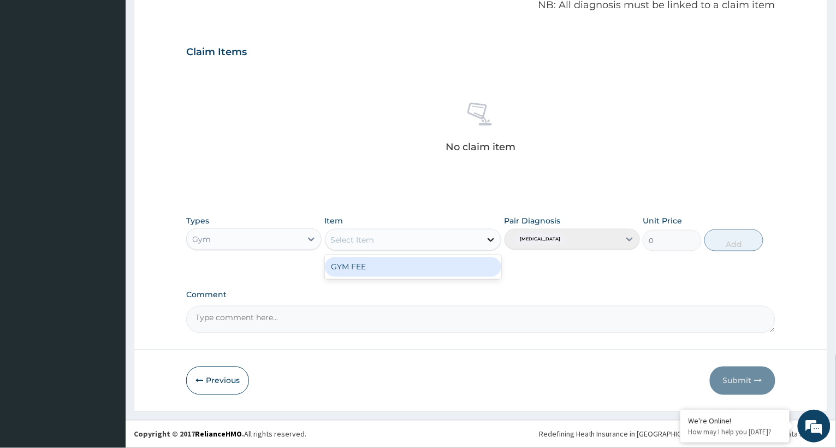
click at [491, 240] on icon at bounding box center [490, 240] width 7 height 4
click at [449, 259] on div "GYM FEE" at bounding box center [413, 267] width 177 height 20
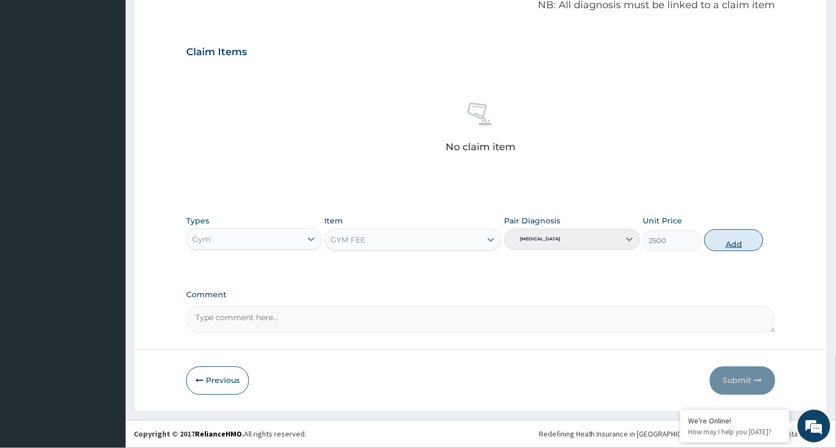
click at [727, 240] on button "Add" at bounding box center [733, 240] width 59 height 22
type input "0"
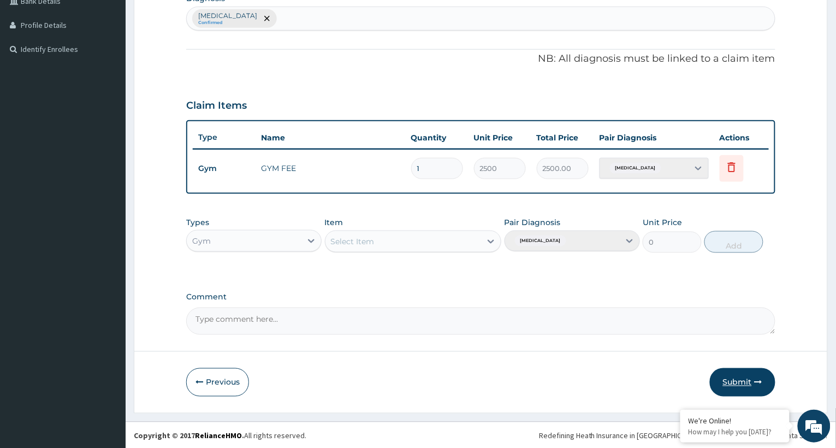
click at [741, 376] on button "Submit" at bounding box center [743, 382] width 66 height 28
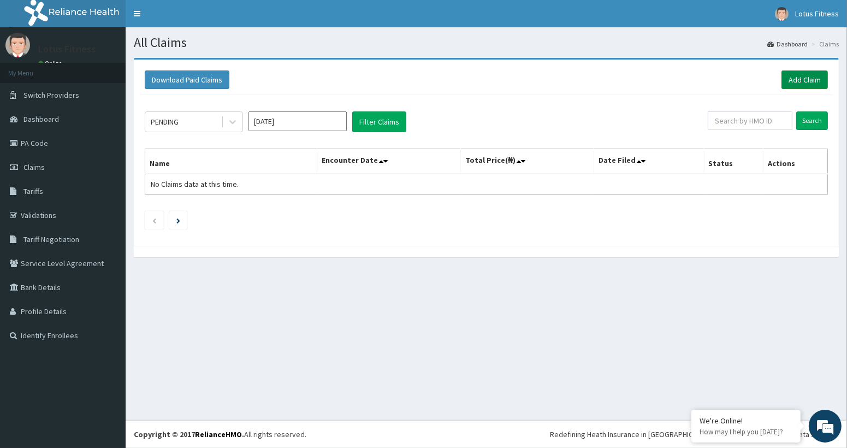
click at [810, 72] on link "Add Claim" at bounding box center [804, 79] width 46 height 19
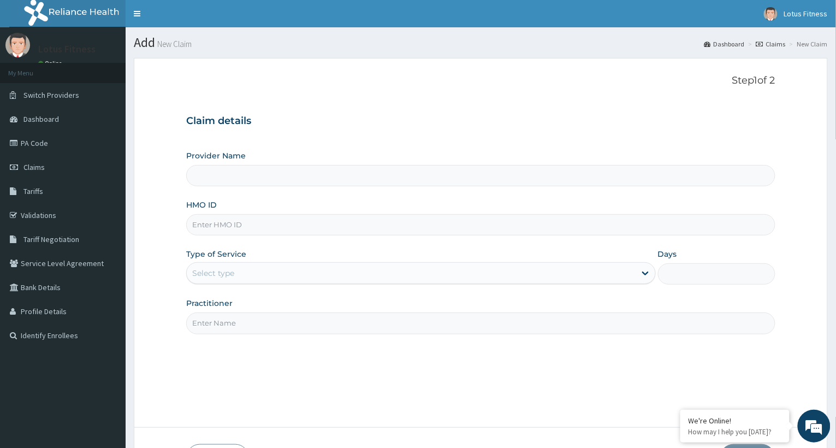
type input "Lotus Fitness"
type input "1"
click at [241, 229] on input "HMO ID" at bounding box center [480, 224] width 589 height 21
type input "SBL/10413/A"
click at [223, 323] on input "Practitioner" at bounding box center [480, 322] width 589 height 21
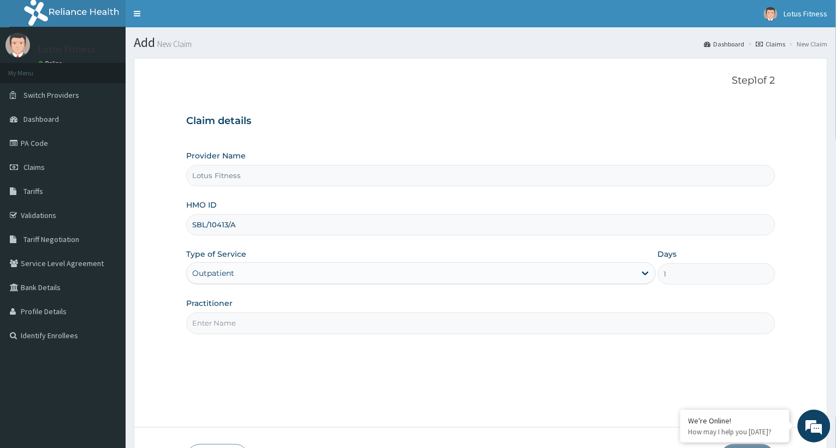
type input "GYM"
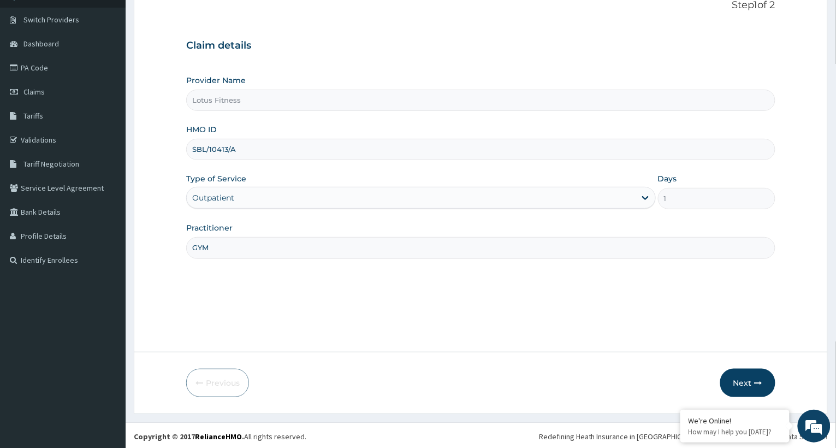
scroll to position [78, 0]
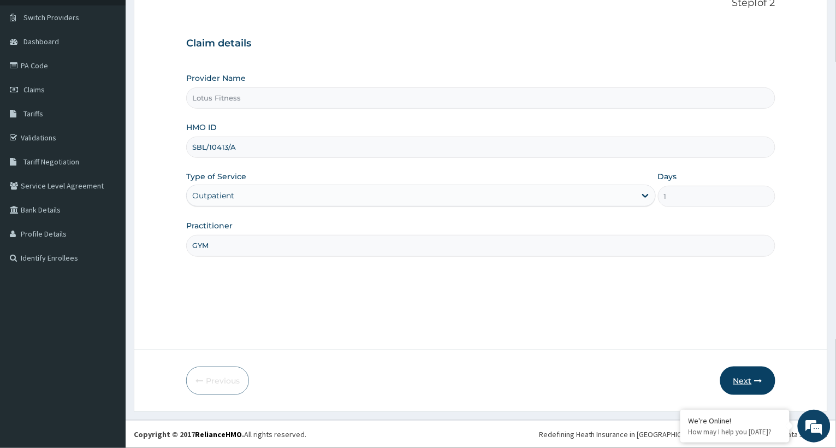
click at [743, 377] on button "Next" at bounding box center [747, 380] width 55 height 28
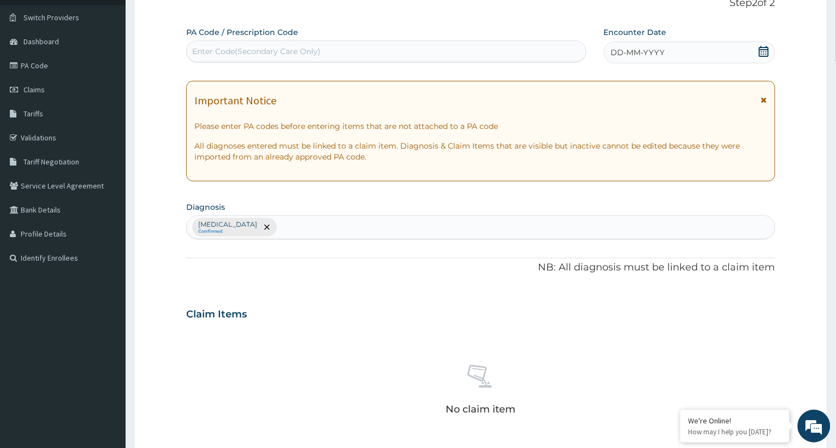
click at [268, 47] on div "Enter Code(Secondary Care Only)" at bounding box center [256, 51] width 128 height 11
type input "PA/CD6550"
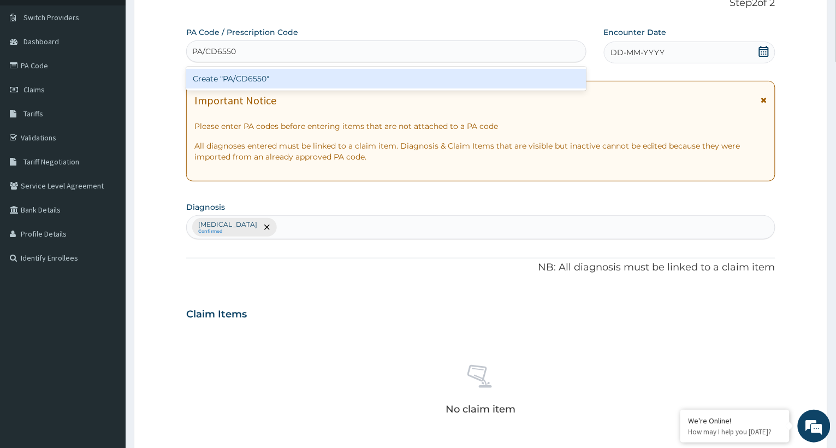
click at [265, 81] on div "Create "PA/CD6550"" at bounding box center [386, 79] width 400 height 20
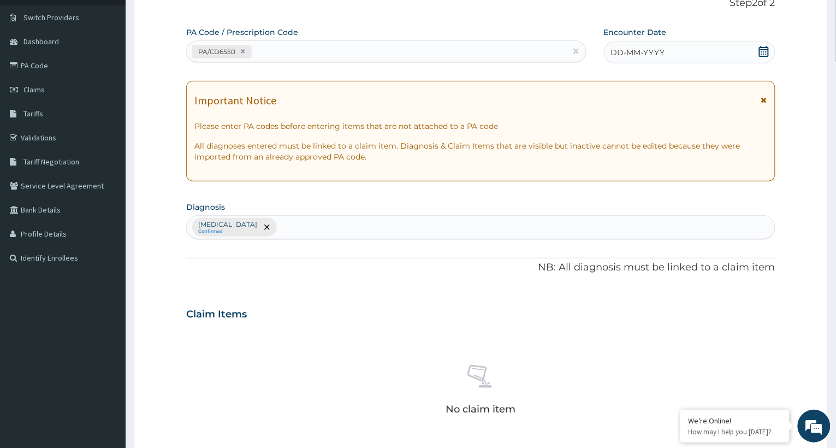
click at [632, 52] on span "DD-MM-YYYY" at bounding box center [638, 52] width 54 height 11
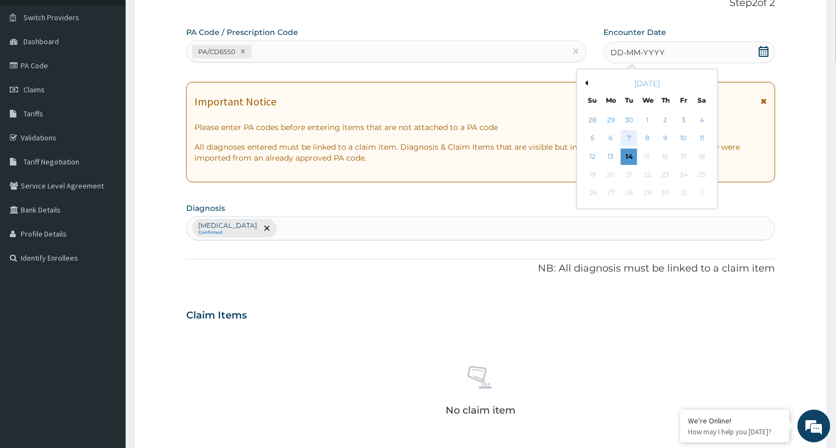
click at [627, 138] on div "7" at bounding box center [629, 138] width 16 height 16
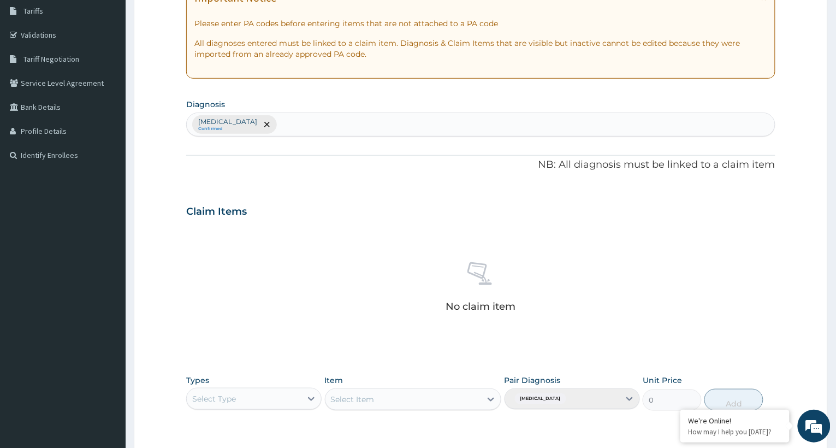
scroll to position [296, 0]
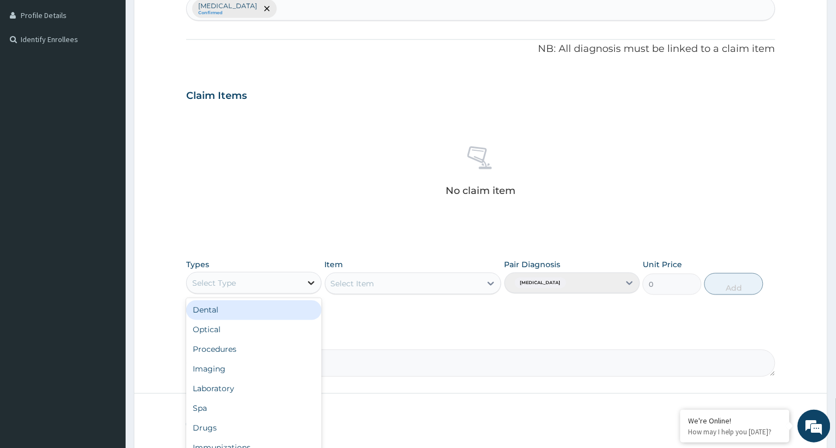
click at [310, 280] on icon at bounding box center [311, 282] width 11 height 11
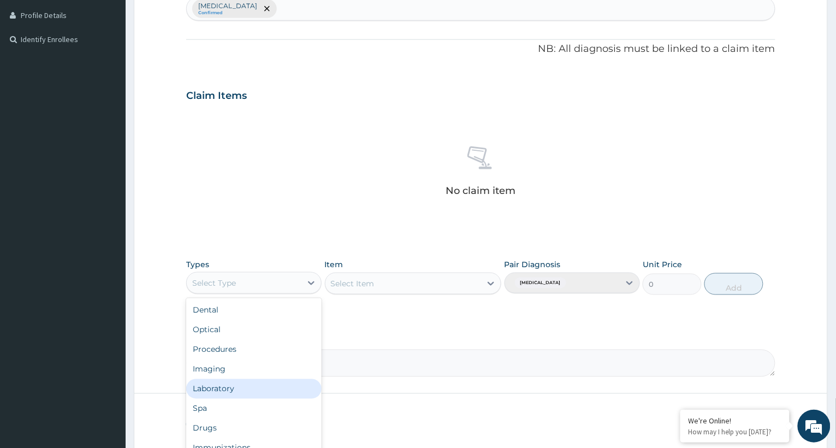
scroll to position [37, 0]
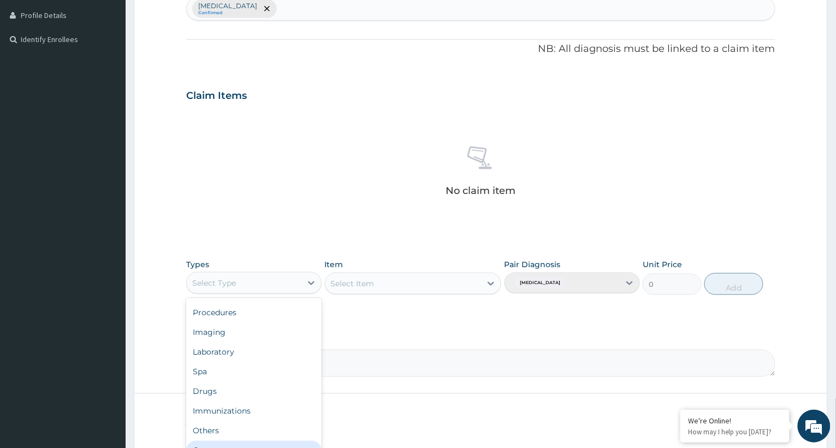
click at [233, 444] on div "Gym" at bounding box center [253, 451] width 135 height 20
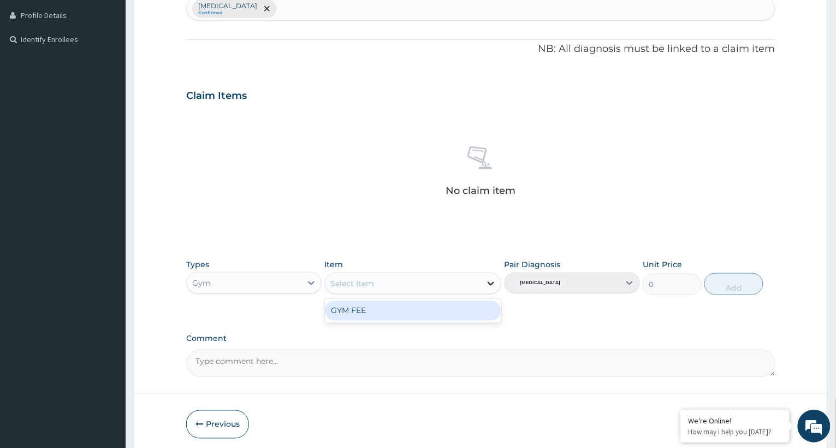
click at [494, 284] on icon at bounding box center [490, 283] width 11 height 11
click at [466, 307] on div "GYM FEE" at bounding box center [413, 311] width 177 height 20
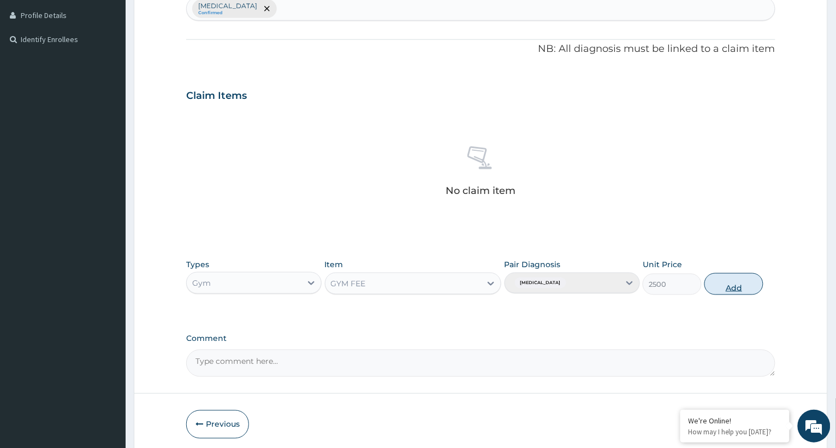
click at [733, 284] on button "Add" at bounding box center [733, 284] width 59 height 22
type input "0"
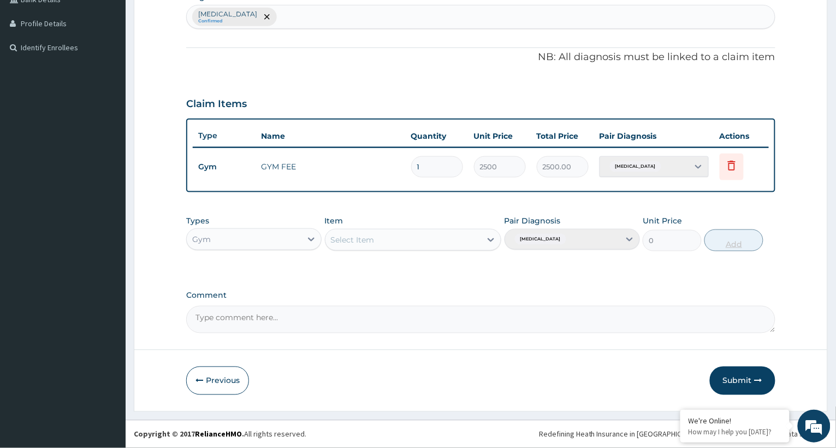
scroll to position [286, 0]
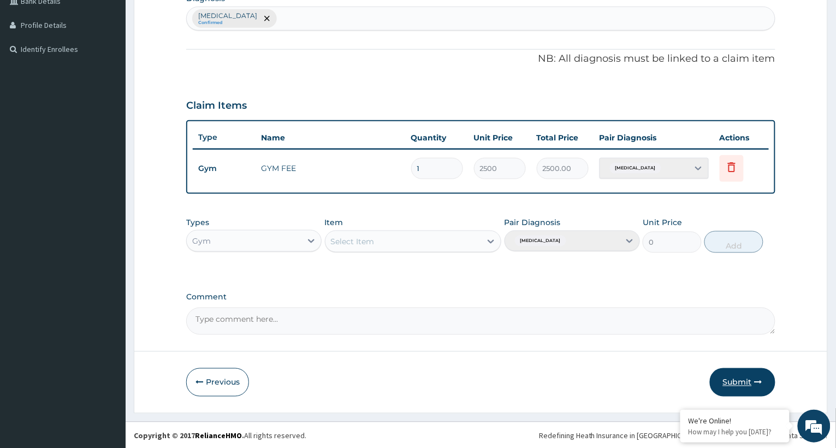
click at [745, 381] on button "Submit" at bounding box center [743, 382] width 66 height 28
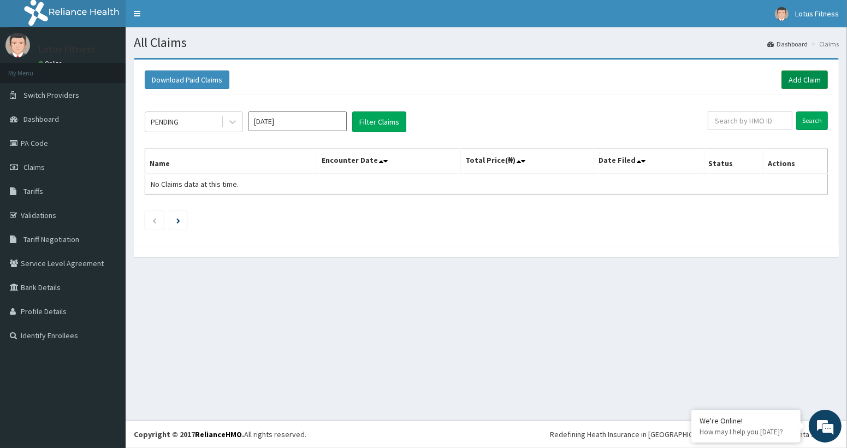
click at [800, 79] on link "Add Claim" at bounding box center [804, 79] width 46 height 19
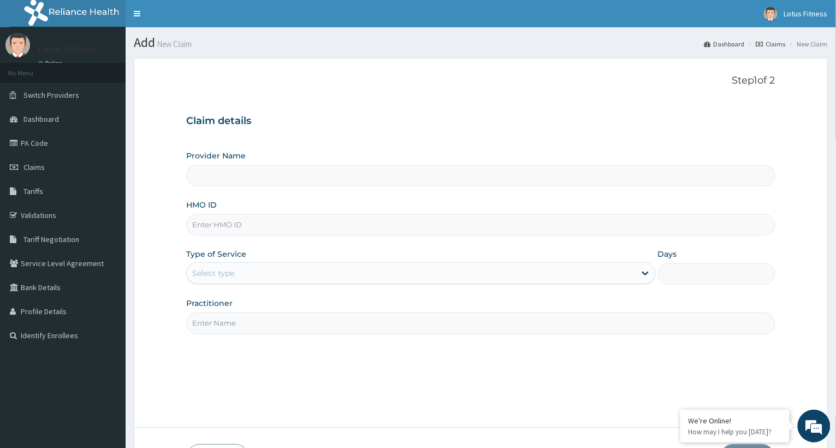
click at [257, 227] on input "HMO ID" at bounding box center [480, 224] width 589 height 21
type input "0"
type input "Lotus Fitness"
type input "1"
type input "0"
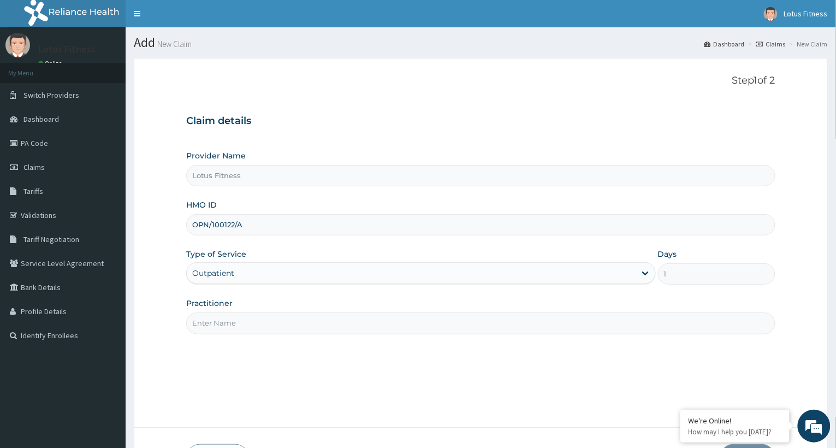
type input "OPN/100122/A"
click at [241, 325] on input "Practitioner" at bounding box center [480, 322] width 589 height 21
type input "GYM"
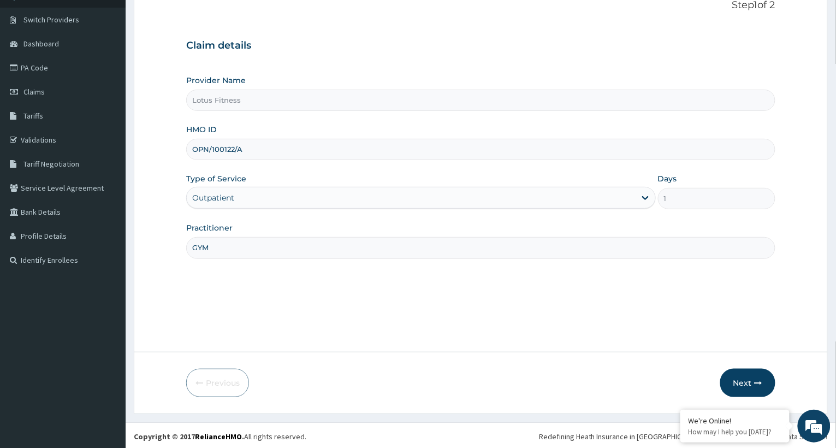
scroll to position [78, 0]
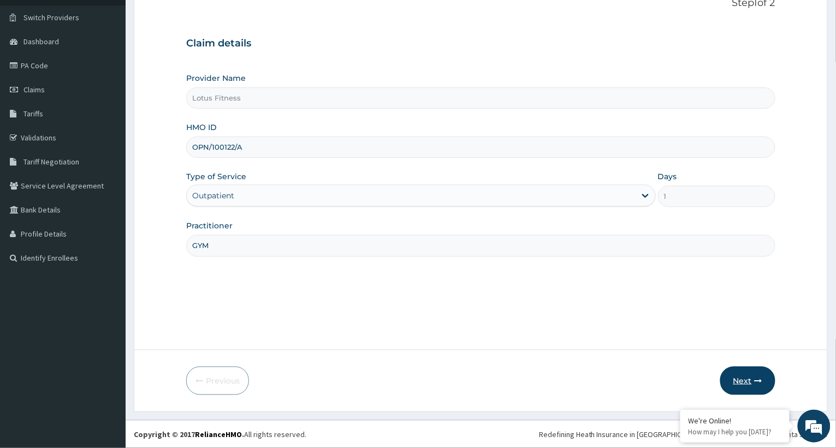
click at [738, 378] on button "Next" at bounding box center [747, 380] width 55 height 28
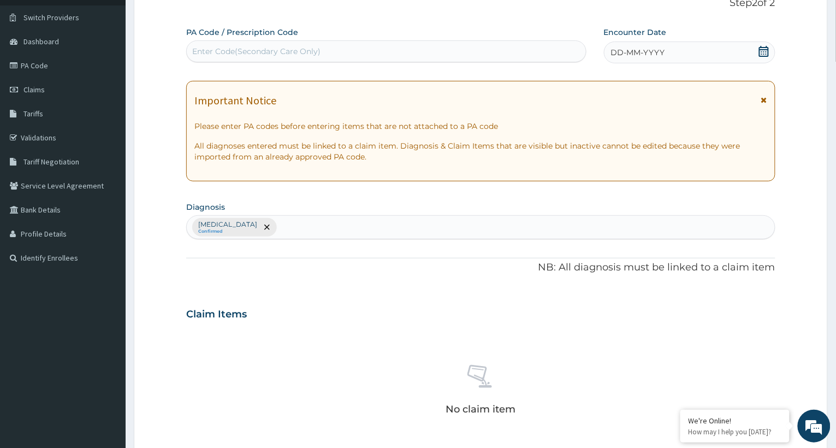
click at [272, 27] on label "PA Code / Prescription Code" at bounding box center [242, 32] width 112 height 11
click at [272, 43] on div "Enter Code(Secondary Care Only)" at bounding box center [386, 51] width 399 height 17
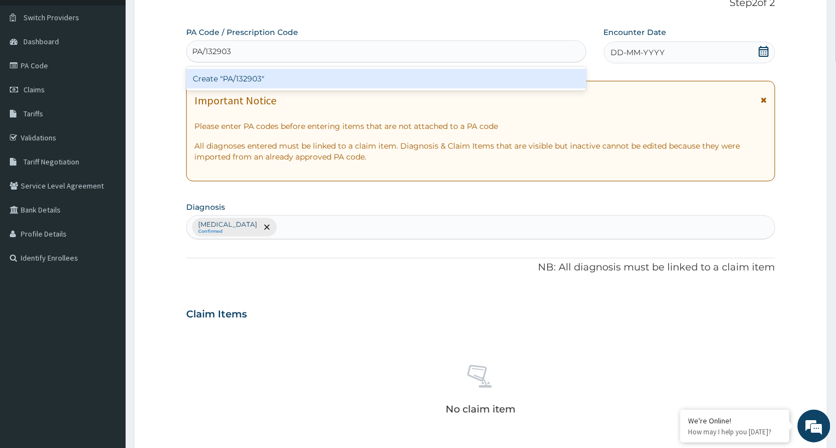
type input "PA/132903D"
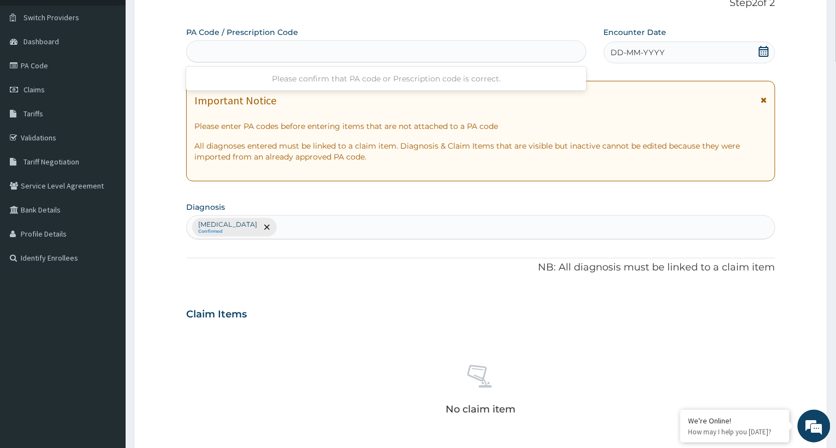
click at [243, 50] on div "PA/132903D" at bounding box center [386, 51] width 399 height 17
type input "PA1329O3"
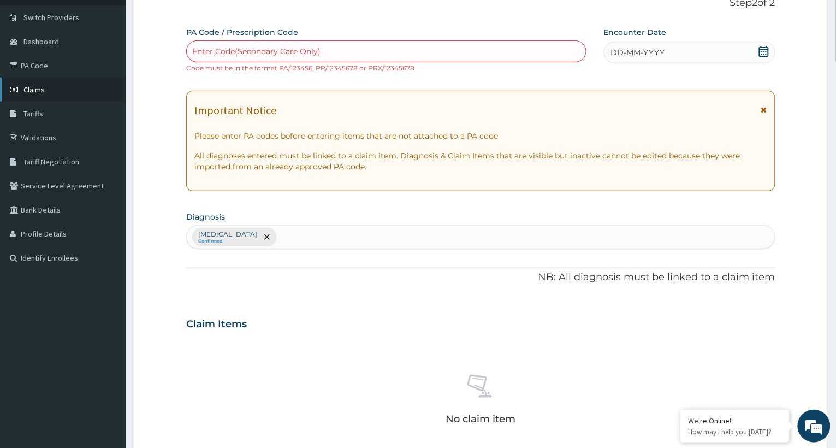
click at [36, 86] on span "Claims" at bounding box center [33, 90] width 21 height 10
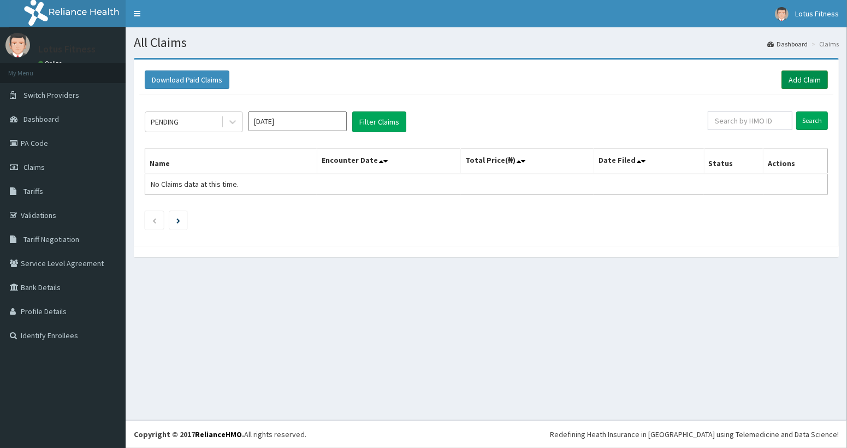
click at [796, 79] on link "Add Claim" at bounding box center [804, 79] width 46 height 19
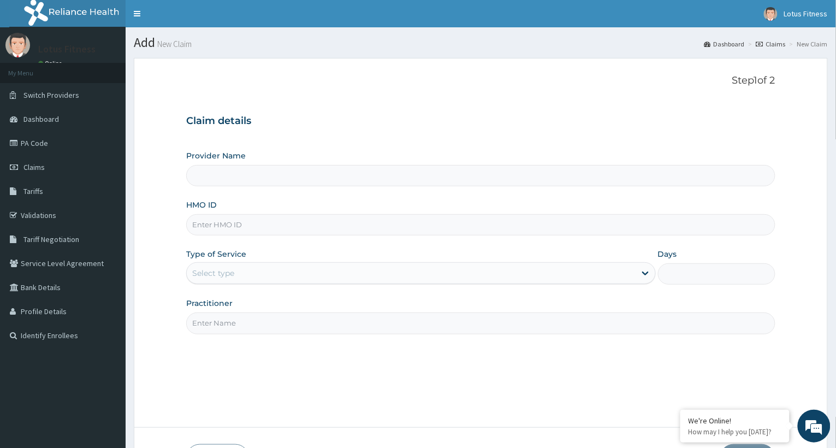
type input "Lotus Fitness"
type input "1"
click at [382, 228] on input "HMO ID" at bounding box center [480, 224] width 589 height 21
type input "PWC/1040I/A"
click at [321, 326] on input "Practitioner" at bounding box center [480, 322] width 589 height 21
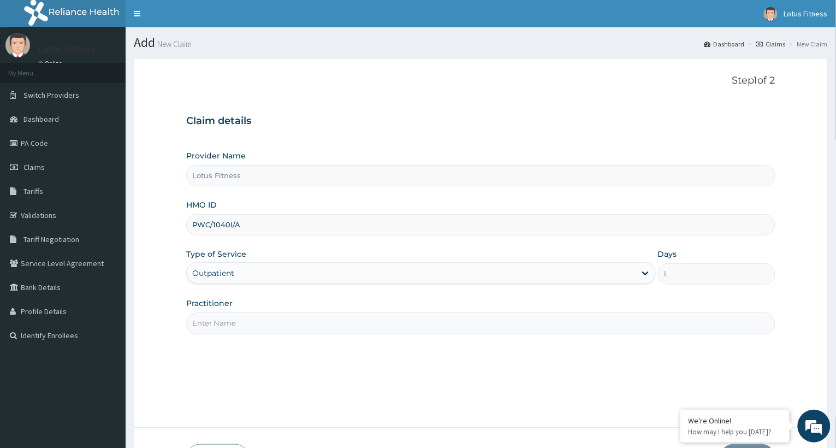
type input "GYM"
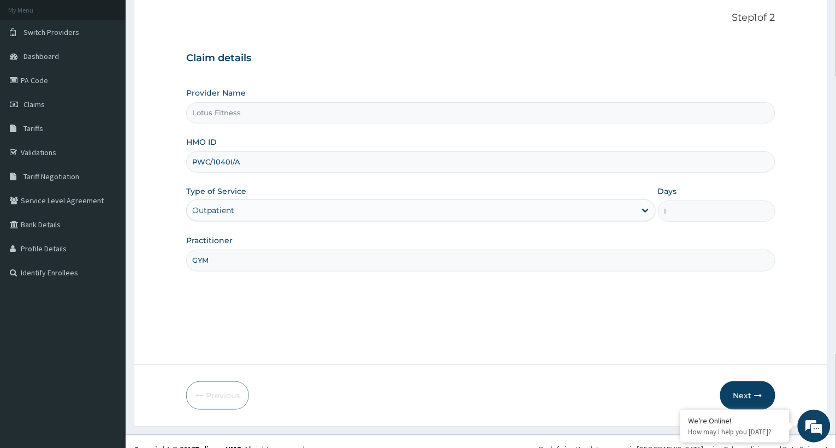
scroll to position [78, 0]
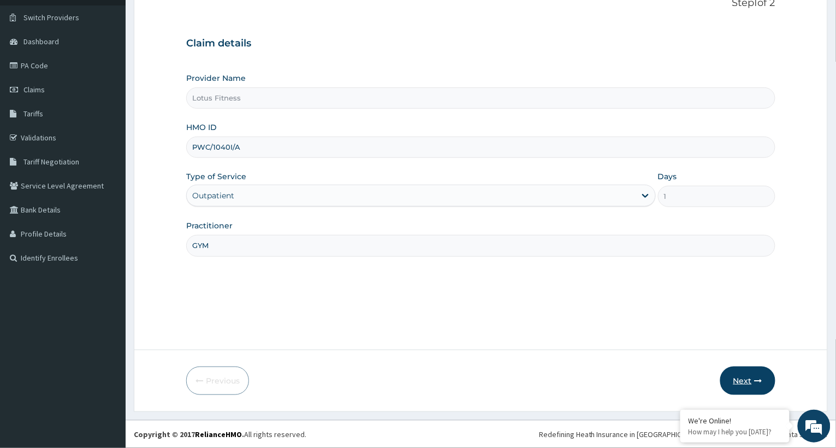
click at [741, 378] on button "Next" at bounding box center [747, 380] width 55 height 28
click at [250, 150] on input "PWC/1040I/A" at bounding box center [480, 146] width 589 height 21
type input "PWC/10411/A"
click at [740, 382] on button "Next" at bounding box center [747, 380] width 55 height 28
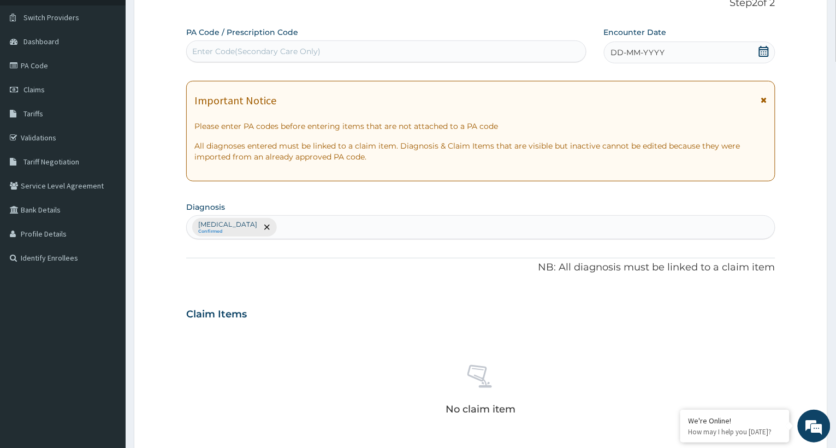
click at [236, 50] on div "Enter Code(Secondary Care Only)" at bounding box center [256, 51] width 128 height 11
type input "PA/A3A2BB"
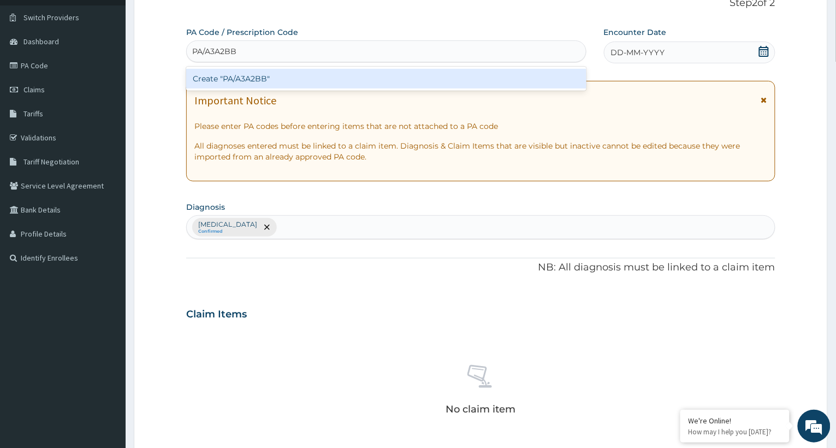
click at [265, 80] on div "Create "PA/A3A2BB"" at bounding box center [386, 79] width 400 height 20
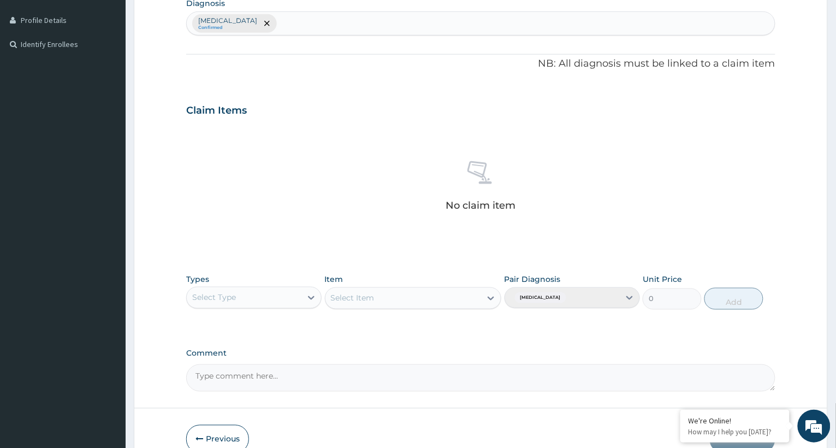
scroll to position [296, 0]
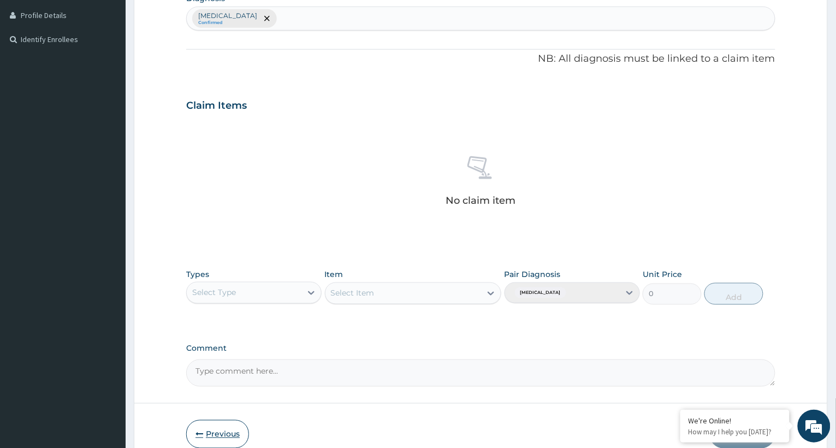
click at [223, 434] on button "Previous" at bounding box center [217, 434] width 63 height 28
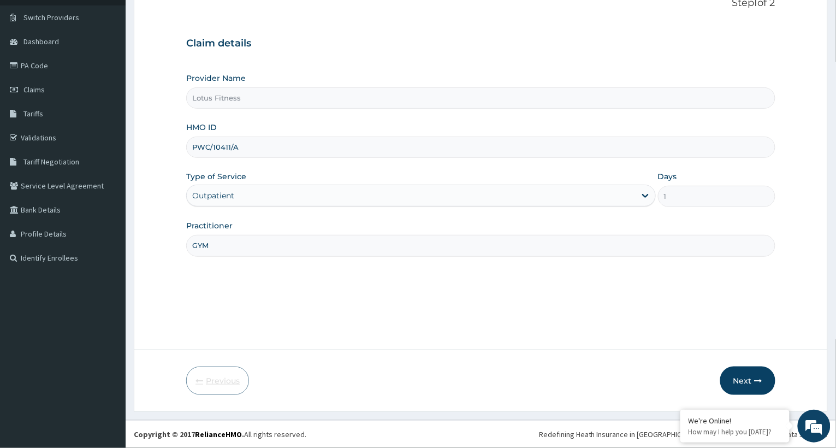
scroll to position [78, 0]
click at [249, 145] on input "PWC/10411/A" at bounding box center [480, 146] width 589 height 21
type input "P"
type input "OHT/11774/A"
click at [202, 243] on input "GYM" at bounding box center [480, 245] width 589 height 21
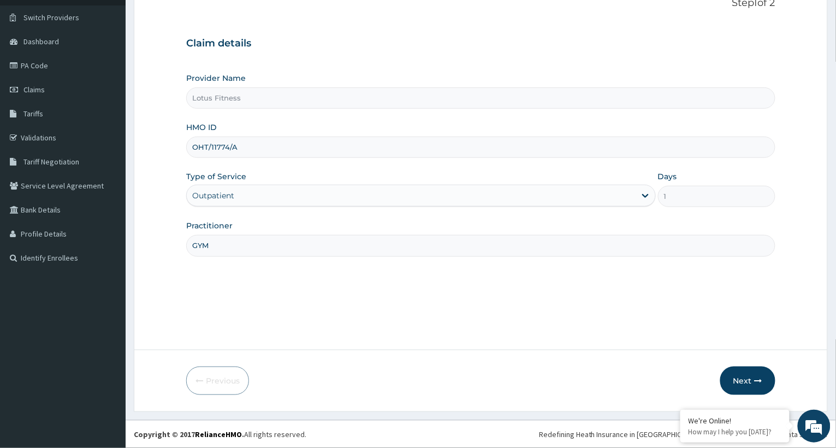
click at [216, 245] on input "GYM" at bounding box center [480, 245] width 589 height 21
click at [742, 379] on button "Next" at bounding box center [747, 380] width 55 height 28
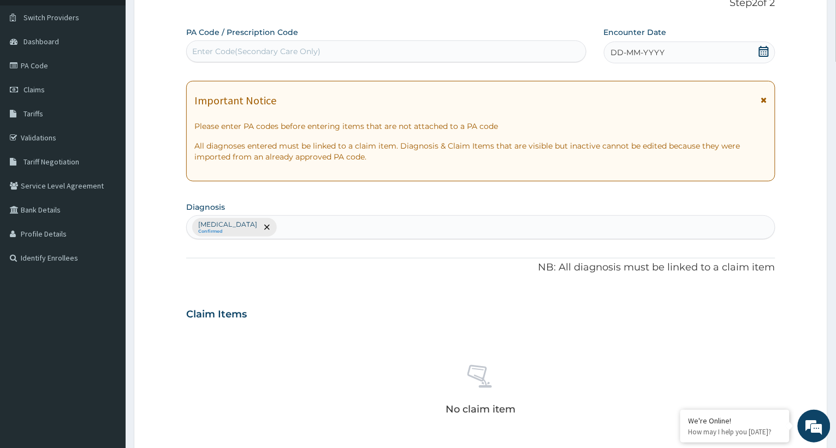
click at [311, 45] on div "Enter Code(Secondary Care Only)" at bounding box center [386, 51] width 399 height 17
type input "PA/5EDCB8"
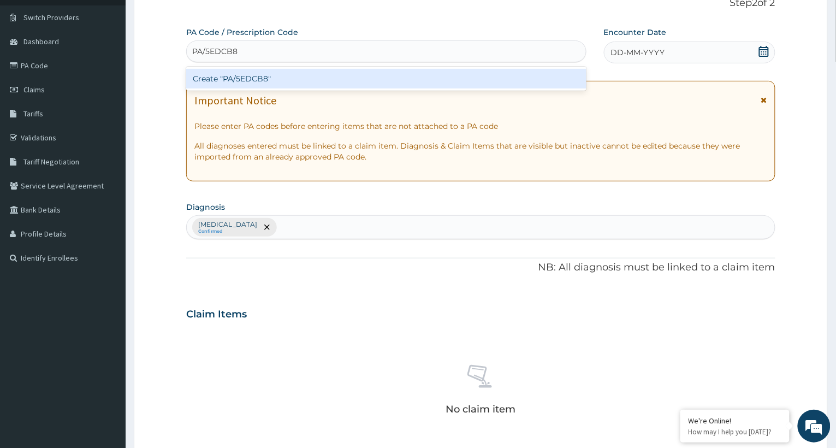
click at [302, 75] on div "Create "PA/5EDCB8"" at bounding box center [386, 79] width 400 height 20
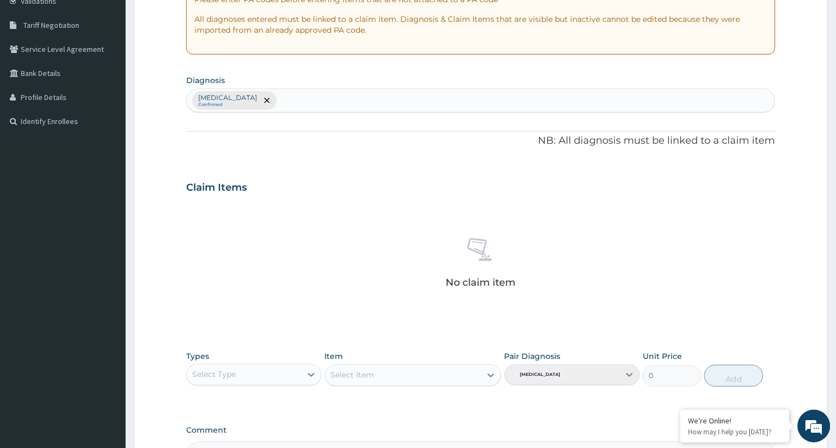
scroll to position [349, 0]
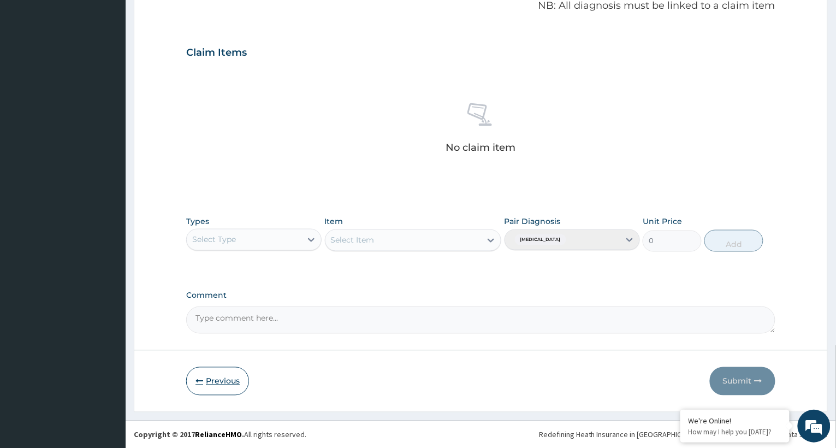
click at [225, 377] on button "Previous" at bounding box center [217, 381] width 63 height 28
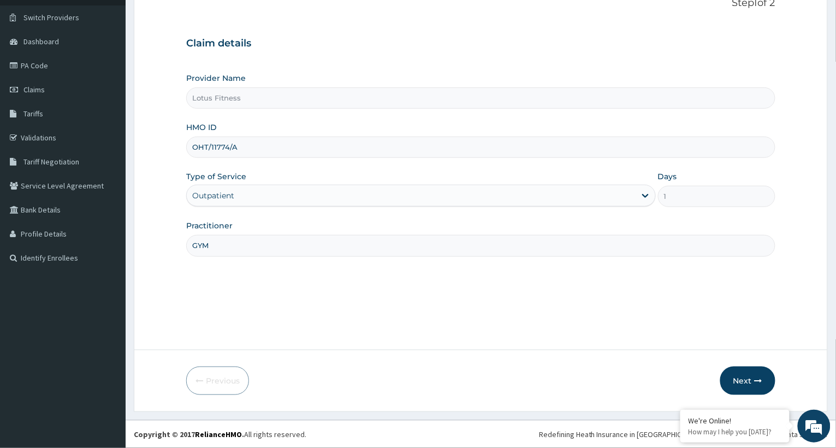
click at [269, 149] on input "OHT/11774/A" at bounding box center [480, 146] width 589 height 21
type input "O"
click at [758, 377] on icon "button" at bounding box center [758, 381] width 8 height 8
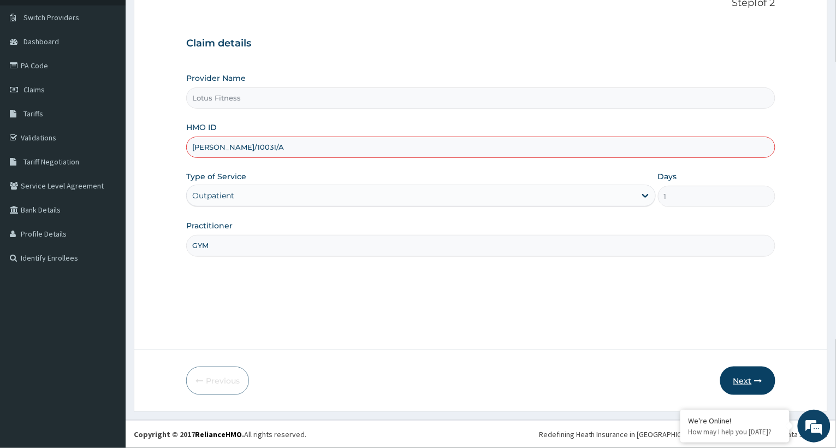
click at [752, 381] on button "Next" at bounding box center [747, 380] width 55 height 28
click at [286, 156] on input "[PERSON_NAME]/10031/A" at bounding box center [480, 146] width 589 height 21
type input "BUP/10031/A"
drag, startPoint x: 225, startPoint y: 230, endPoint x: 225, endPoint y: 243, distance: 12.6
click at [225, 236] on div "Practitioner GYM" at bounding box center [480, 238] width 589 height 36
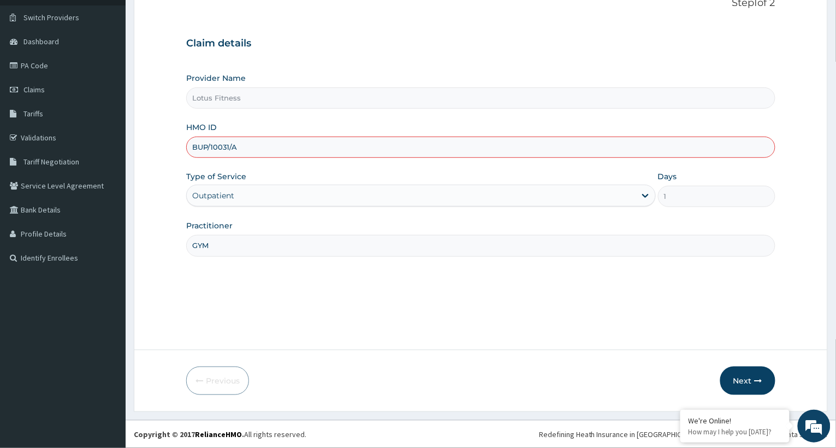
click at [225, 245] on input "GYM" at bounding box center [480, 245] width 589 height 21
click at [745, 379] on button "Next" at bounding box center [747, 380] width 55 height 28
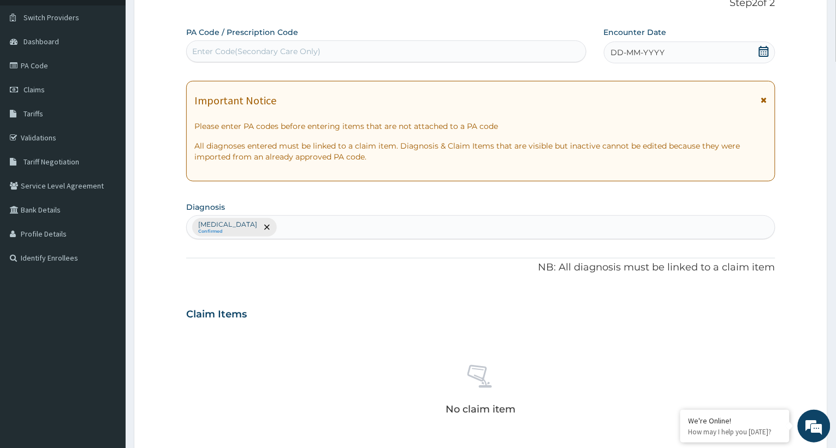
drag, startPoint x: 210, startPoint y: 52, endPoint x: 218, endPoint y: 82, distance: 31.3
click at [218, 82] on div "PA Code / Prescription Code Use Up and Down to choose options, press Enter to s…" at bounding box center [480, 311] width 589 height 568
type input "PA//45D817"
click at [247, 55] on div "PA//45D817" at bounding box center [386, 51] width 399 height 17
type input "PA/145D81"
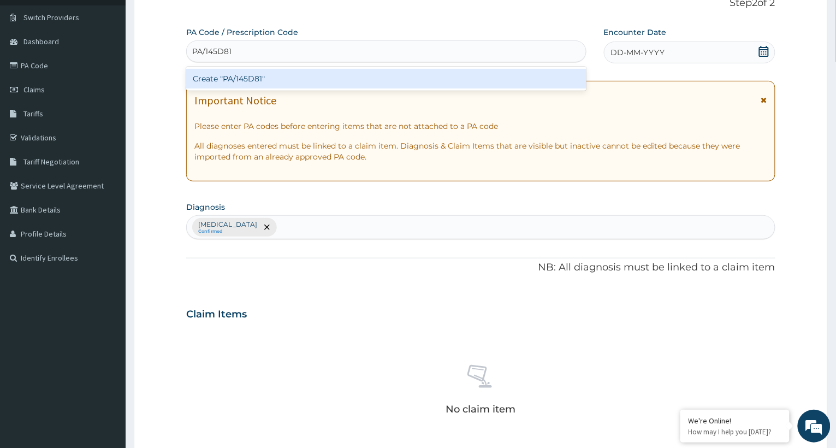
click at [255, 74] on div "Create "PA/145D81"" at bounding box center [386, 79] width 400 height 20
